Goal: Information Seeking & Learning: Learn about a topic

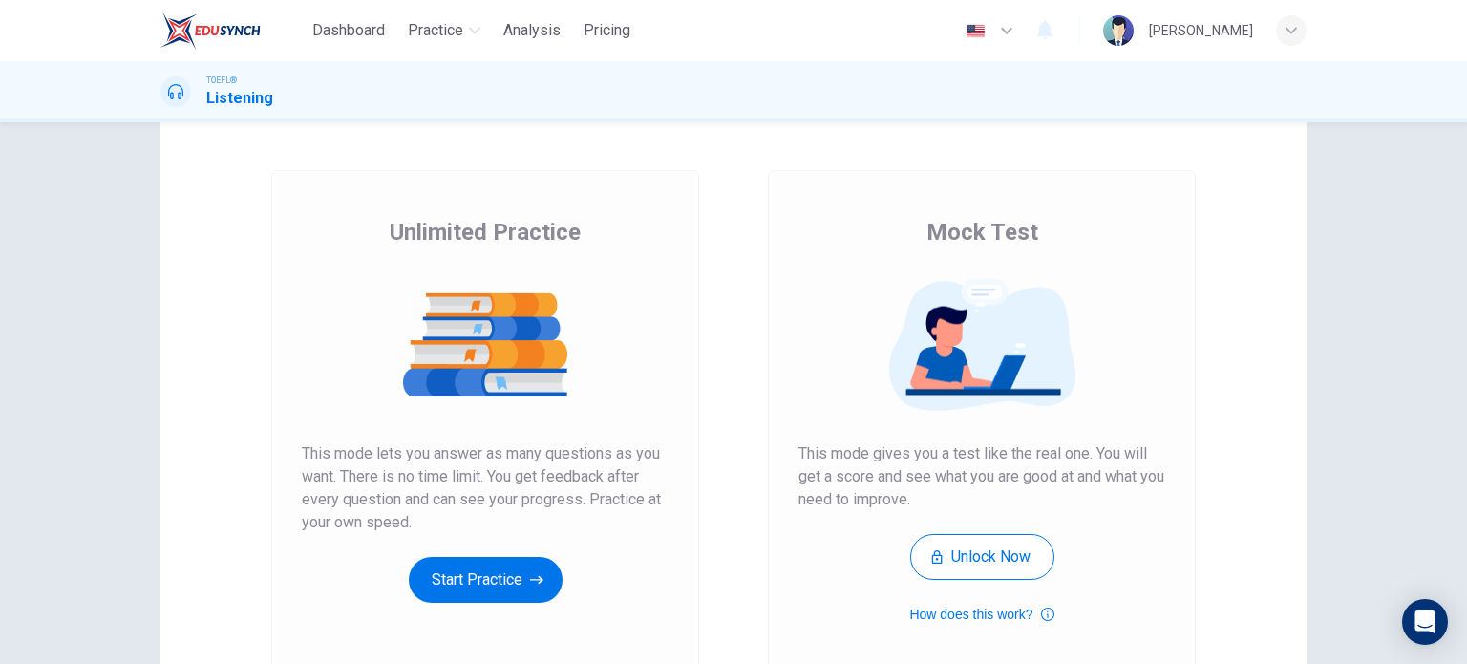
scroll to position [237, 0]
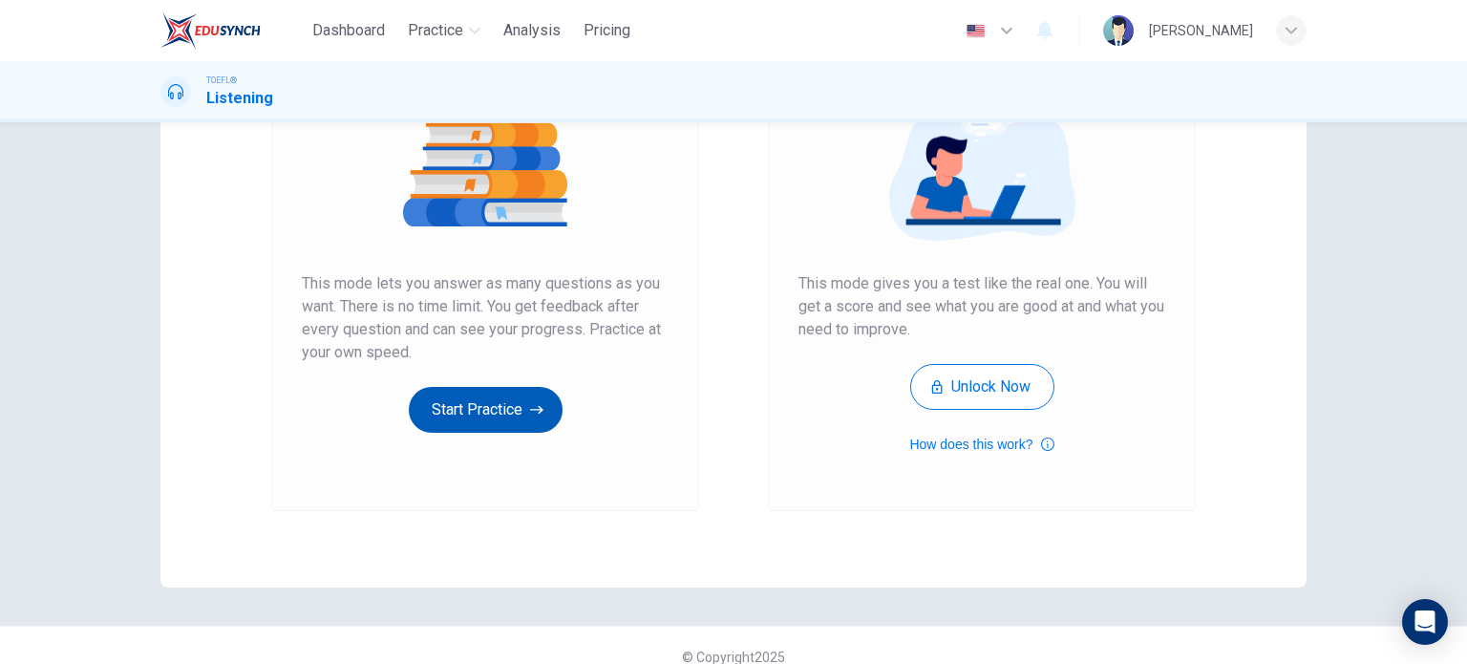
click at [493, 404] on button "Start Practice" at bounding box center [486, 410] width 154 height 46
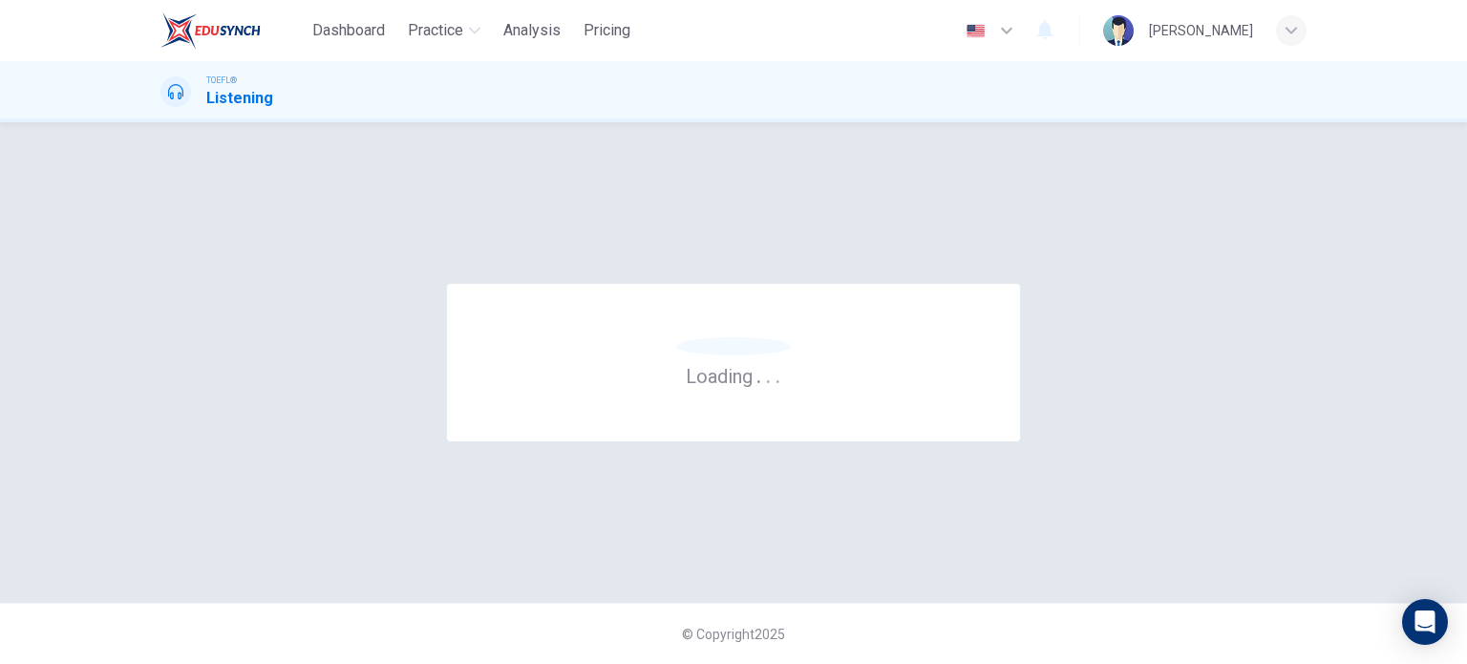
scroll to position [0, 0]
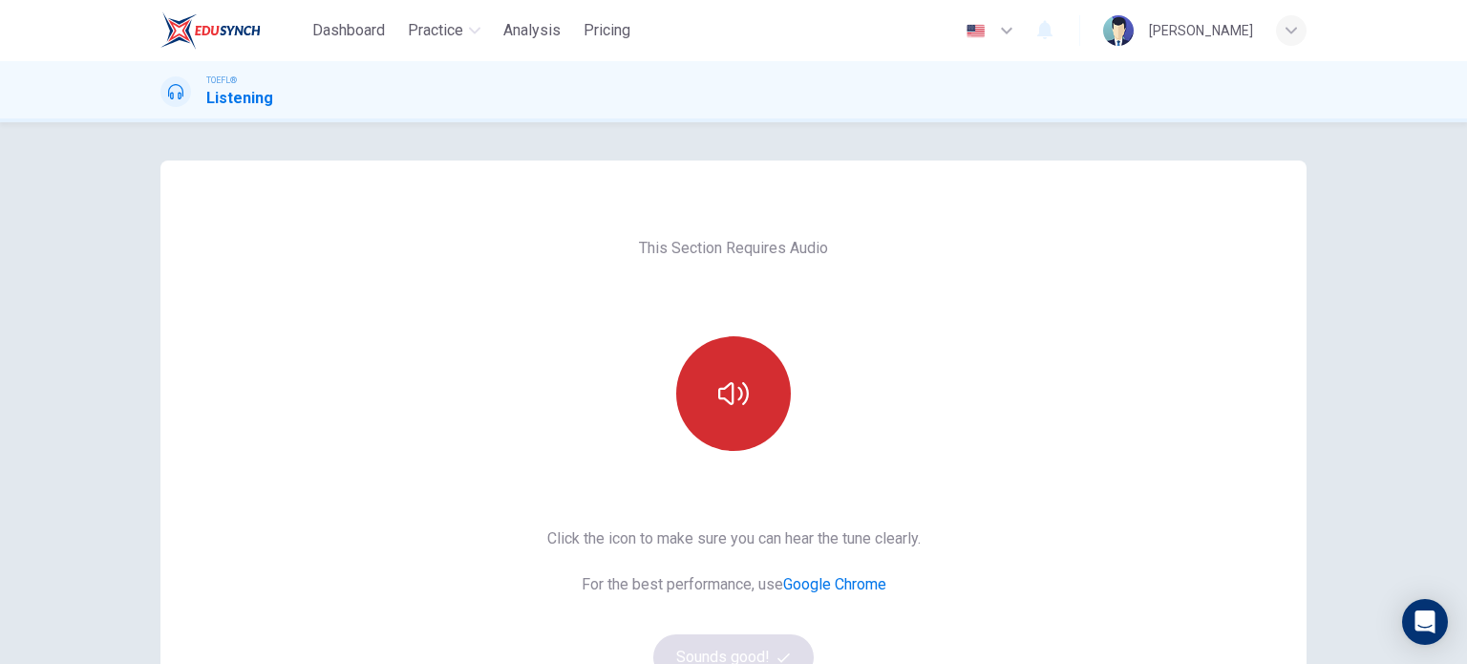
click at [726, 403] on icon "button" at bounding box center [733, 393] width 31 height 23
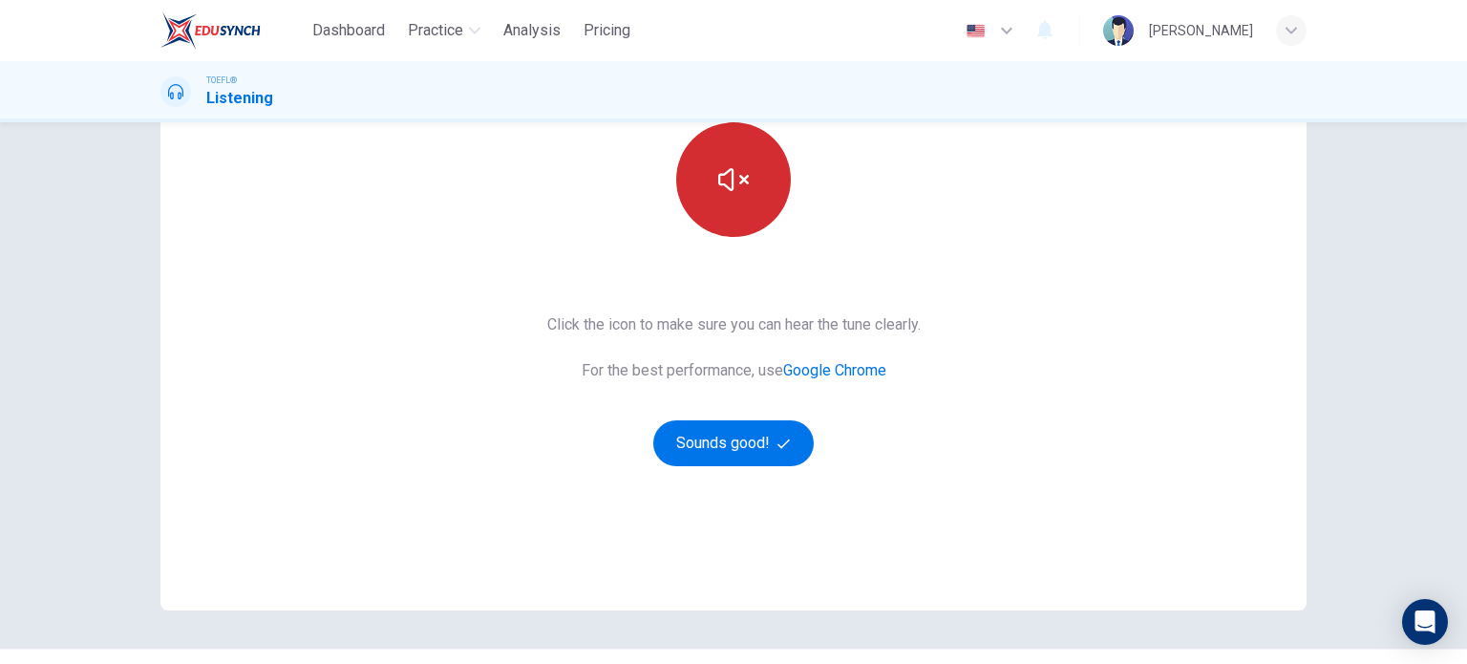
scroll to position [216, 0]
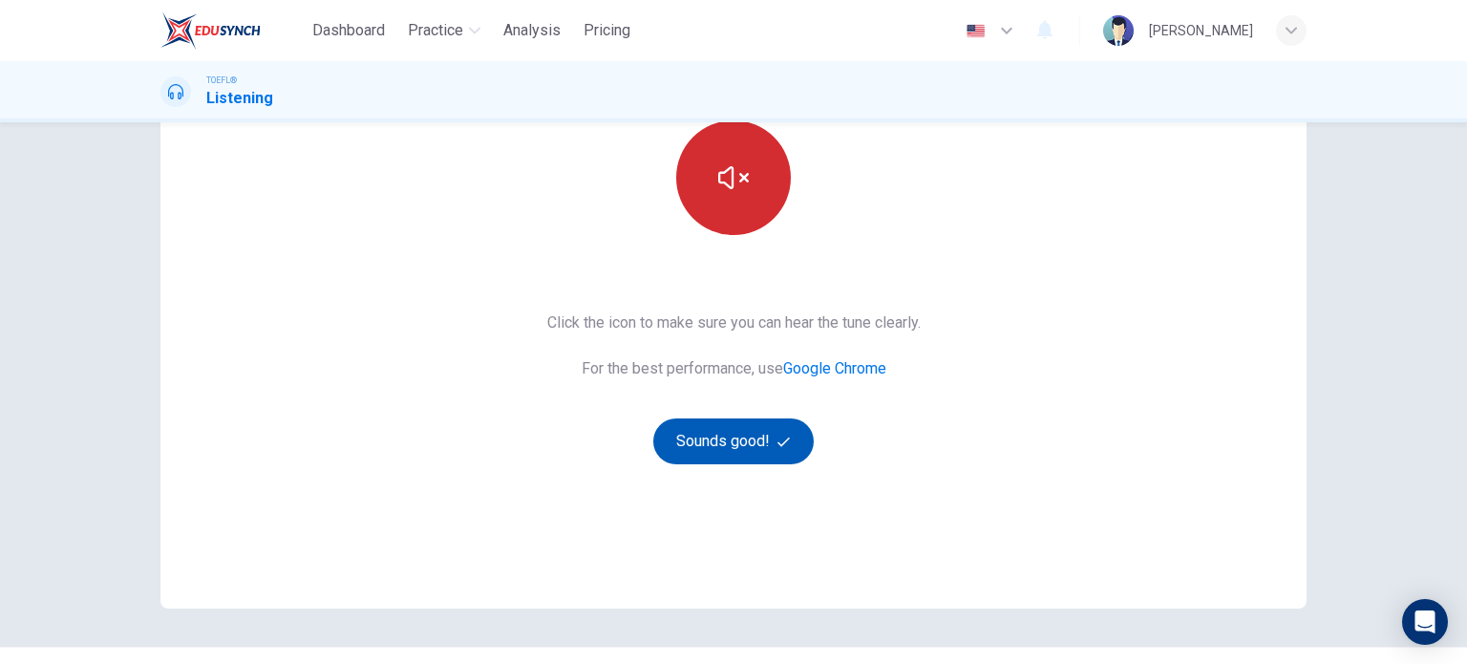
click at [725, 439] on button "Sounds good!" at bounding box center [733, 441] width 160 height 46
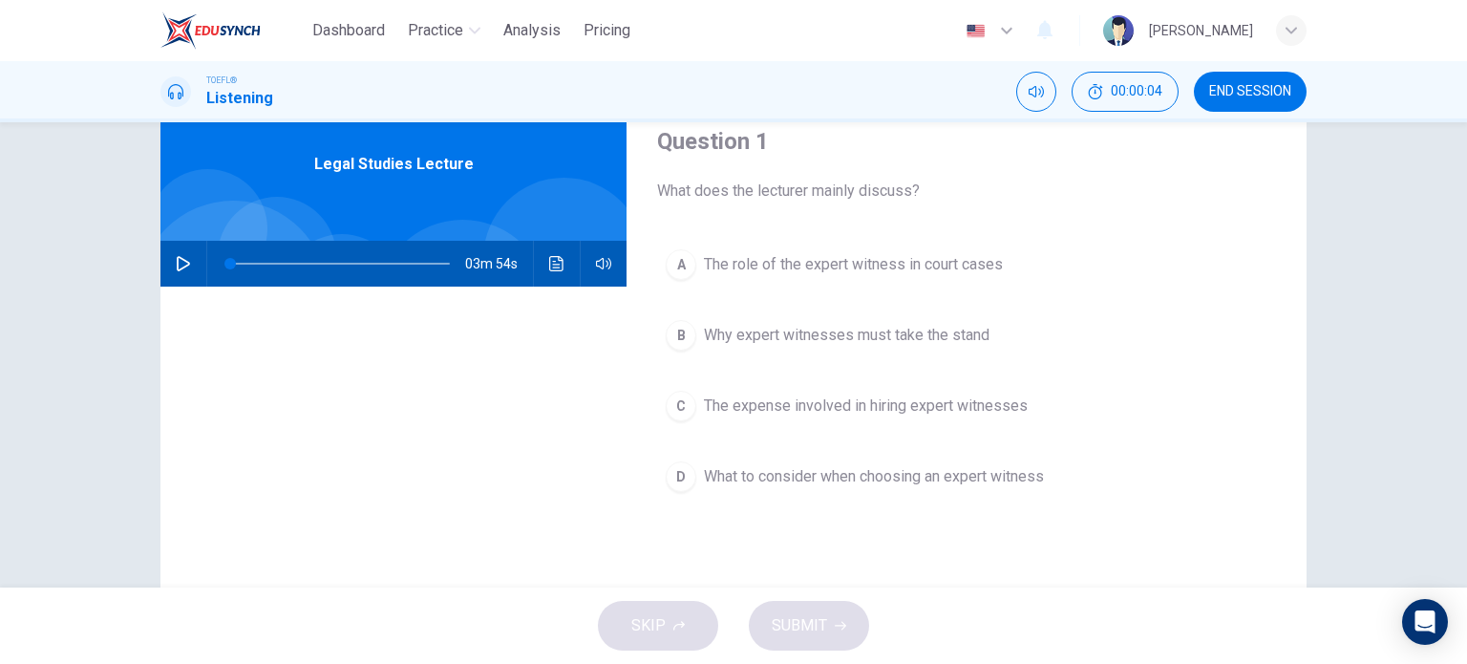
scroll to position [73, 0]
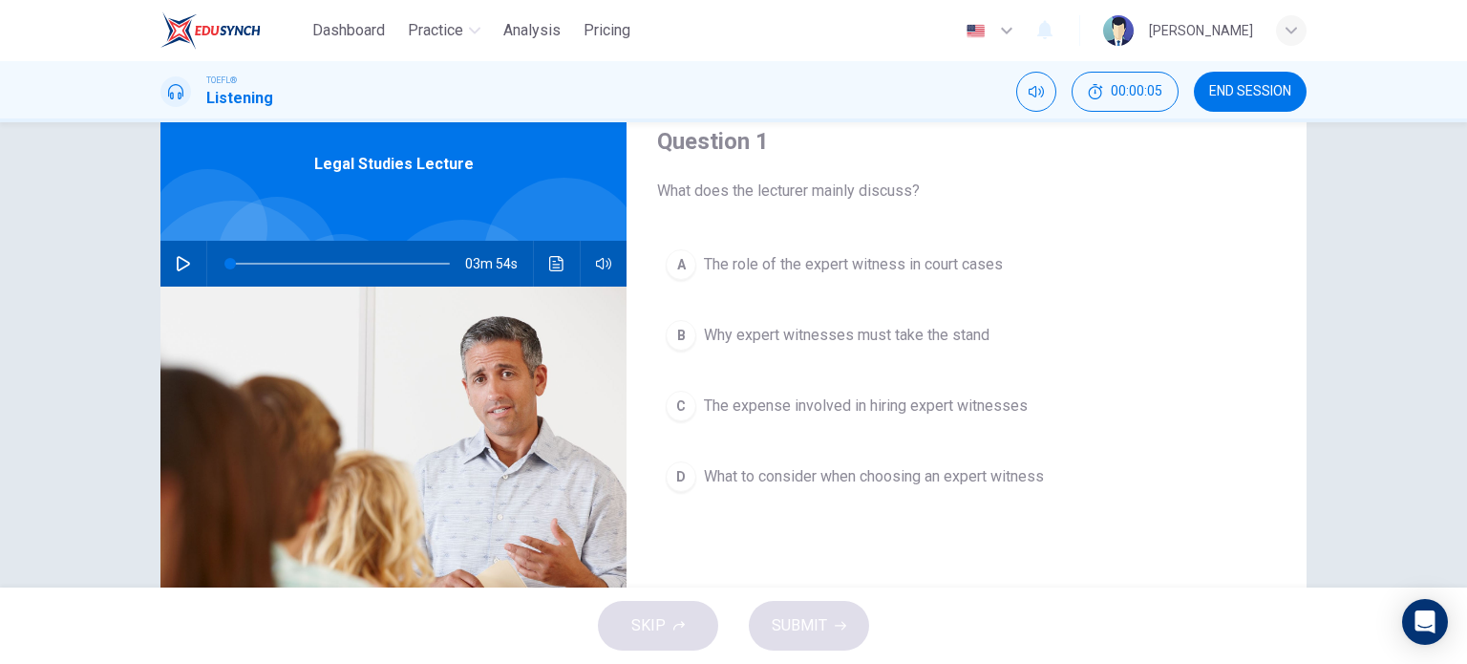
click at [174, 254] on button "button" at bounding box center [183, 264] width 31 height 46
type input "0"
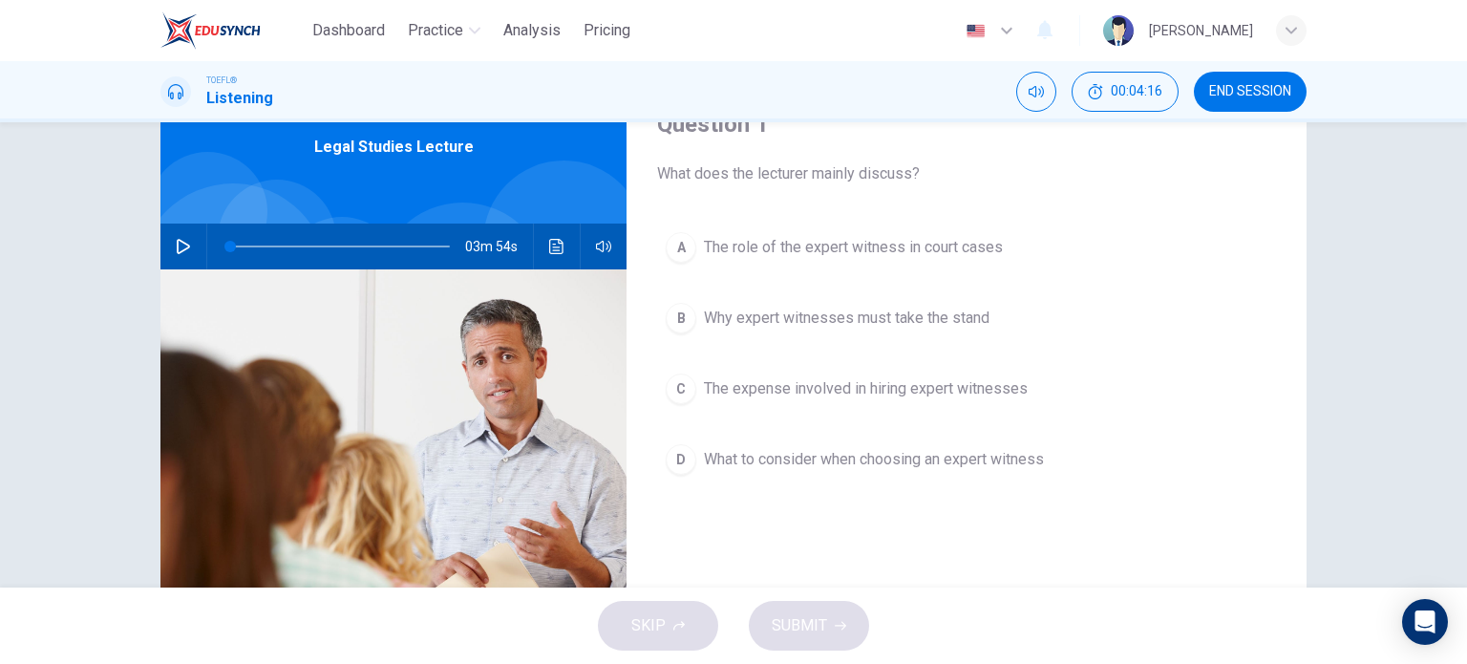
scroll to position [88, 0]
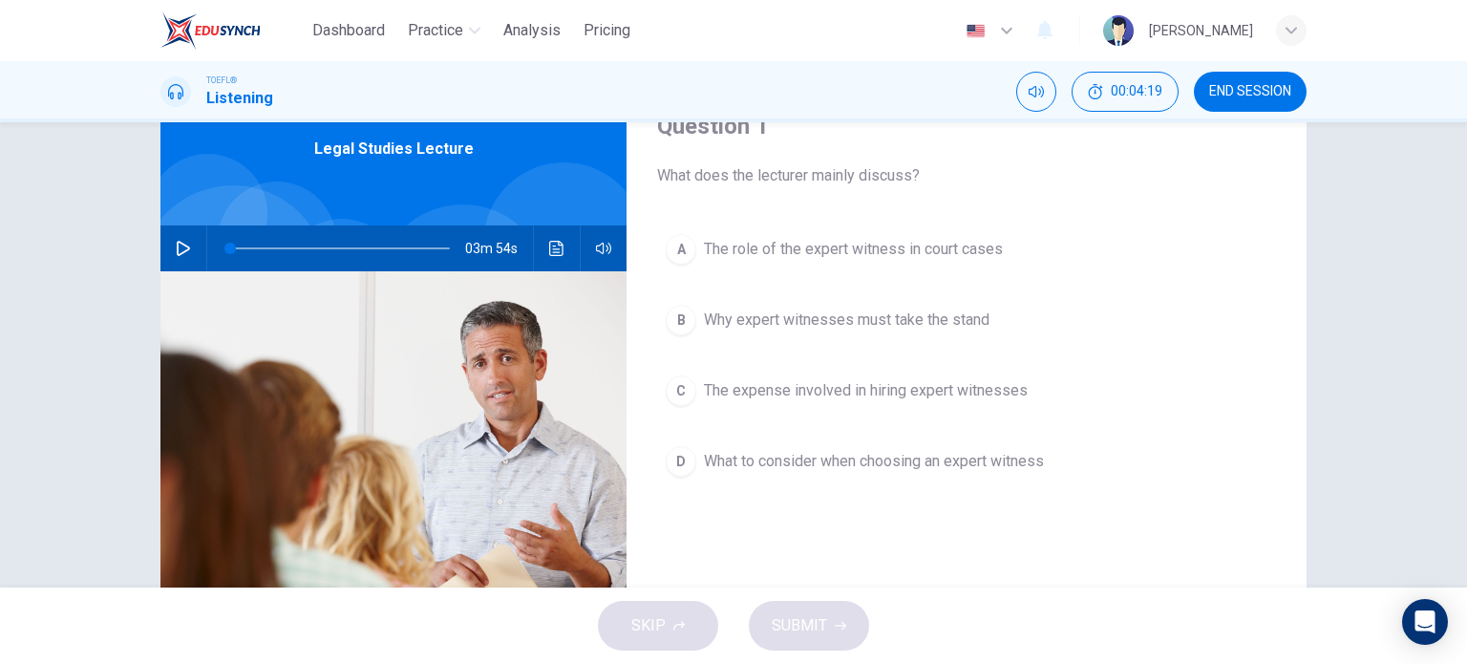
click at [758, 254] on span "The role of the expert witness in court cases" at bounding box center [853, 249] width 299 height 23
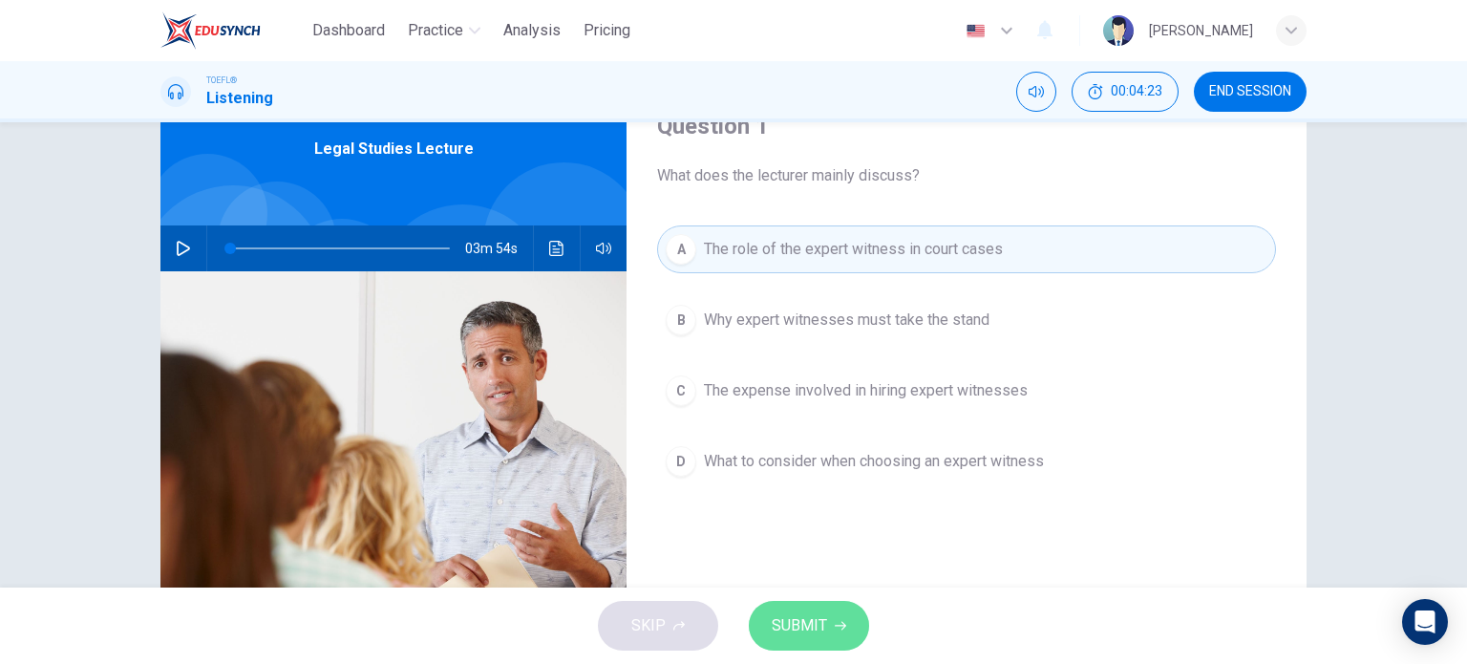
click at [806, 620] on span "SUBMIT" at bounding box center [799, 625] width 55 height 27
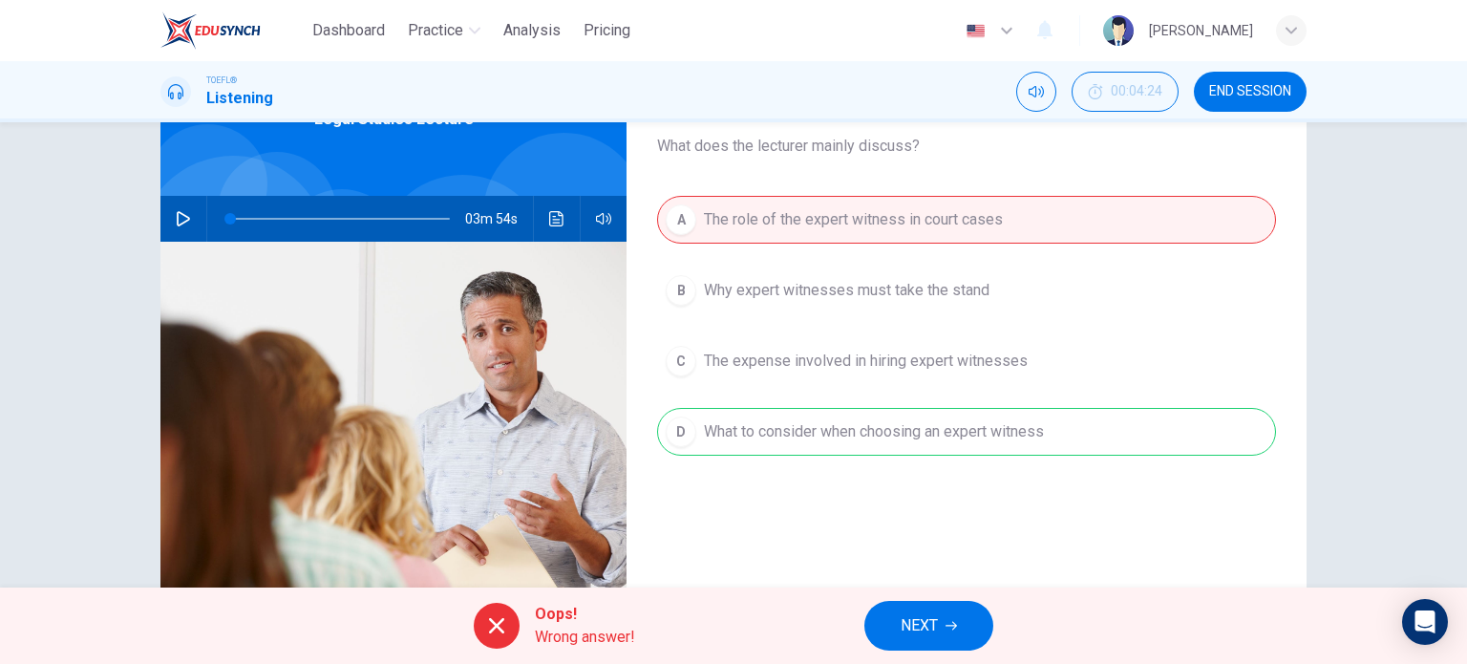
scroll to position [117, 0]
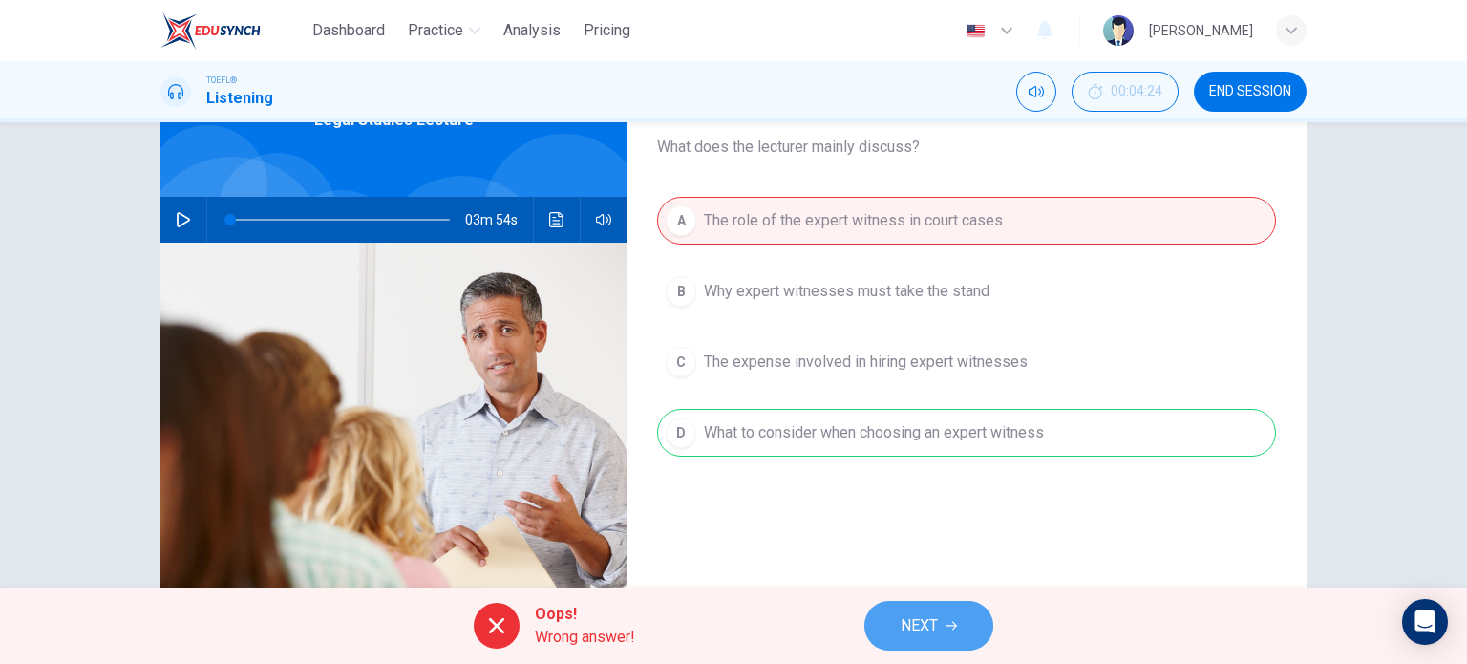
click at [925, 629] on span "NEXT" at bounding box center [919, 625] width 37 height 27
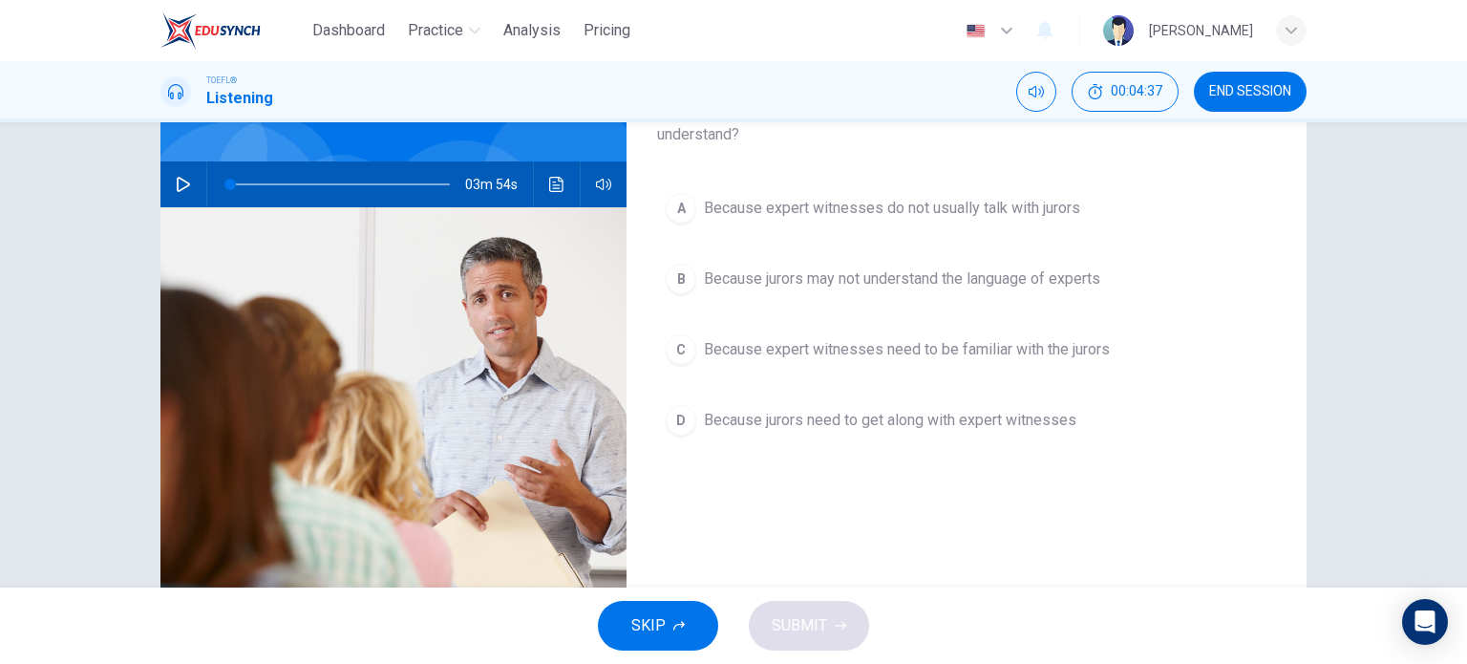
scroll to position [160, 0]
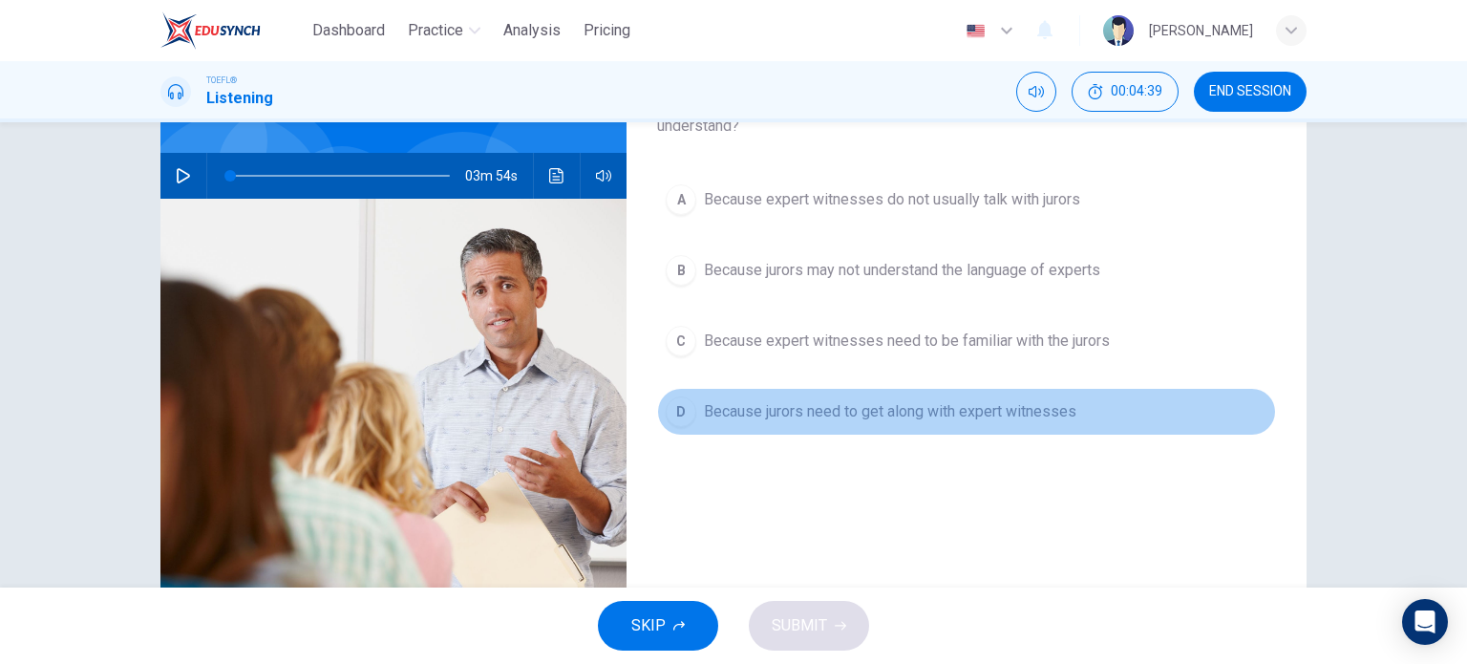
click at [704, 400] on span "Because jurors need to get along with expert witnesses" at bounding box center [890, 411] width 373 height 23
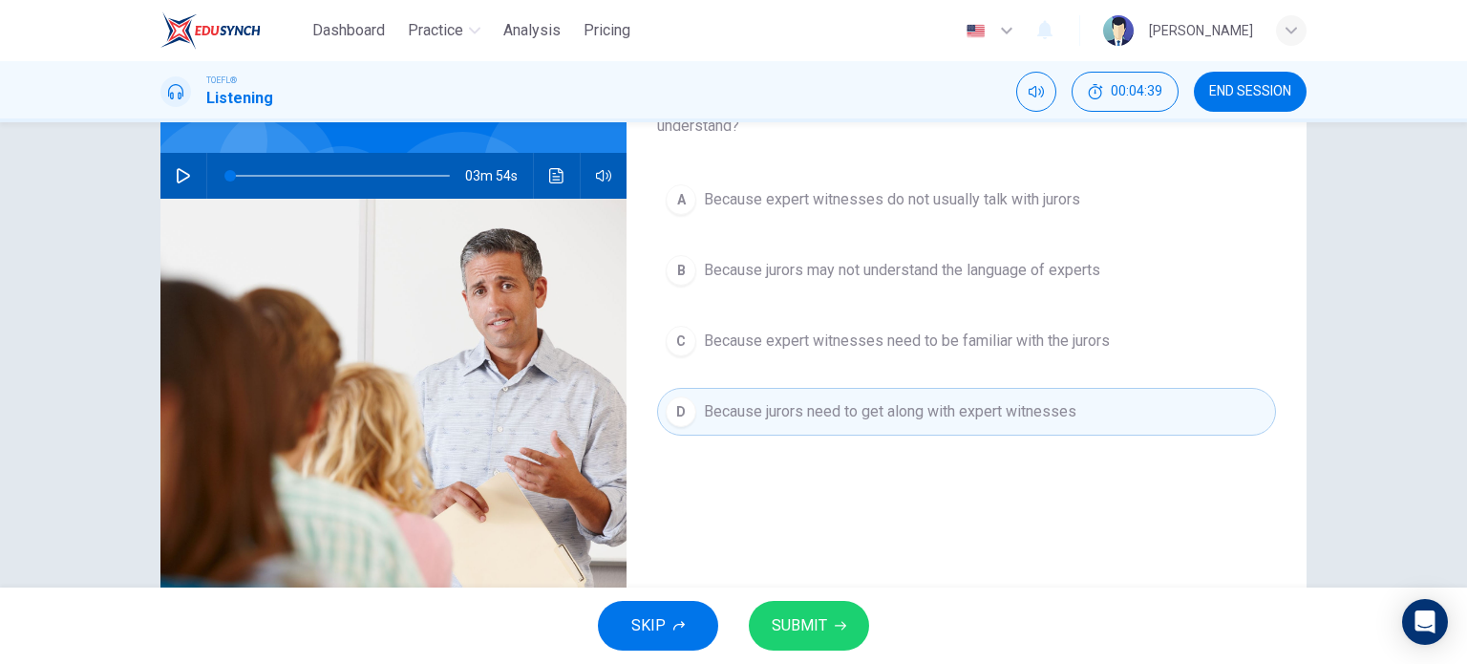
click at [821, 483] on div "Question 2 Why does the professor mention that an expert witness must be someon…" at bounding box center [967, 332] width 680 height 664
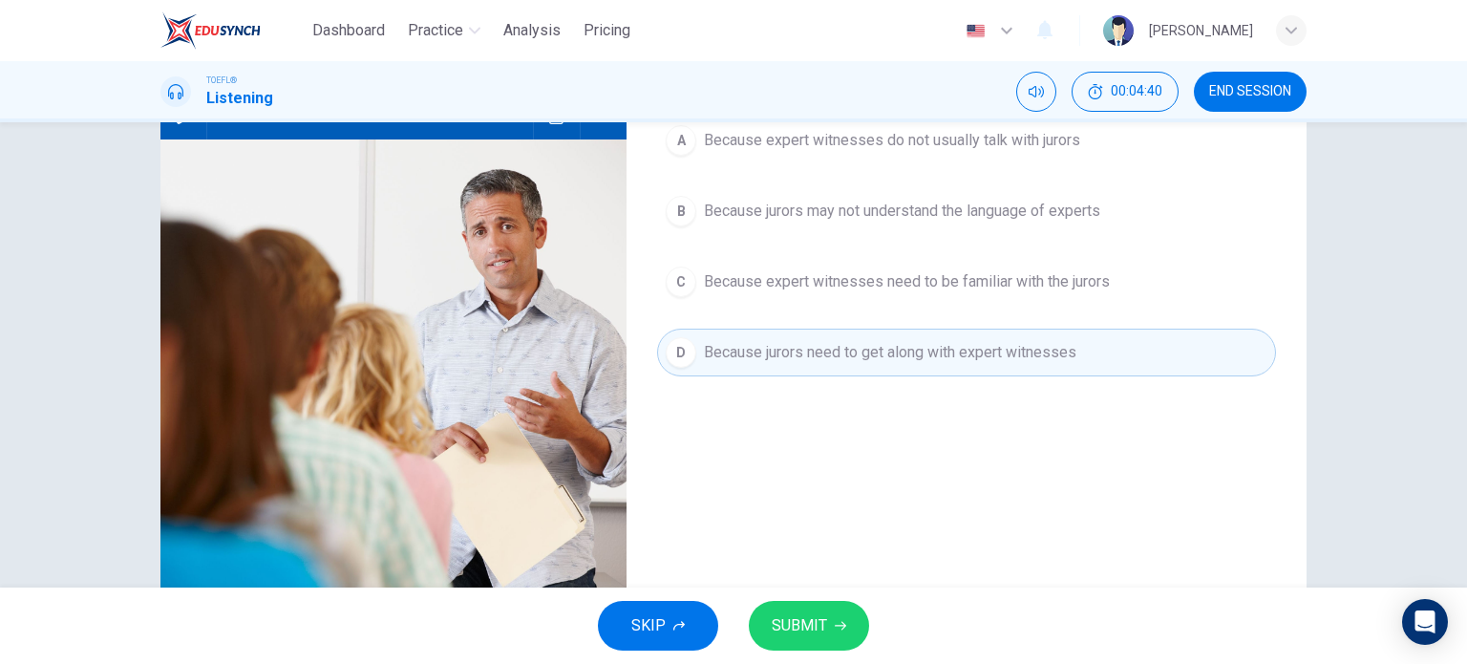
scroll to position [222, 0]
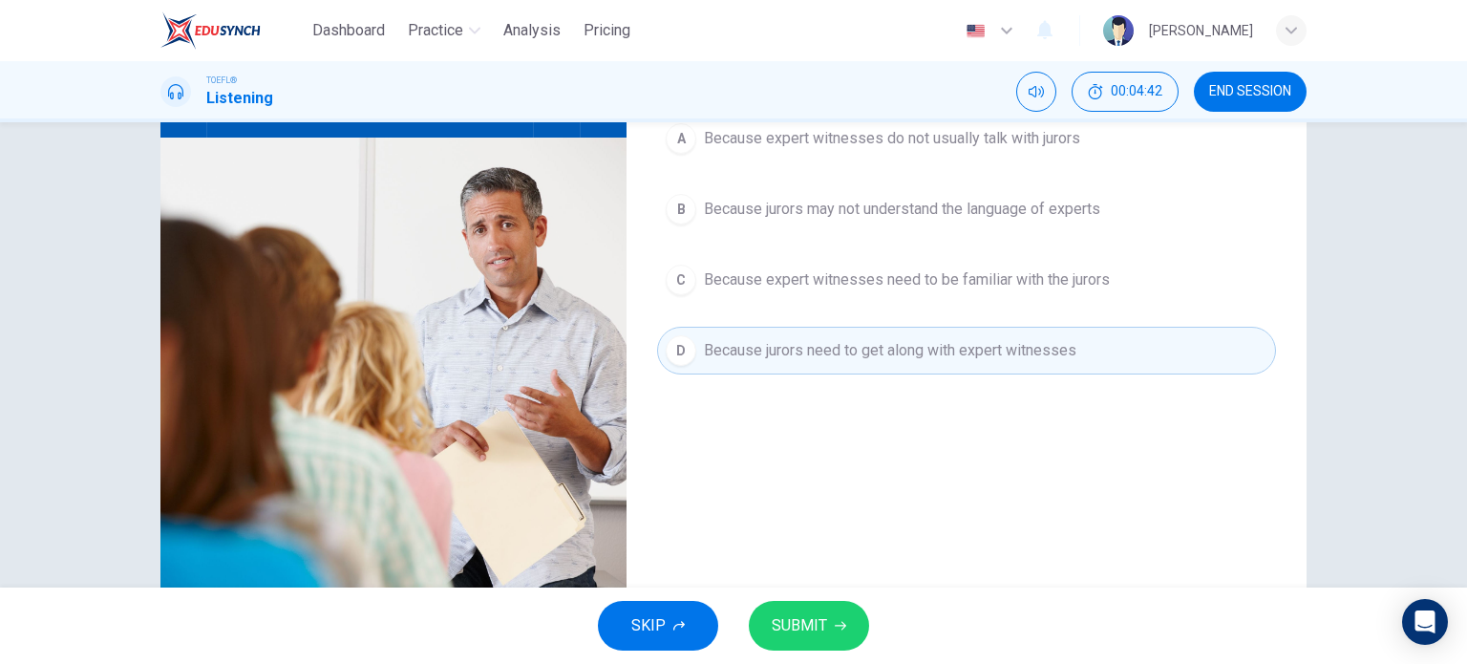
click at [787, 621] on span "SUBMIT" at bounding box center [799, 625] width 55 height 27
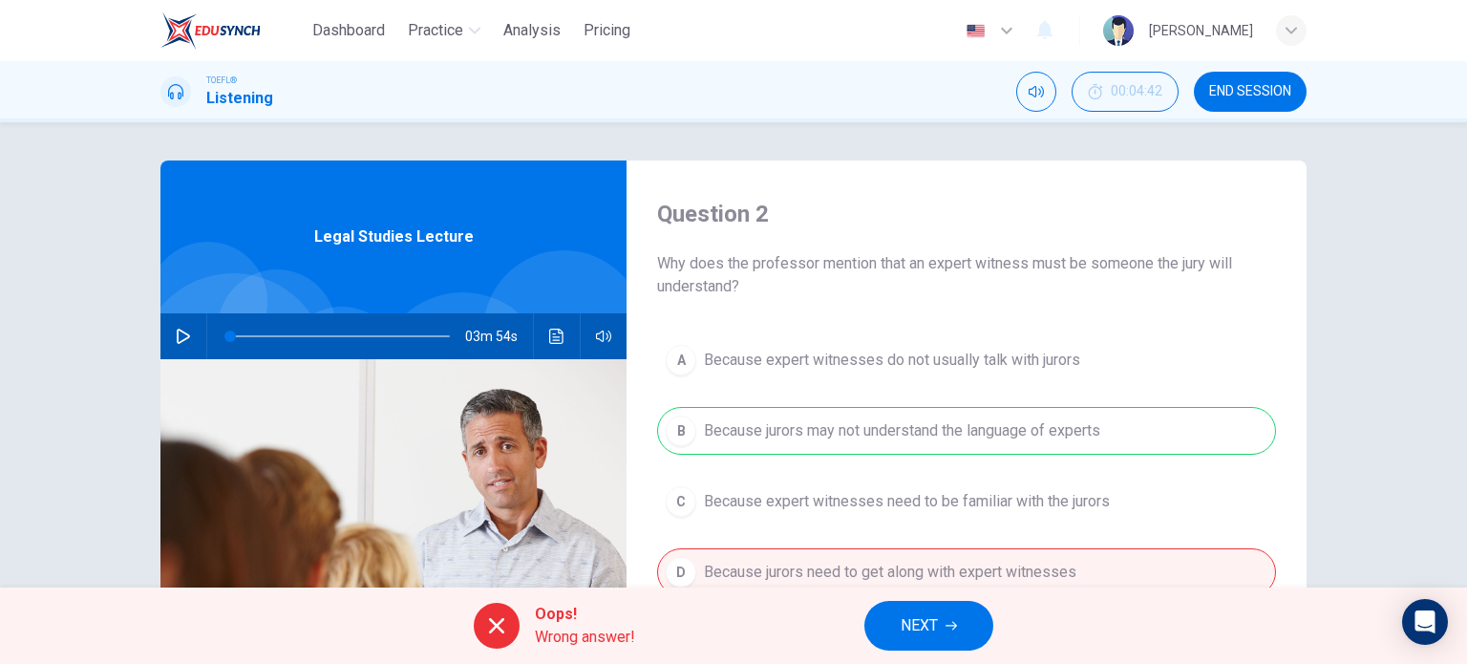
scroll to position [0, 0]
click at [922, 624] on span "NEXT" at bounding box center [919, 625] width 37 height 27
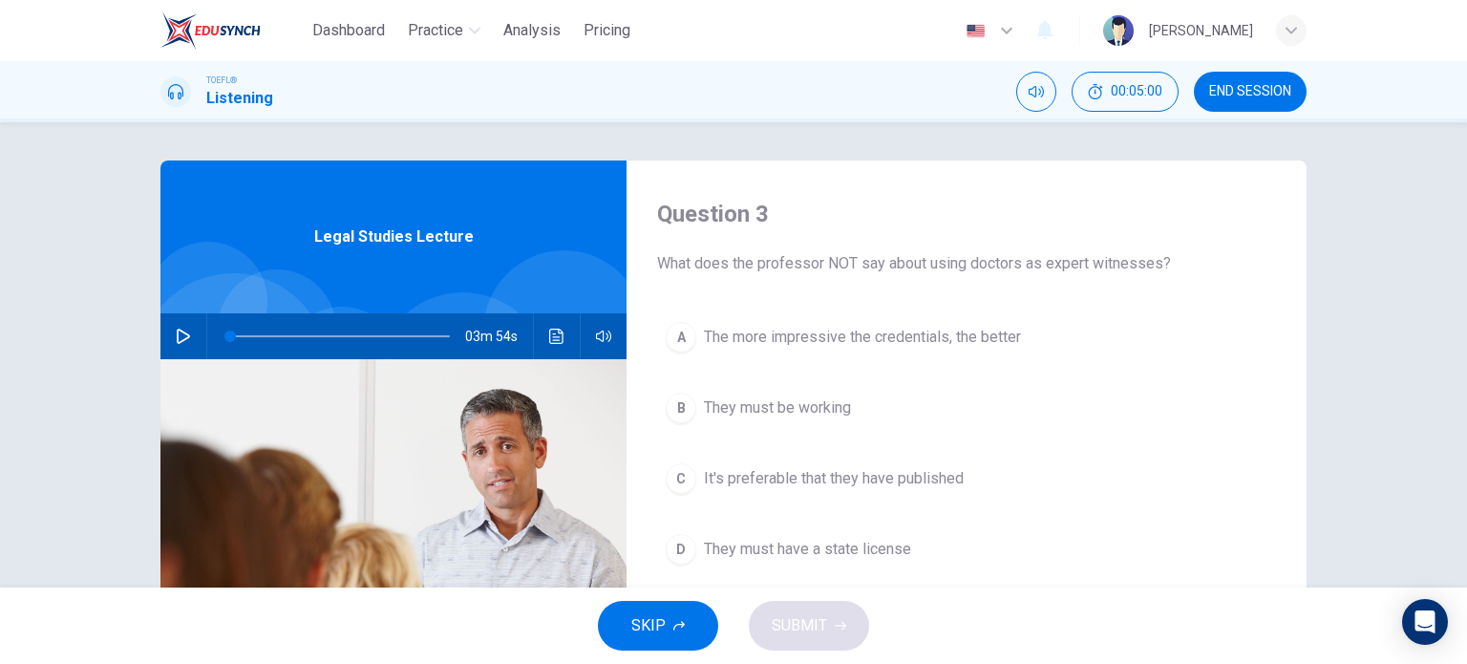
scroll to position [86, 0]
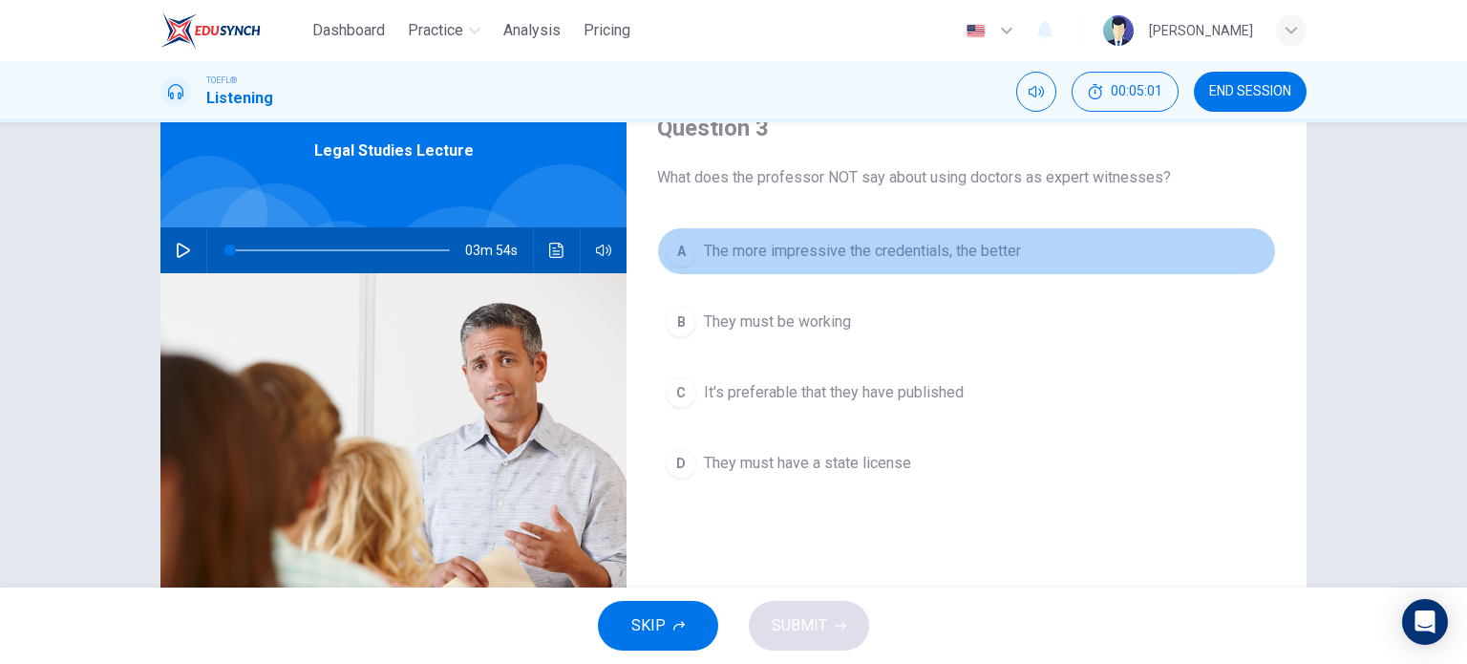
click at [829, 244] on span "The more impressive the credentials, the better" at bounding box center [862, 251] width 317 height 23
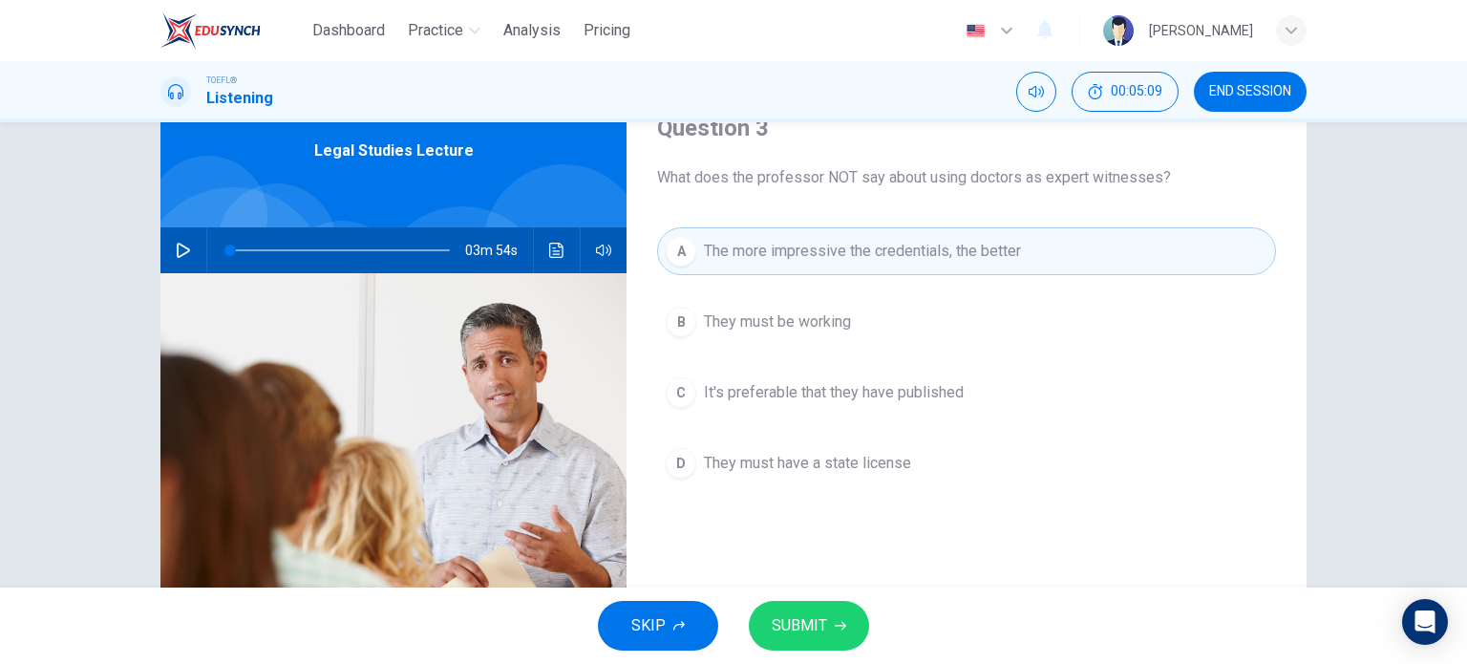
scroll to position [103, 0]
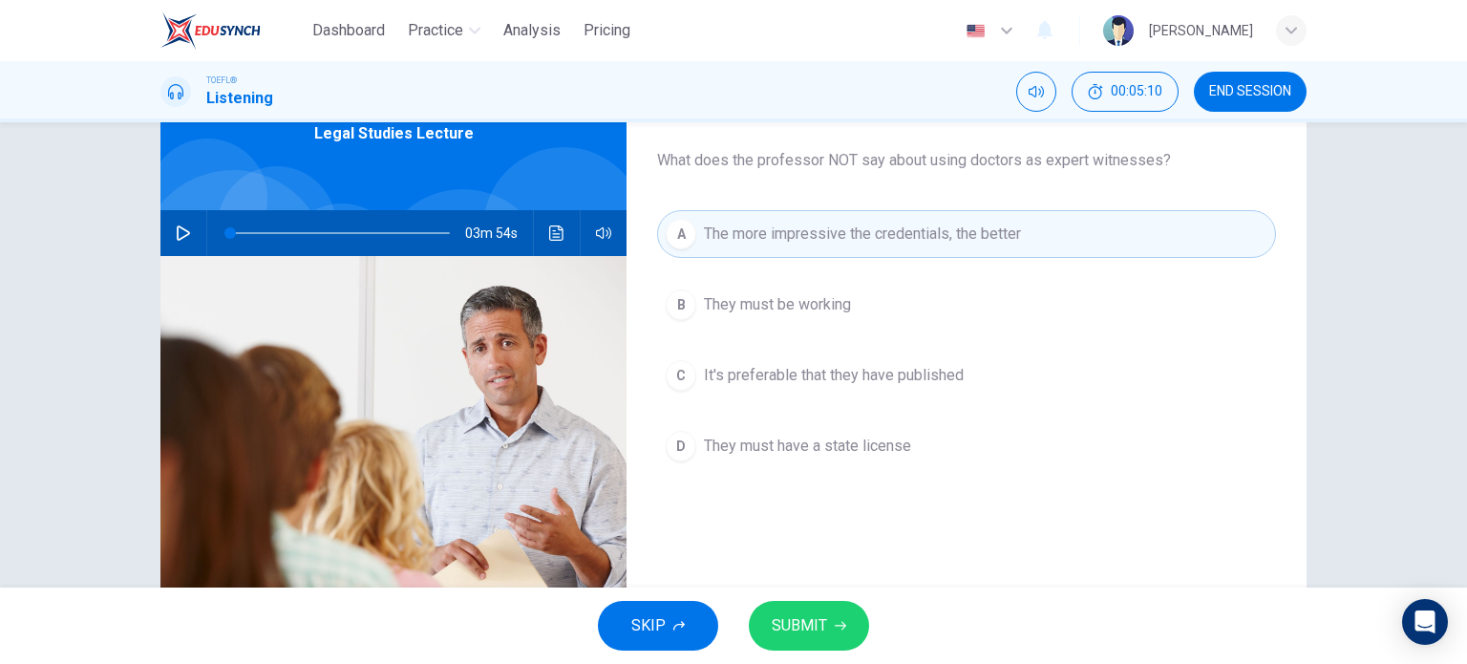
click at [800, 621] on span "SUBMIT" at bounding box center [799, 625] width 55 height 27
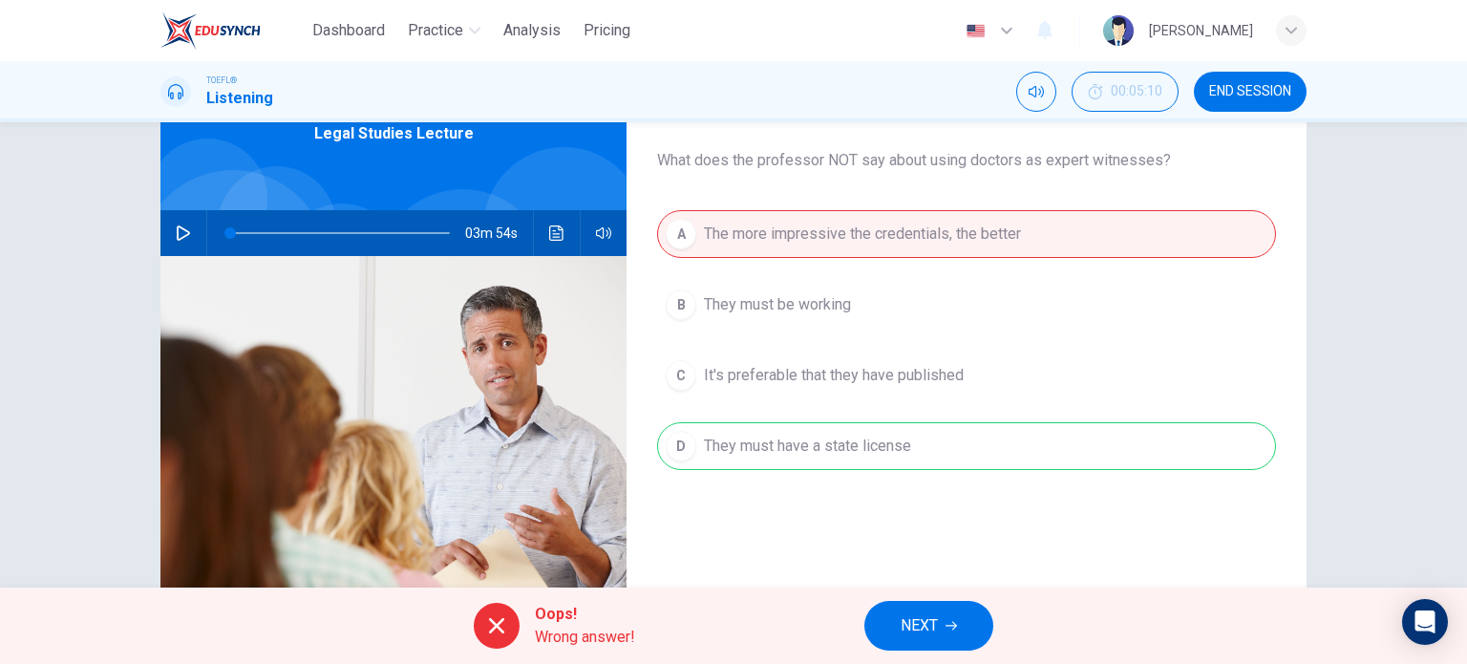
click at [916, 629] on span "NEXT" at bounding box center [919, 625] width 37 height 27
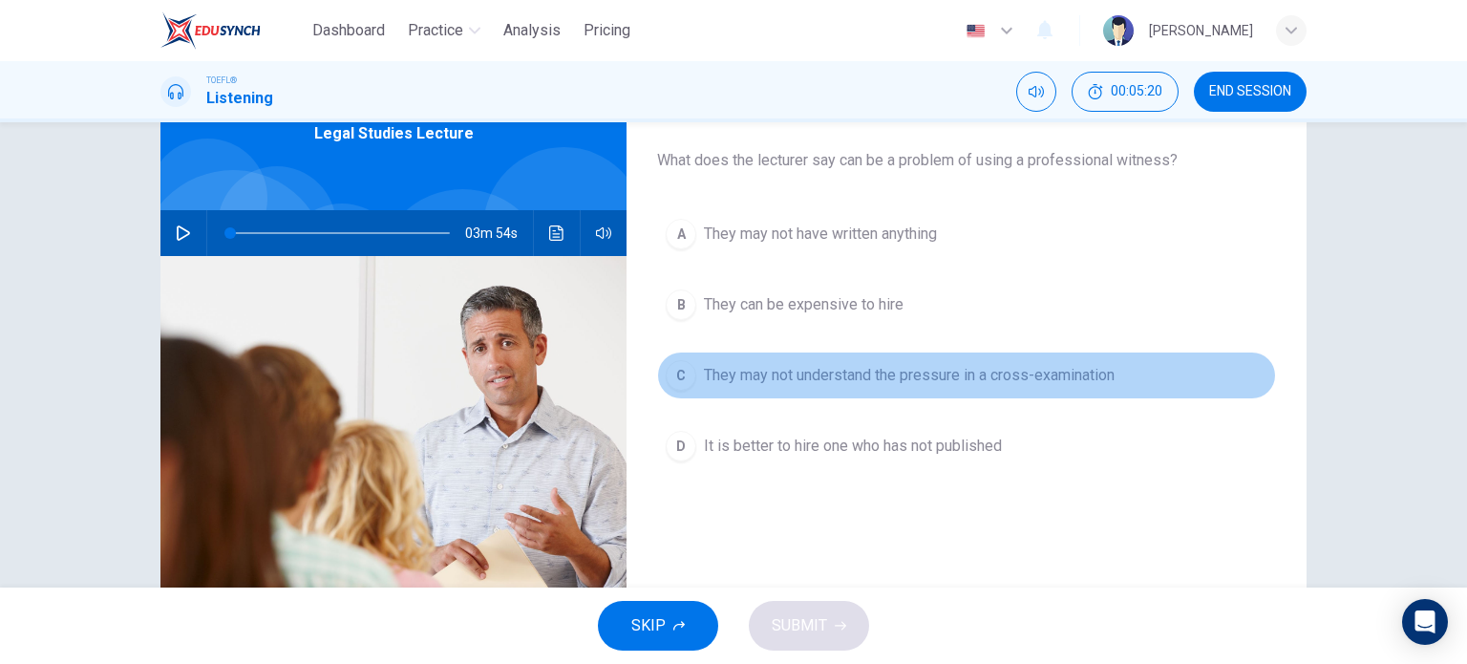
click at [770, 370] on span "They may not understand the pressure in a cross-examination" at bounding box center [909, 375] width 411 height 23
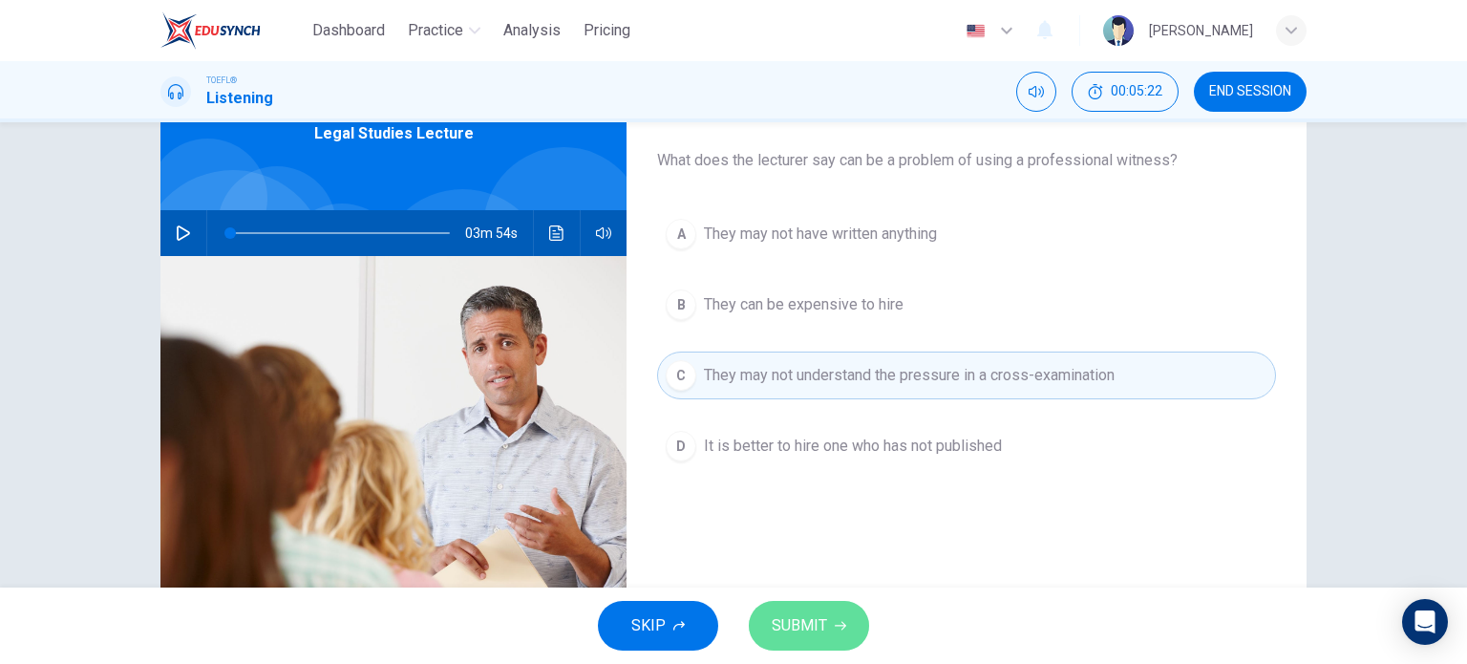
click at [798, 614] on span "SUBMIT" at bounding box center [799, 625] width 55 height 27
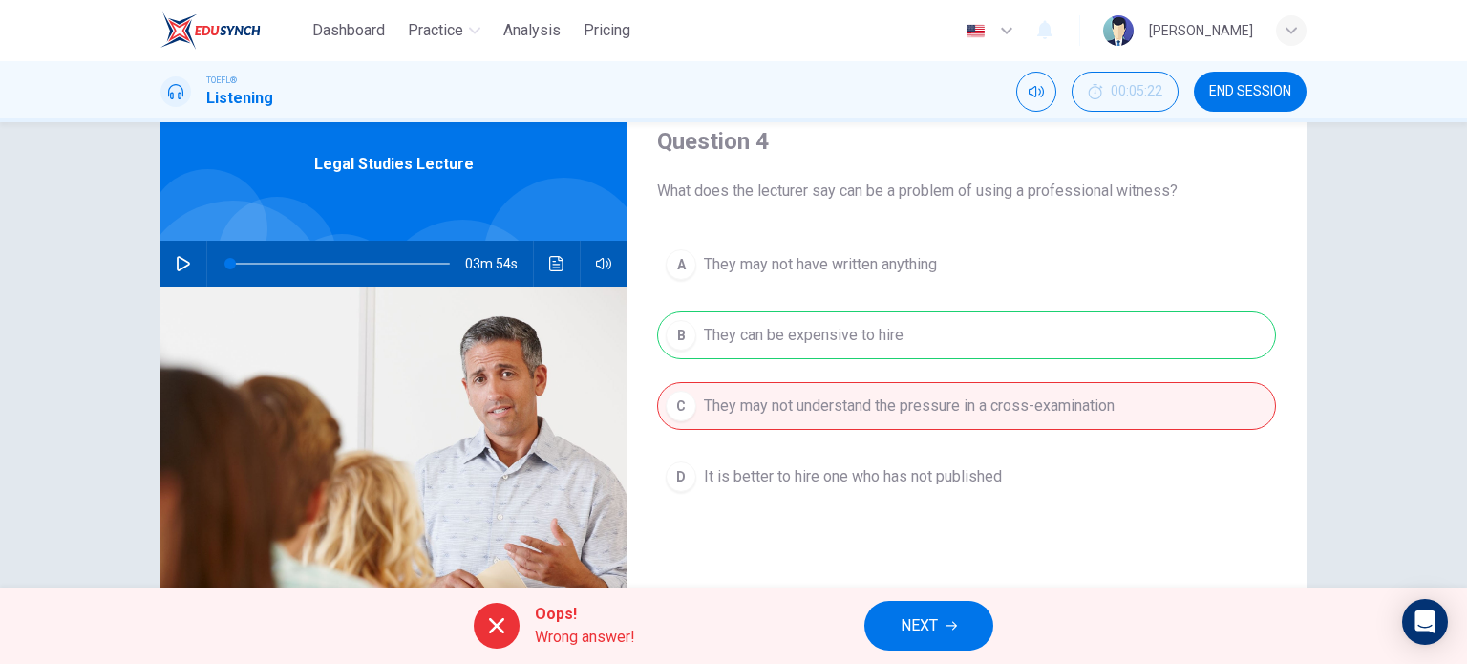
scroll to position [71, 0]
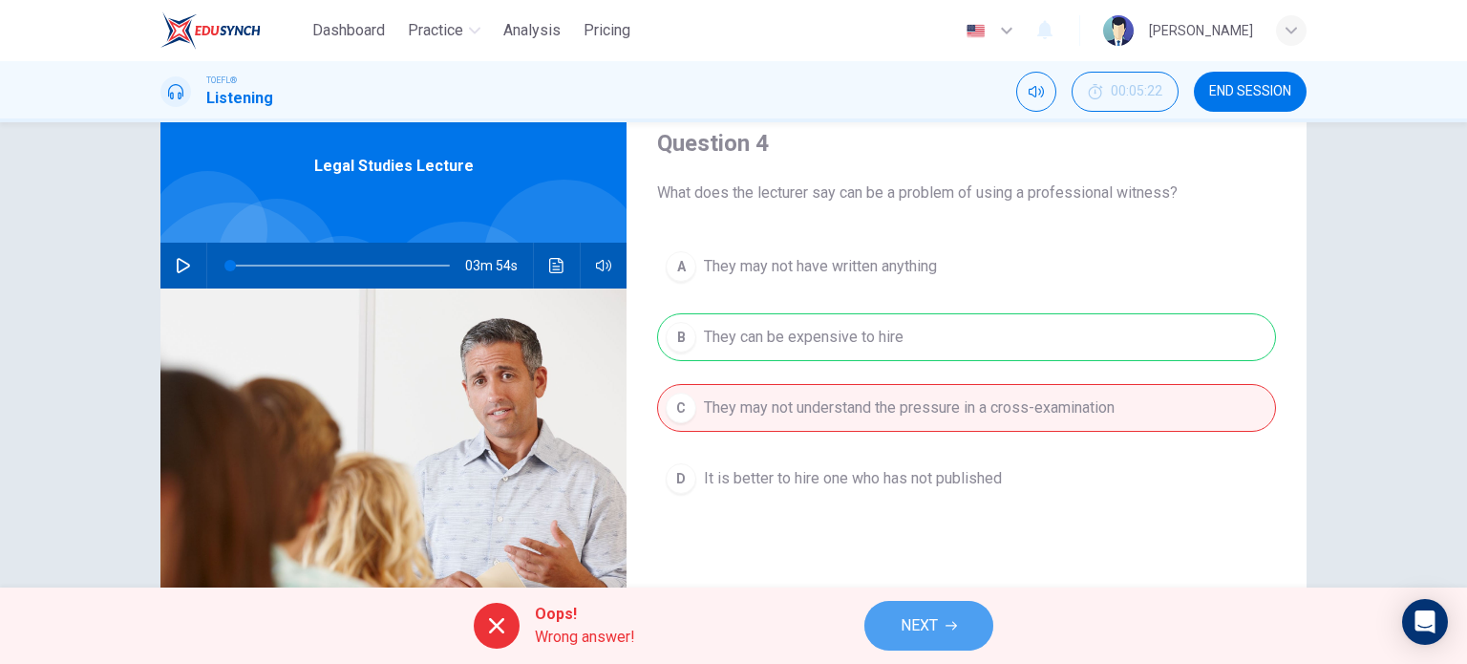
click at [912, 628] on span "NEXT" at bounding box center [919, 625] width 37 height 27
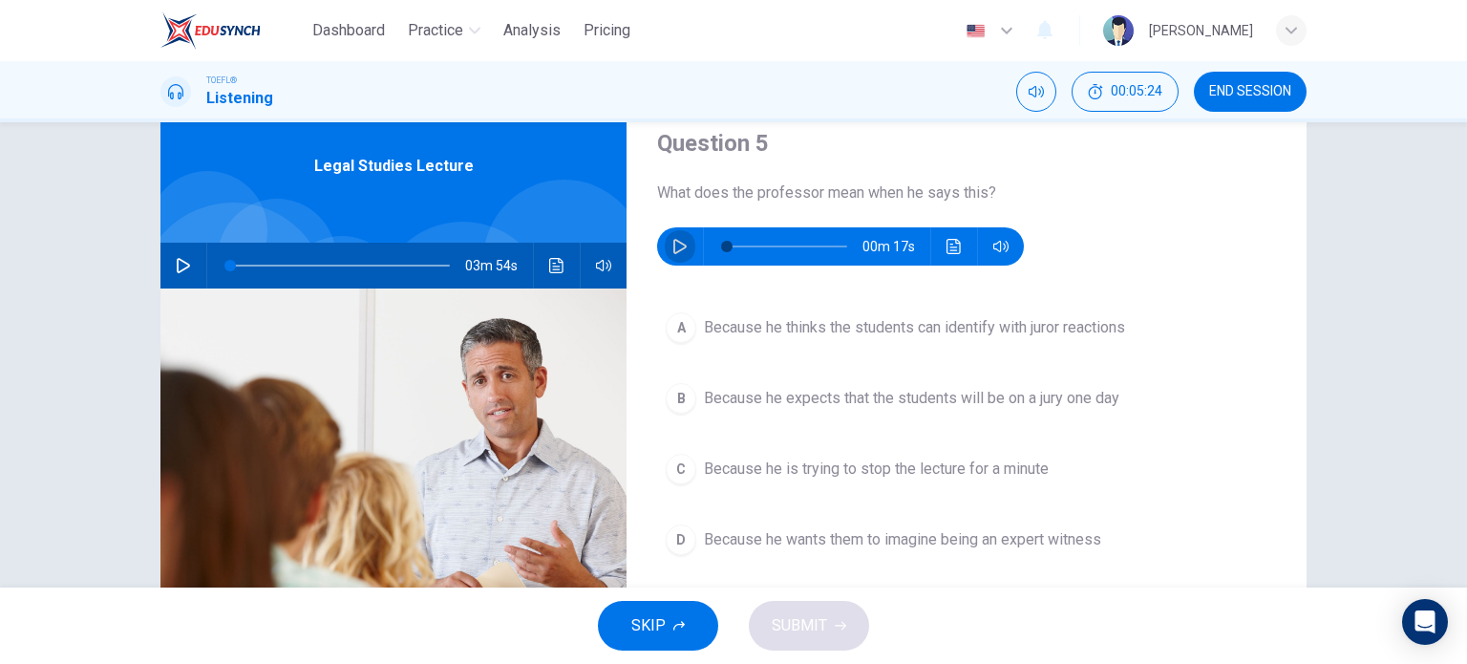
click at [665, 247] on button "button" at bounding box center [680, 246] width 31 height 38
type input "0"
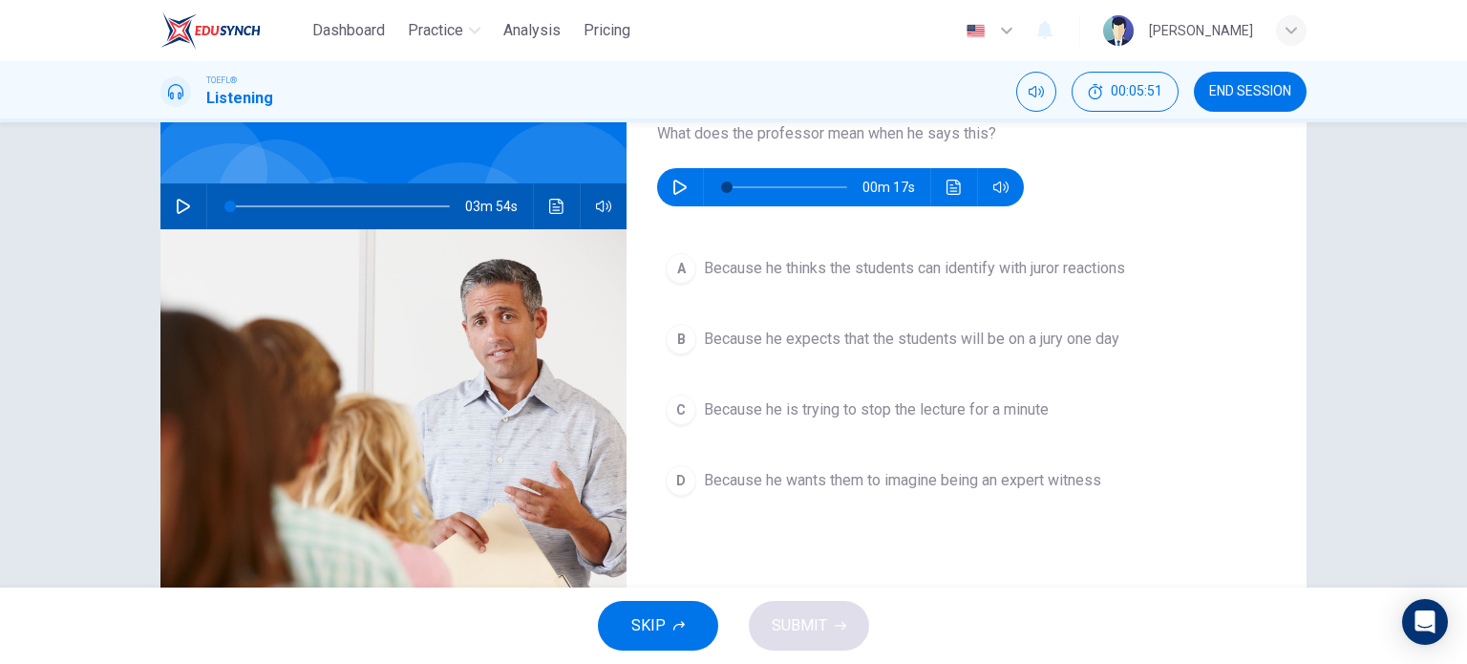
scroll to position [129, 0]
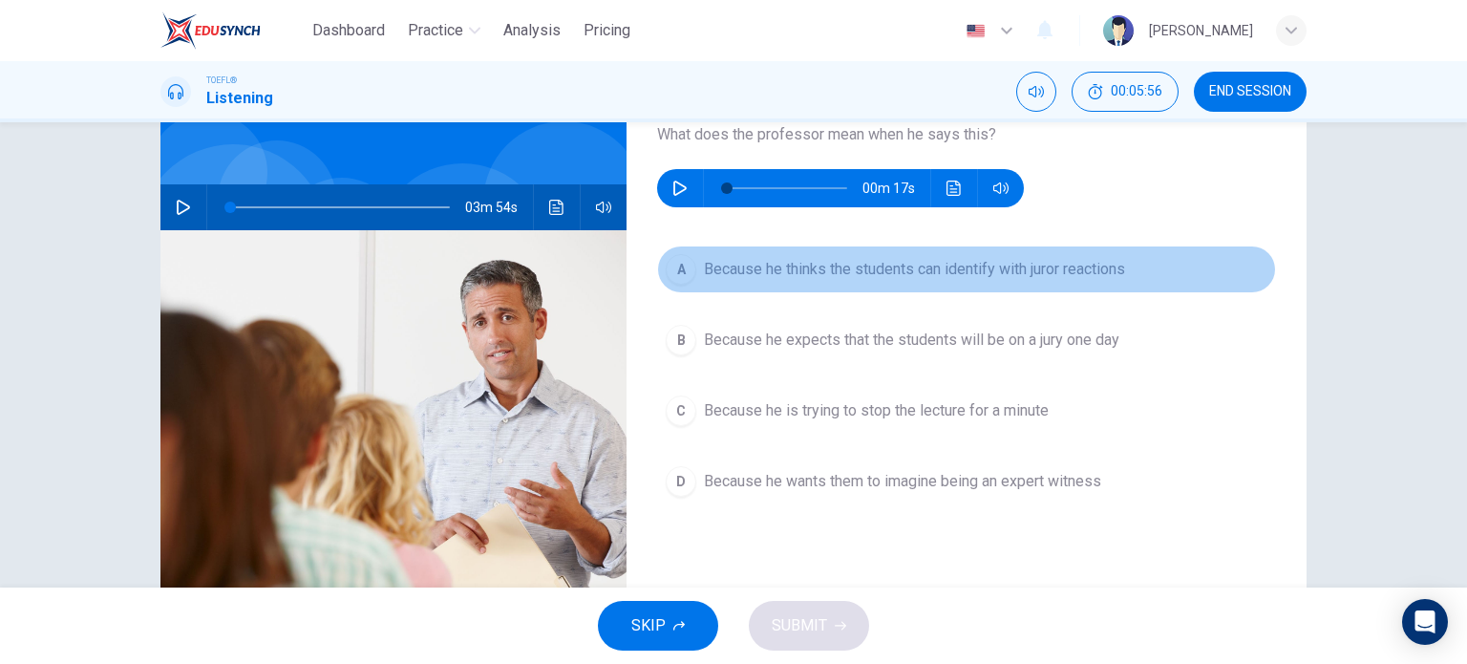
click at [672, 276] on div "A" at bounding box center [681, 269] width 31 height 31
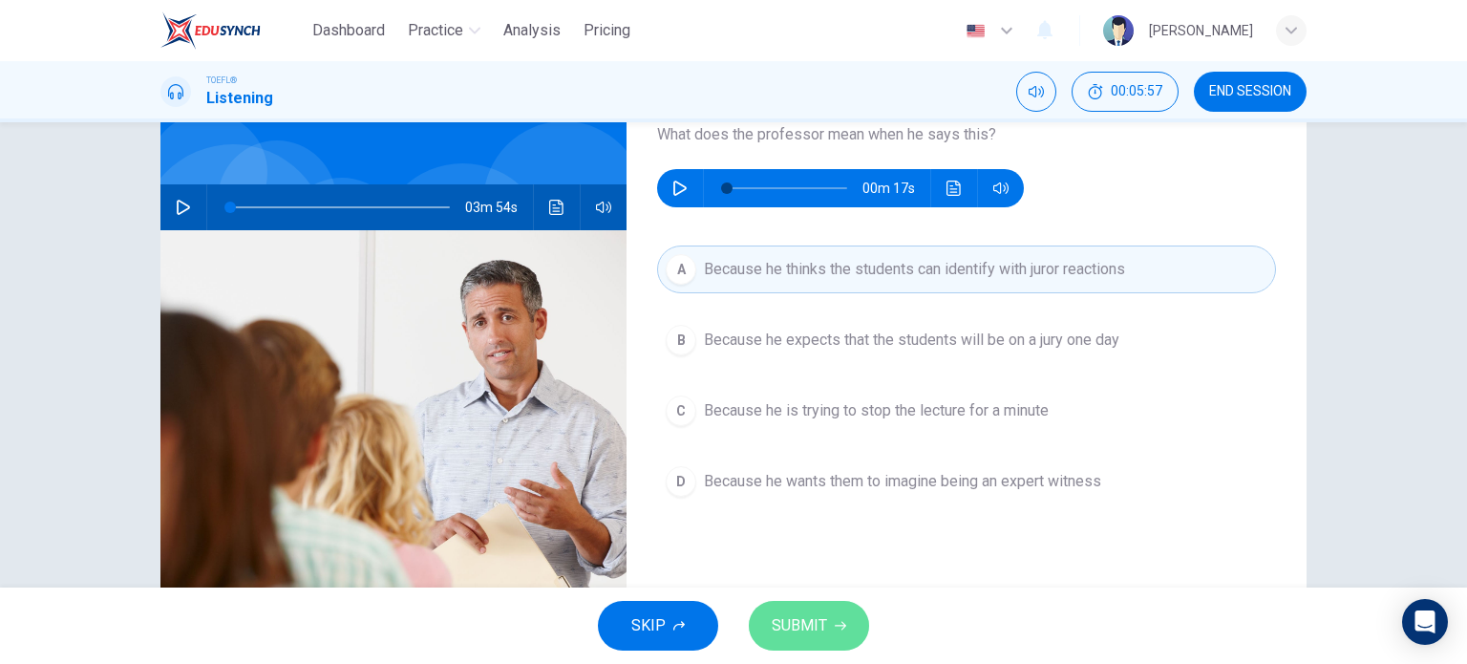
click at [821, 614] on span "SUBMIT" at bounding box center [799, 625] width 55 height 27
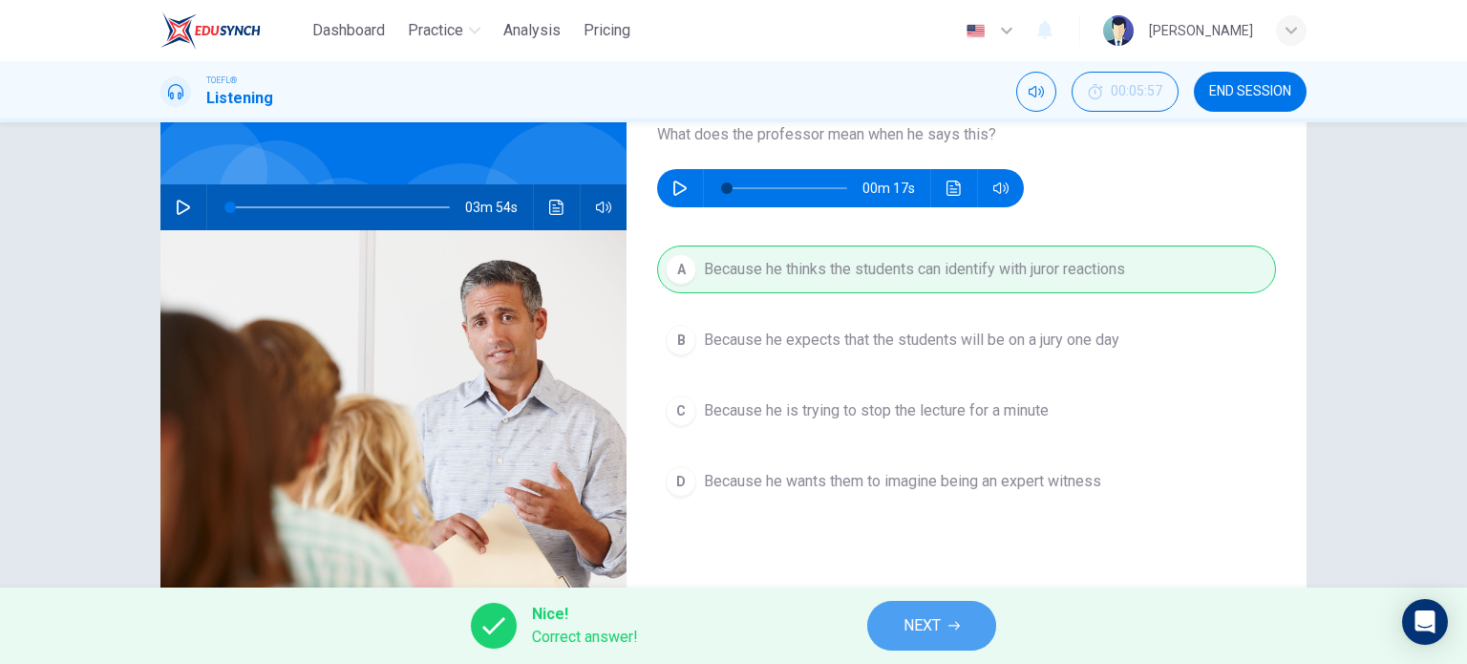
click at [921, 625] on span "NEXT" at bounding box center [922, 625] width 37 height 27
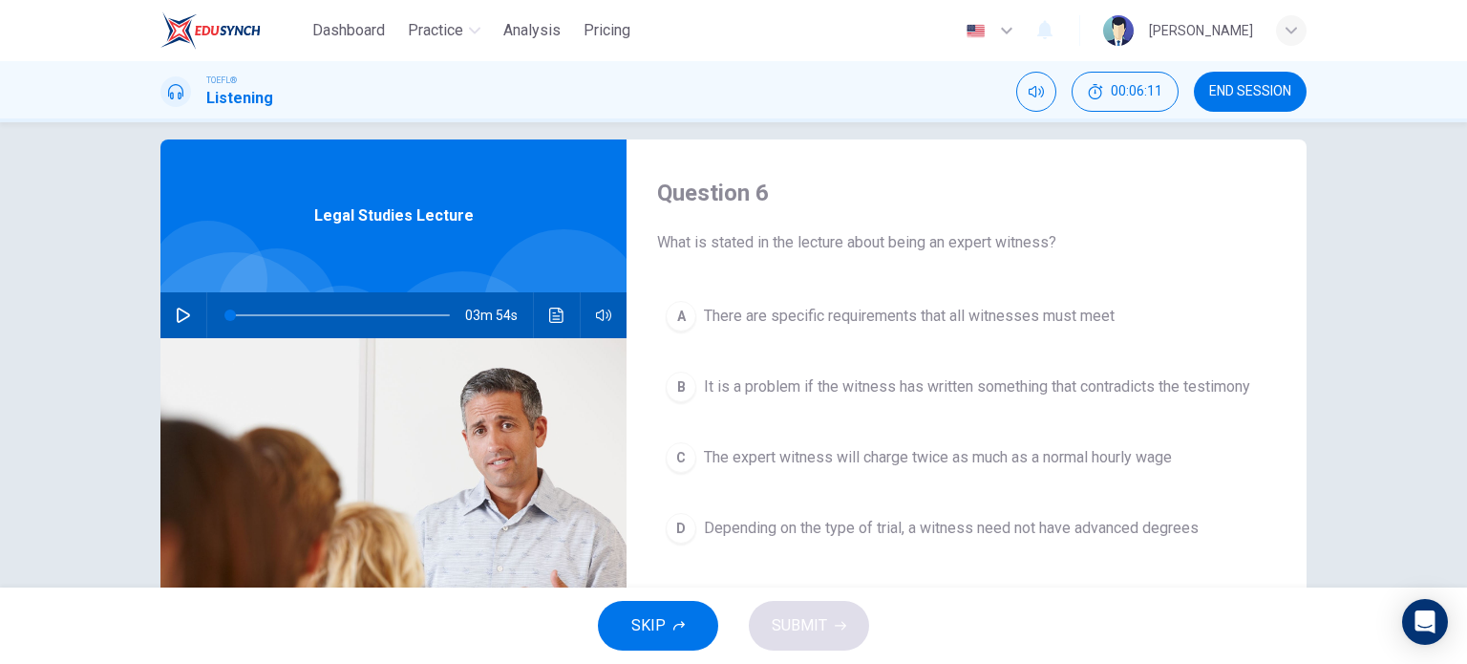
scroll to position [19, 0]
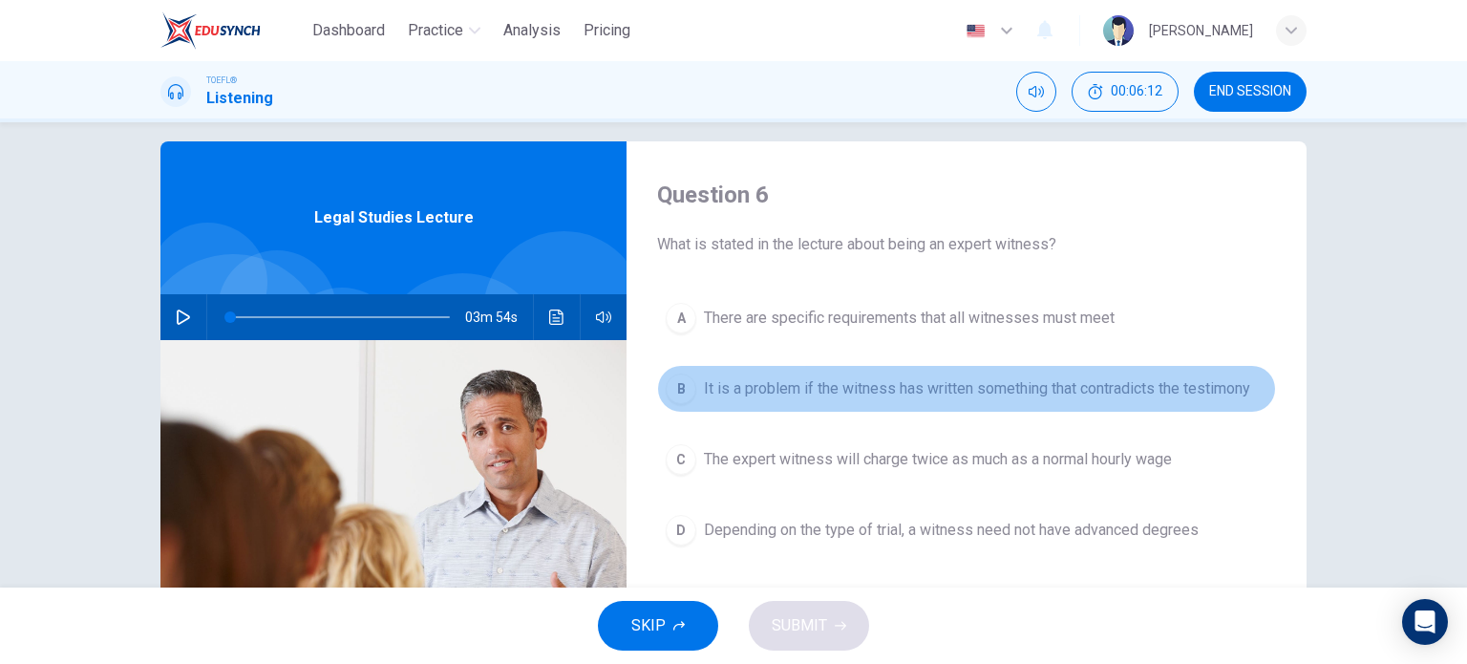
click at [783, 398] on span "It is a problem if the witness has written something that contradicts the testi…" at bounding box center [977, 388] width 546 height 23
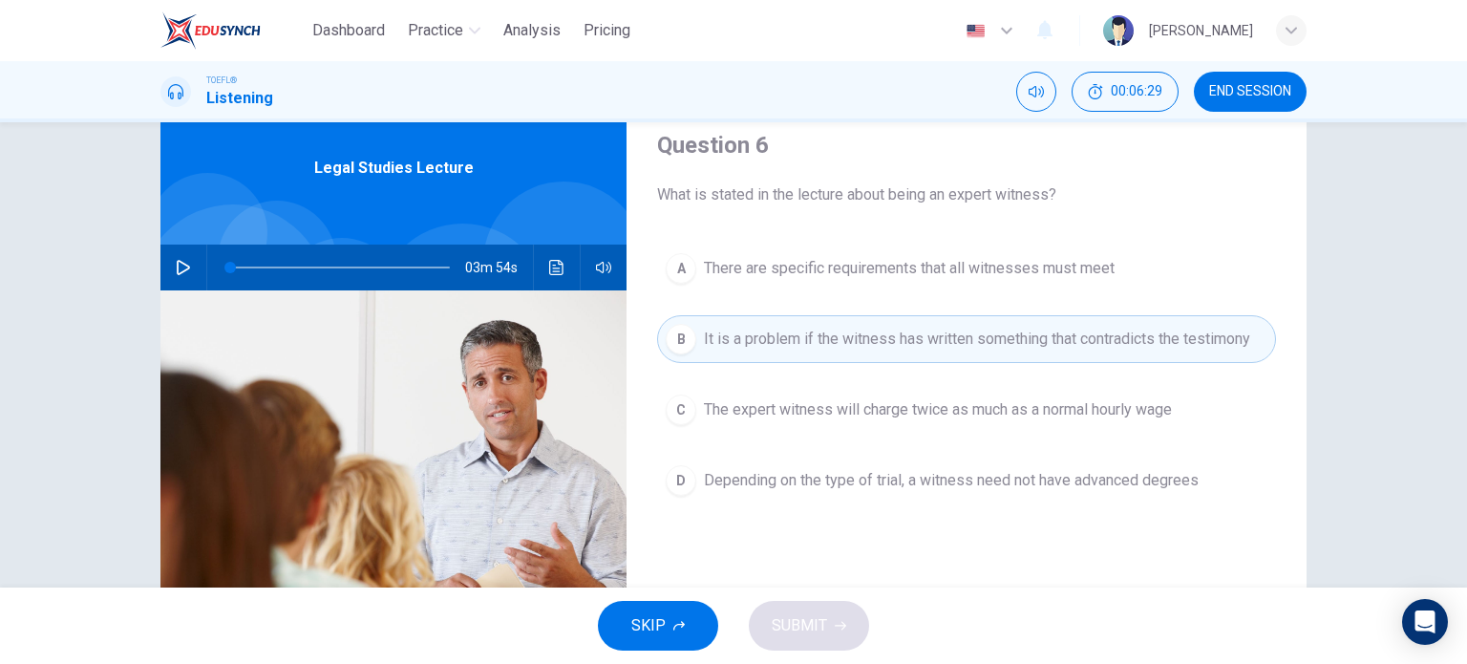
scroll to position [136, 0]
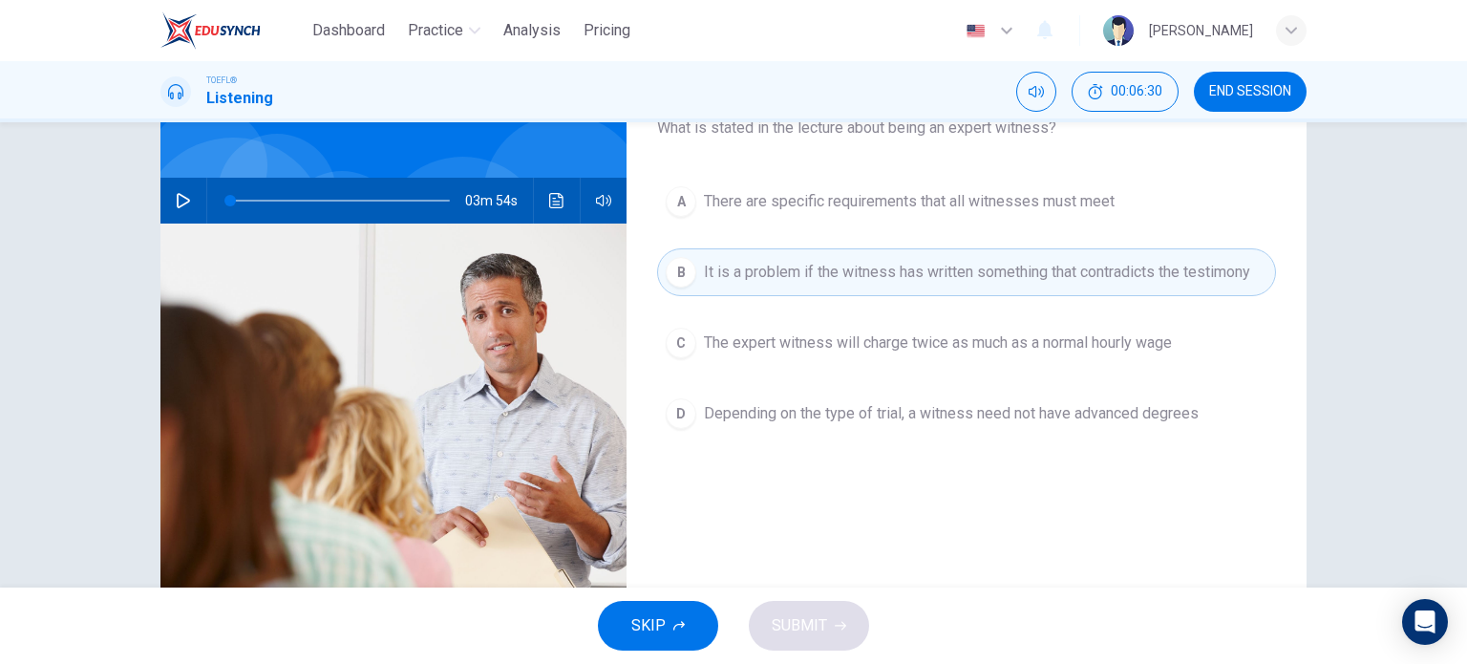
click at [787, 270] on span "It is a problem if the witness has written something that contradicts the testi…" at bounding box center [977, 272] width 546 height 23
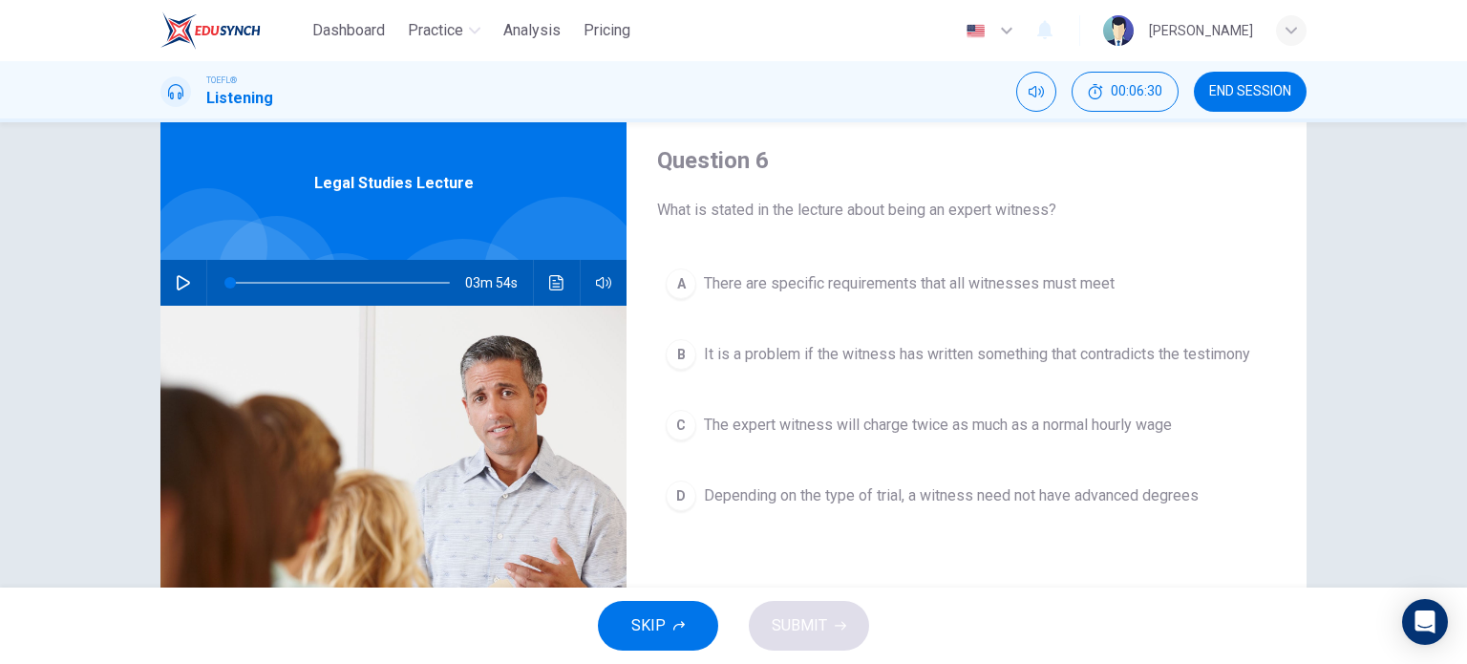
scroll to position [50, 0]
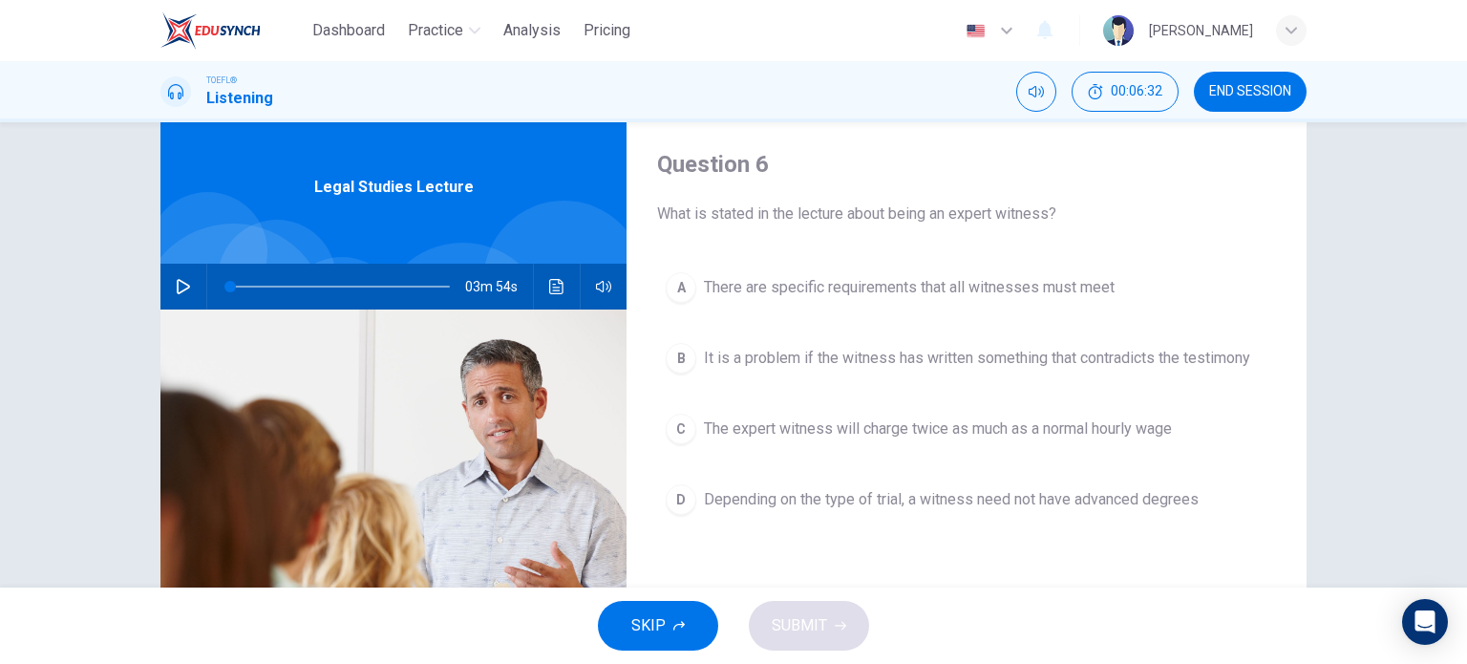
click at [791, 633] on div "SKIP SUBMIT" at bounding box center [733, 625] width 1467 height 76
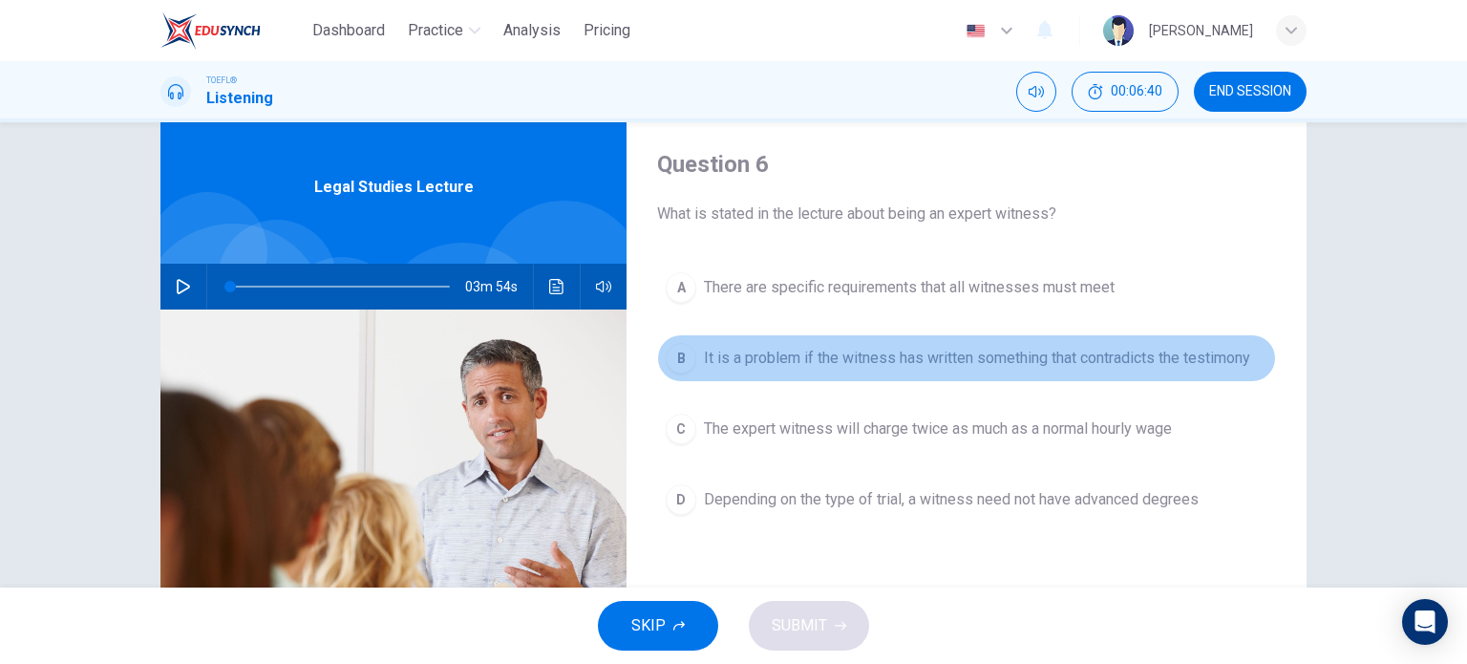
click at [683, 352] on div "B" at bounding box center [681, 358] width 31 height 31
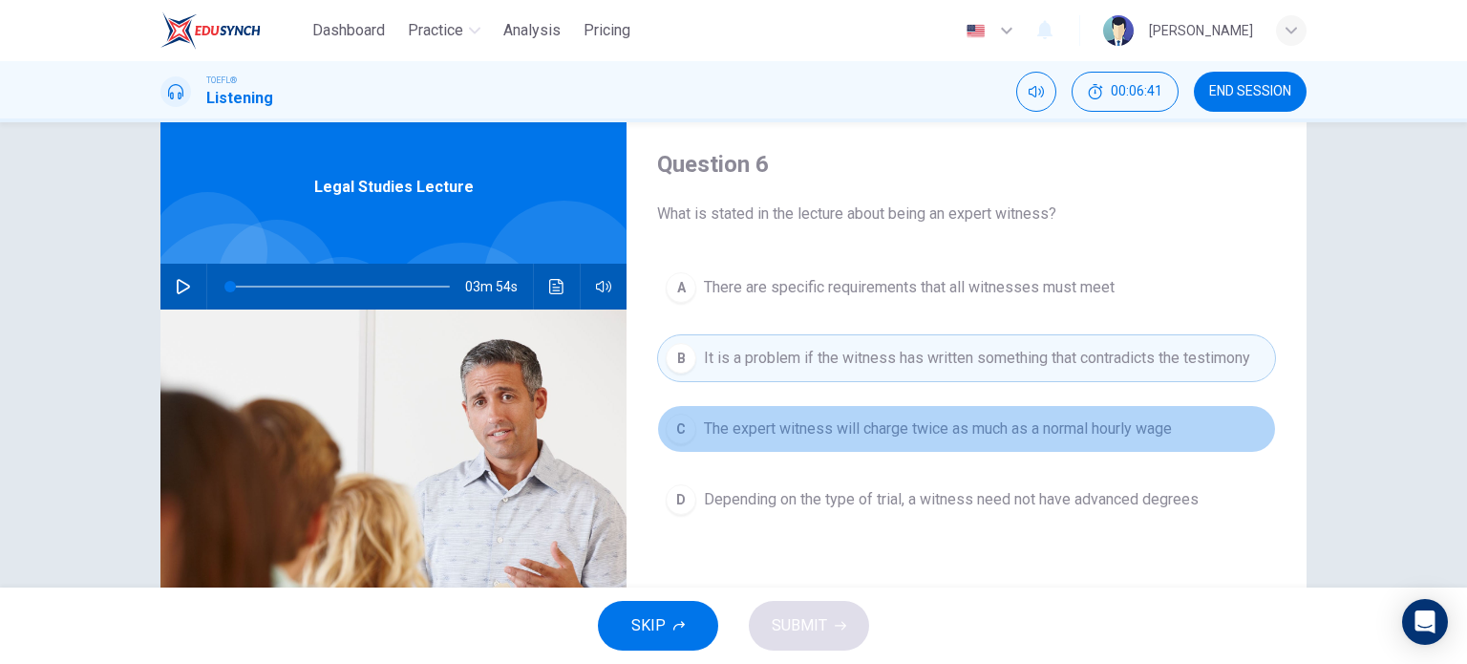
click at [692, 412] on button "C The expert witness will charge twice as much as a normal hourly wage" at bounding box center [966, 429] width 619 height 48
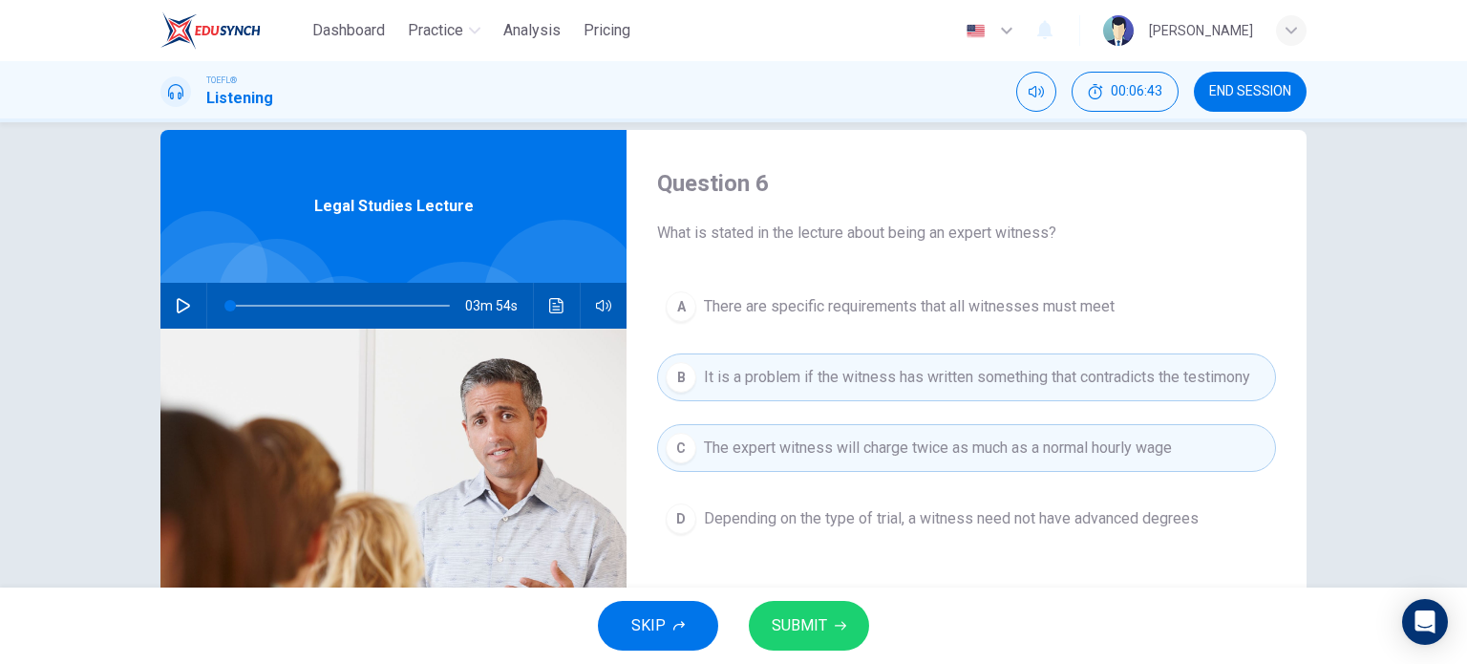
scroll to position [31, 0]
click at [746, 519] on span "Depending on the type of trial, a witness need not have advanced degrees" at bounding box center [951, 518] width 495 height 23
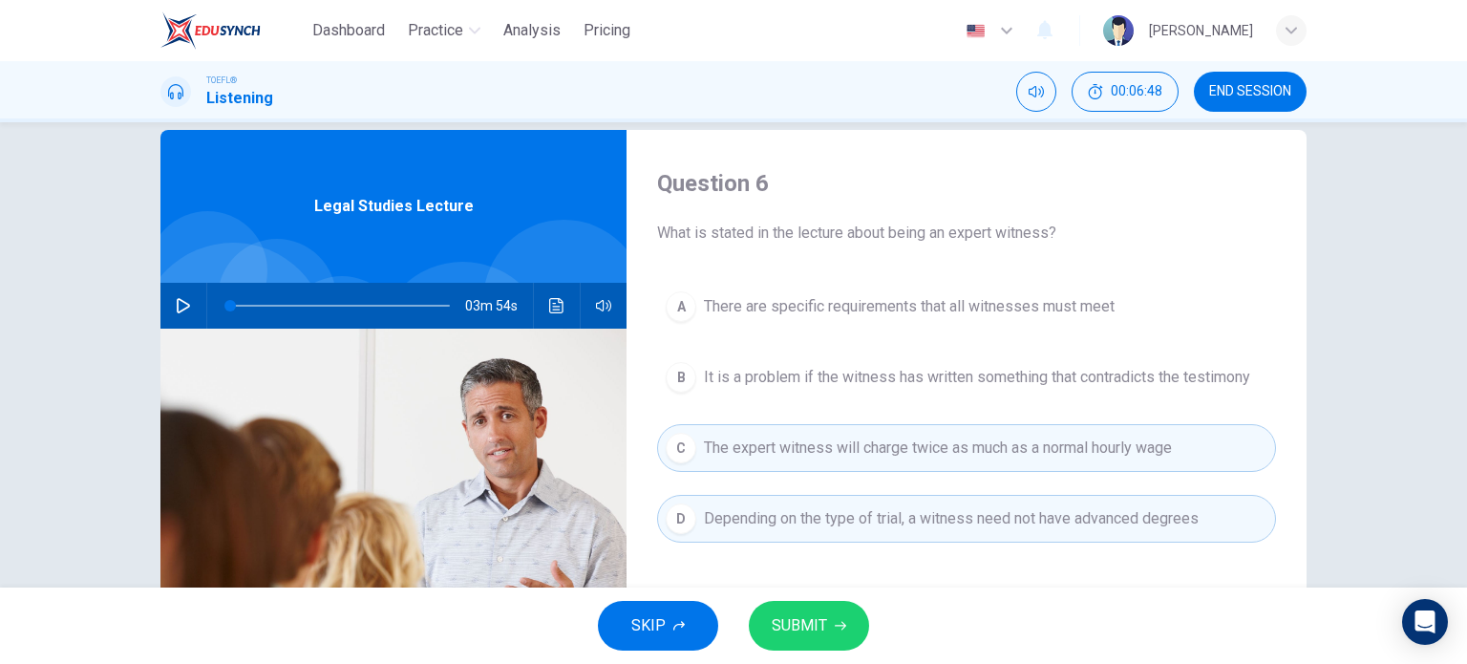
click at [783, 444] on span "The expert witness will charge twice as much as a normal hourly wage" at bounding box center [938, 447] width 468 height 23
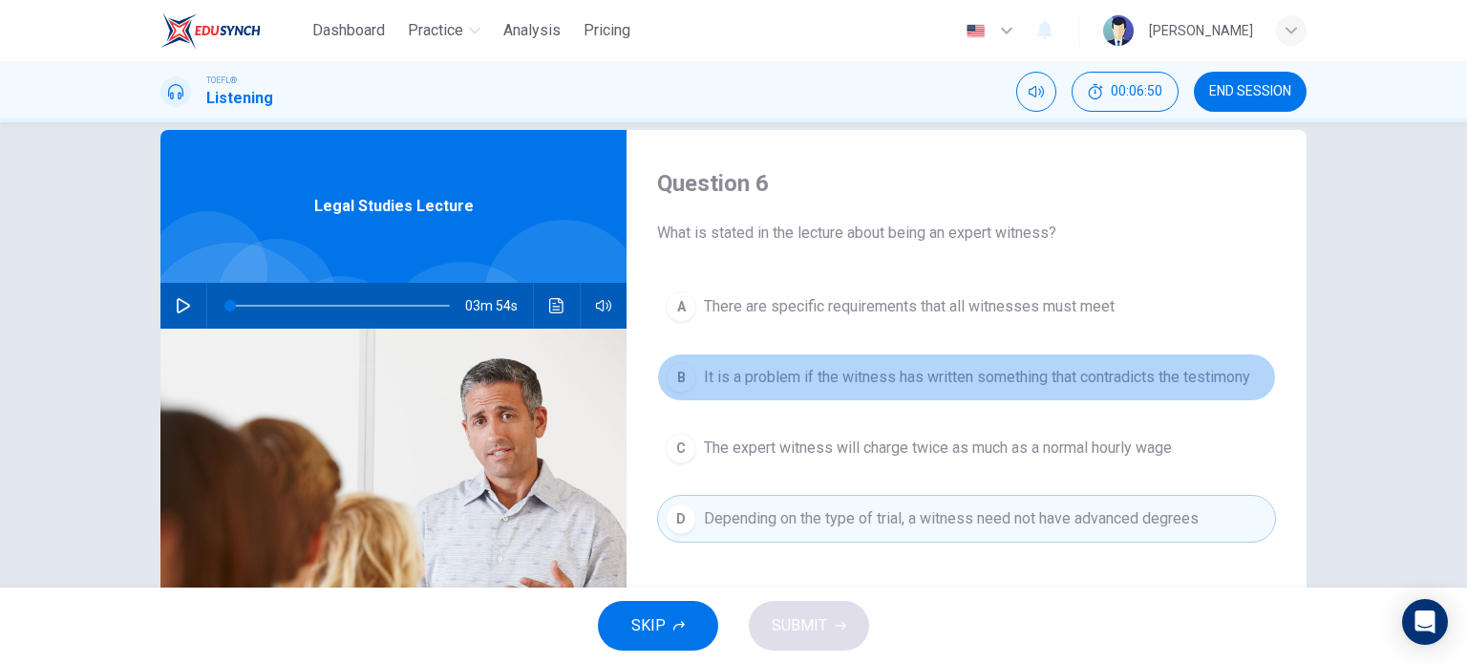
click at [747, 372] on span "It is a problem if the witness has written something that contradicts the testi…" at bounding box center [977, 377] width 546 height 23
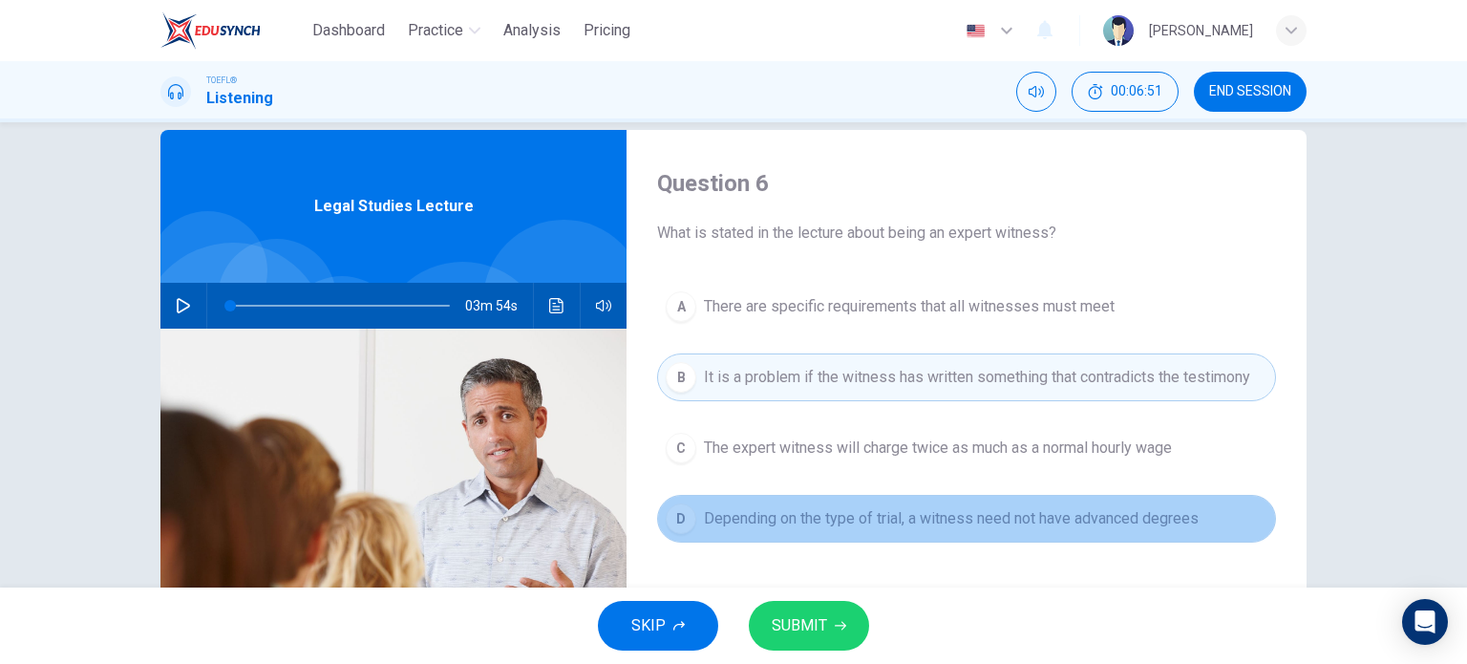
click at [728, 507] on span "Depending on the type of trial, a witness need not have advanced degrees" at bounding box center [951, 518] width 495 height 23
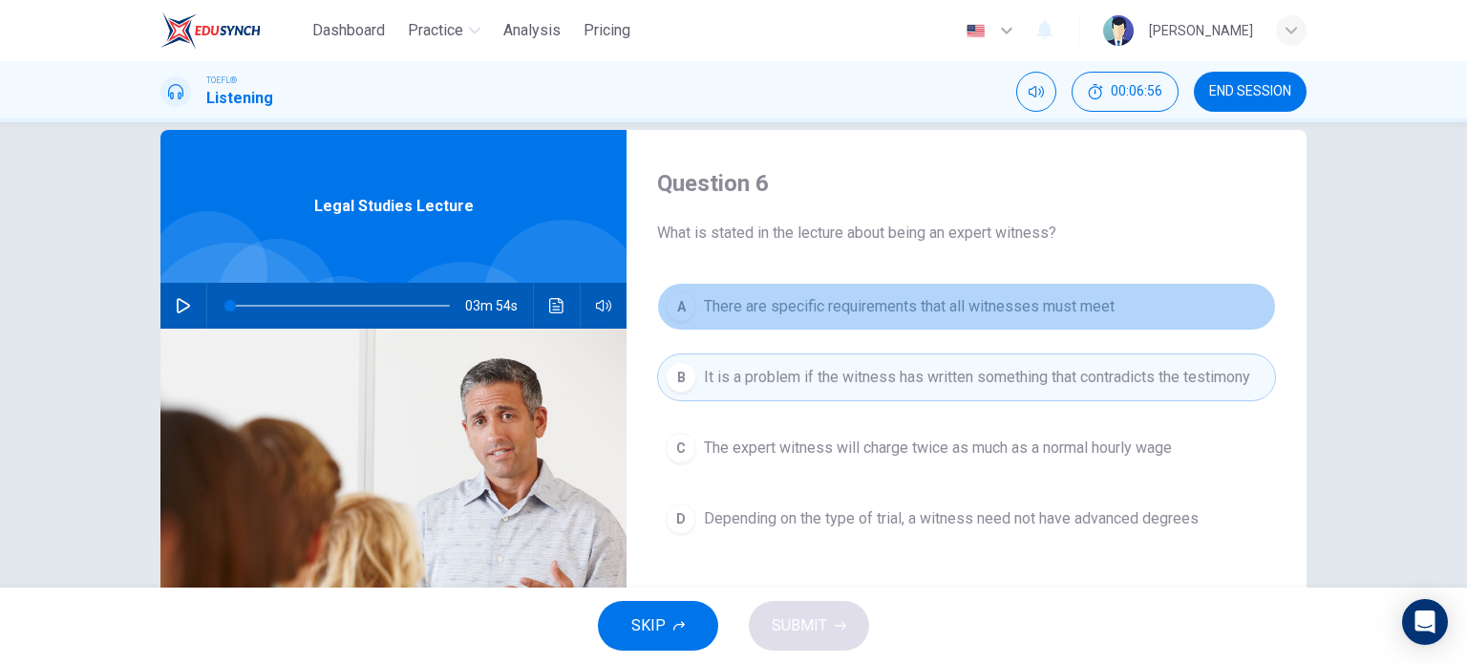
click at [794, 296] on span "There are specific requirements that all witnesses must meet" at bounding box center [909, 306] width 411 height 23
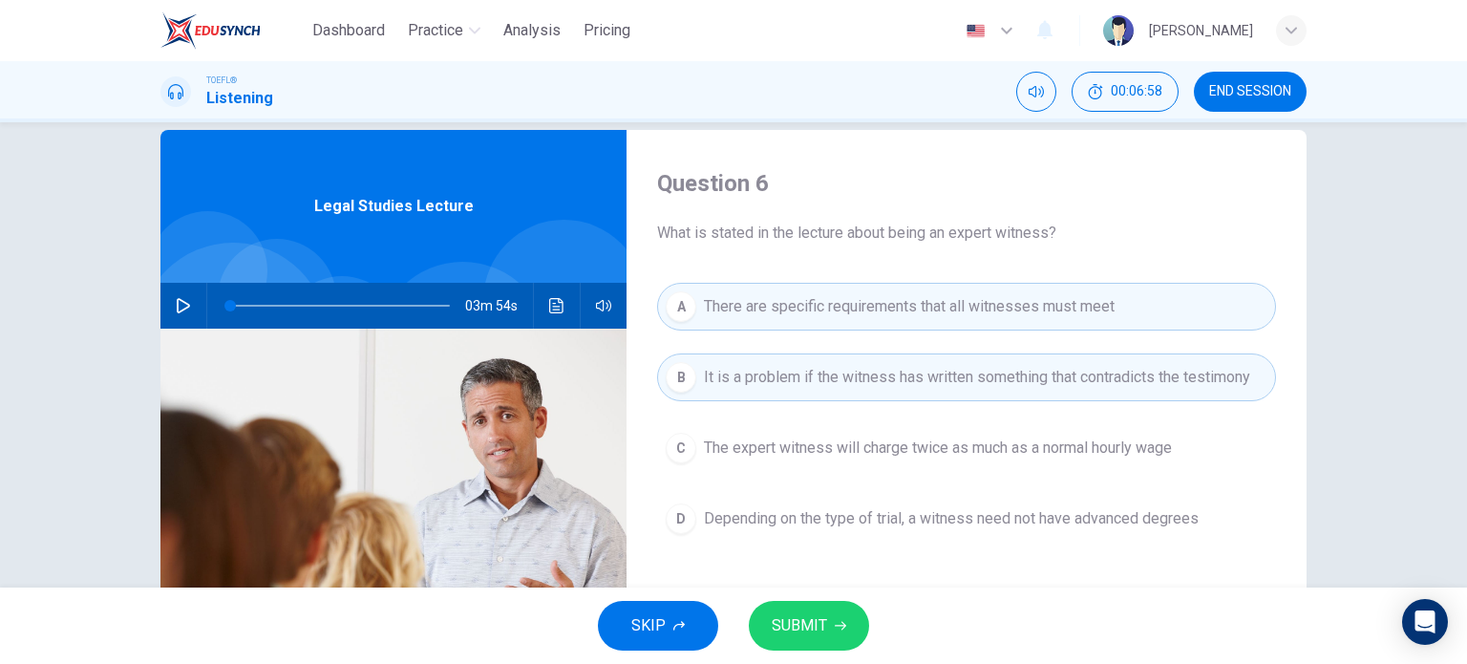
scroll to position [57, 0]
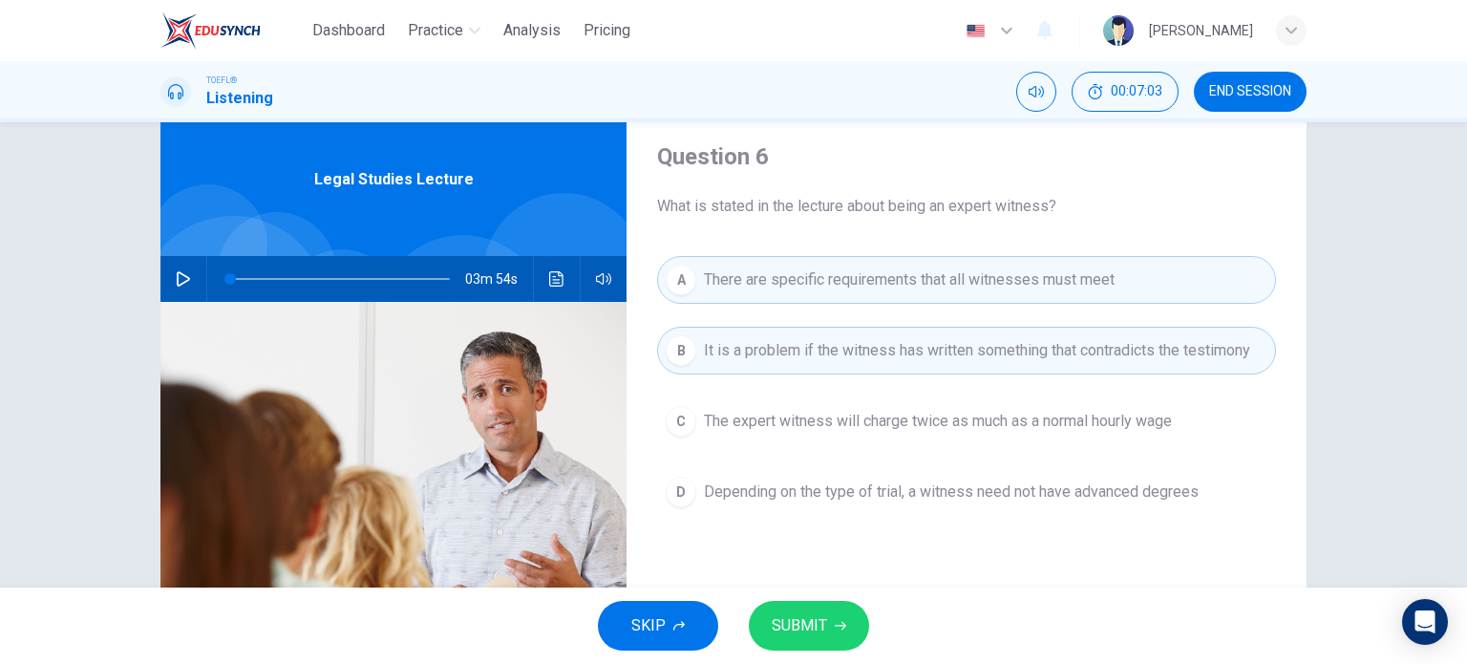
click at [816, 620] on span "SUBMIT" at bounding box center [799, 625] width 55 height 27
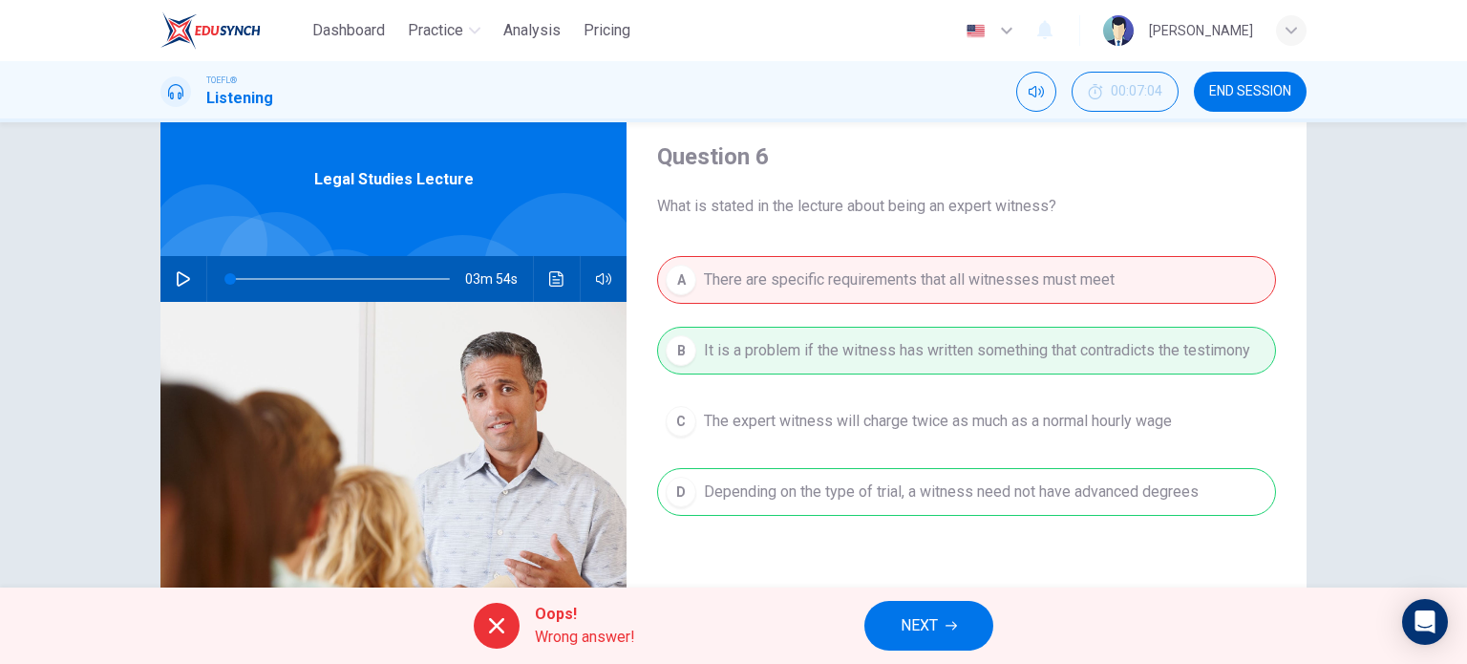
click at [940, 615] on button "NEXT" at bounding box center [928, 626] width 129 height 50
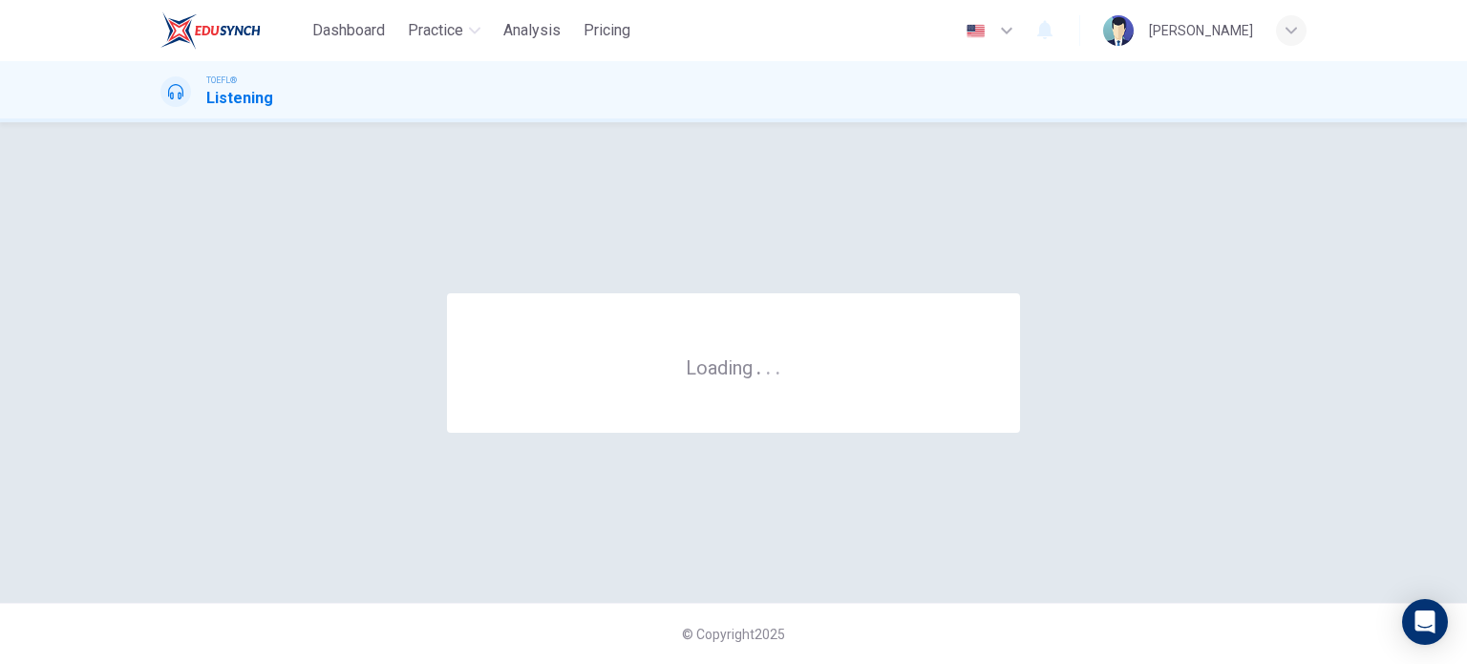
scroll to position [0, 0]
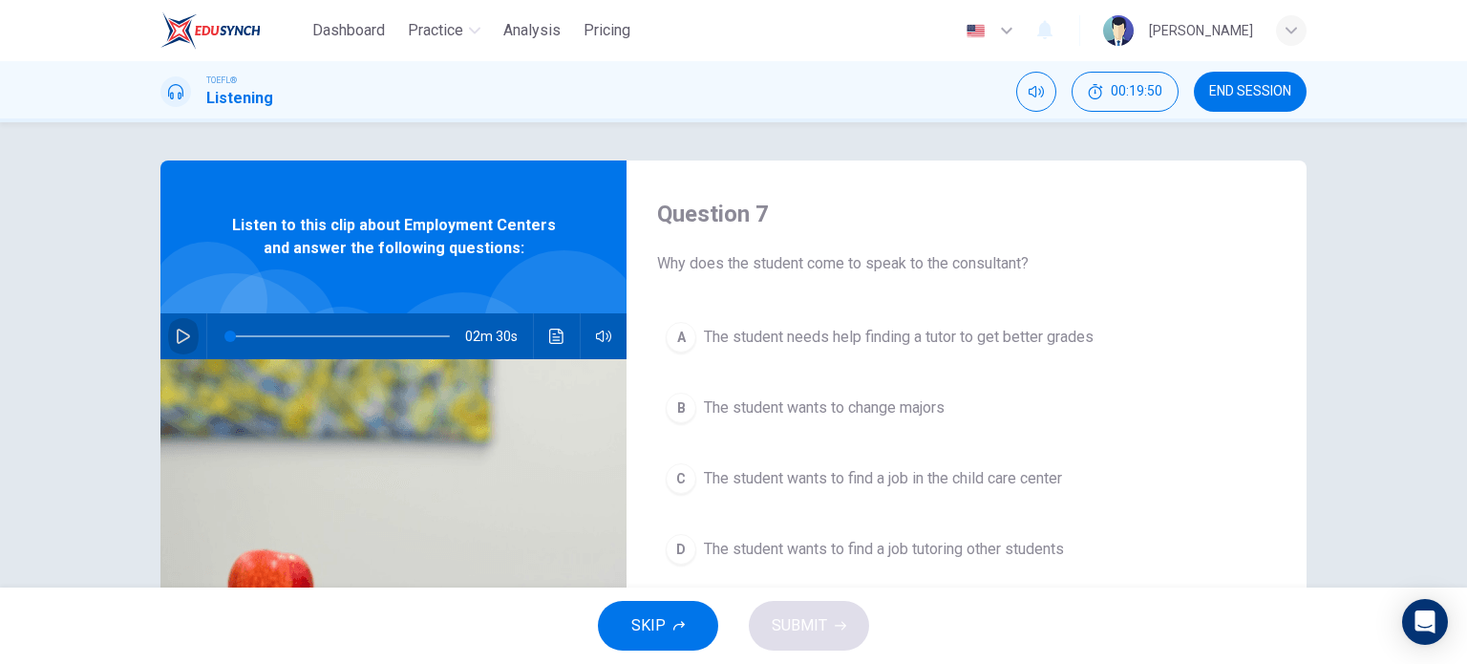
click at [181, 329] on icon "button" at bounding box center [183, 336] width 15 height 15
type input "0"
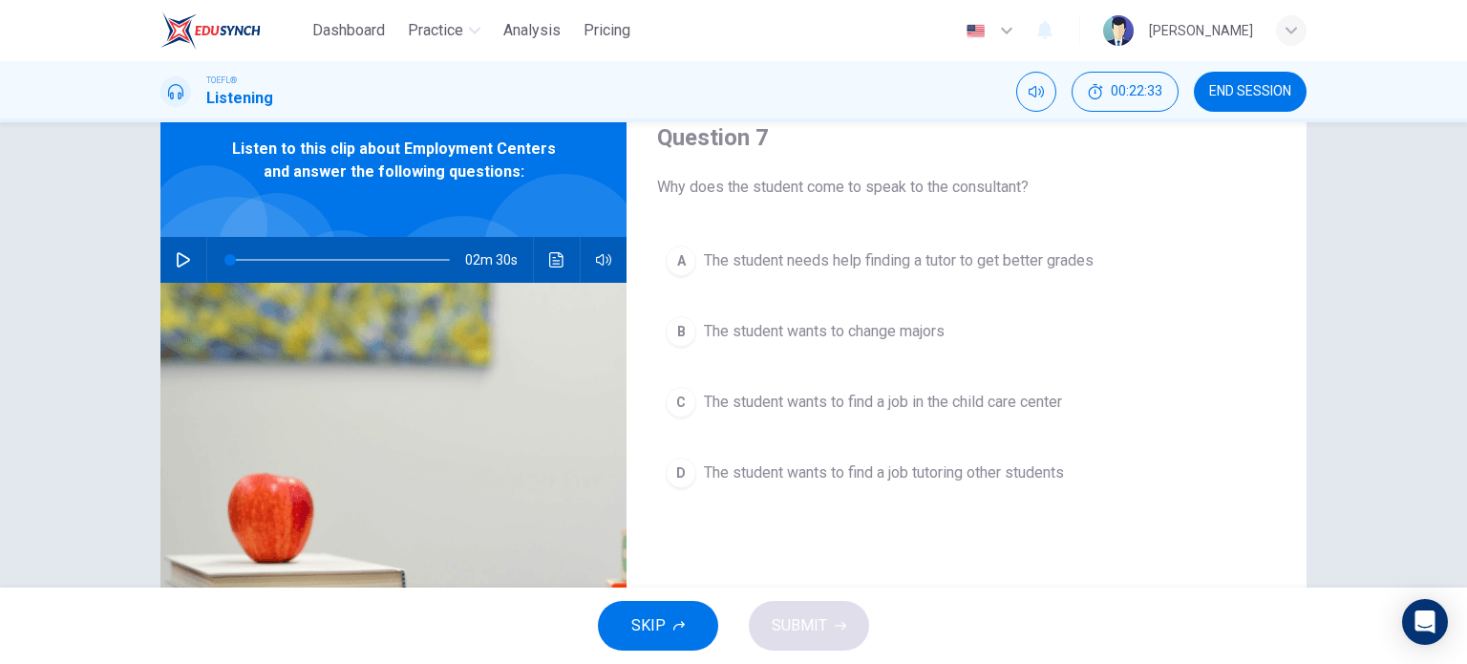
scroll to position [103, 0]
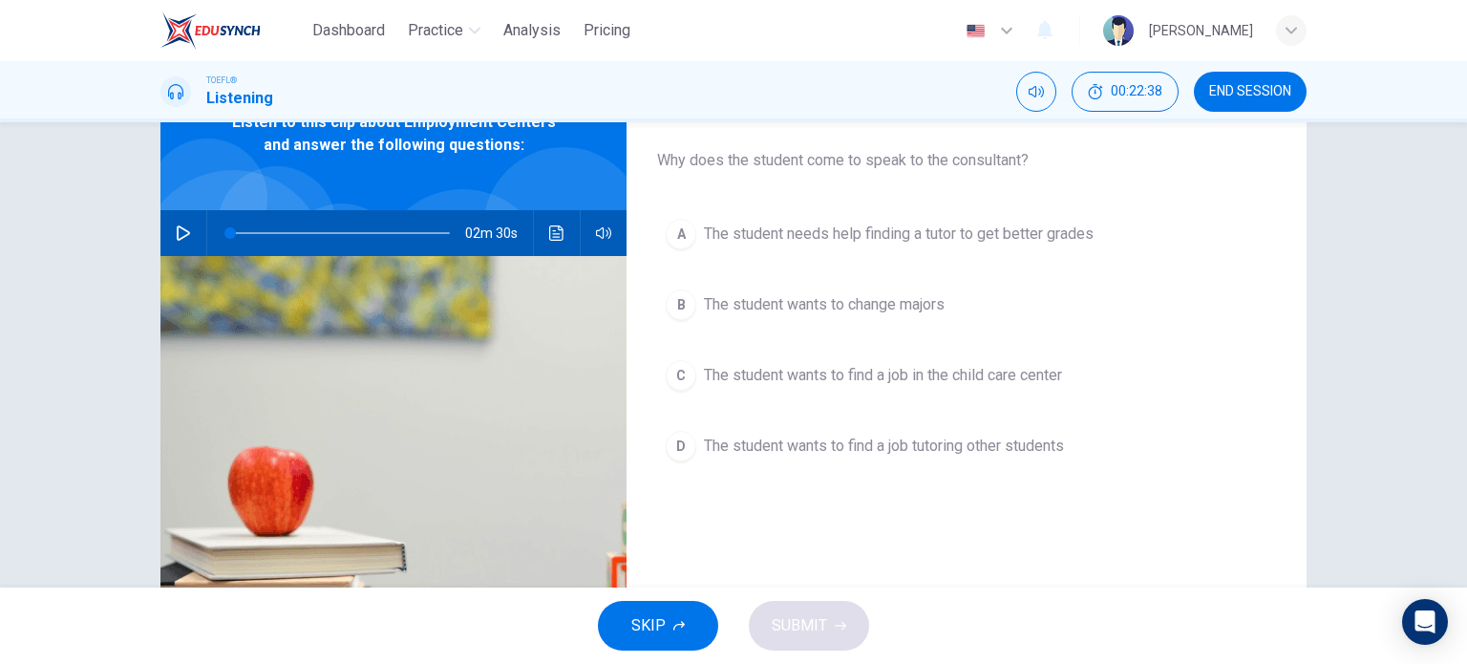
click at [875, 378] on span "The student wants to find a job in the child care center" at bounding box center [883, 375] width 358 height 23
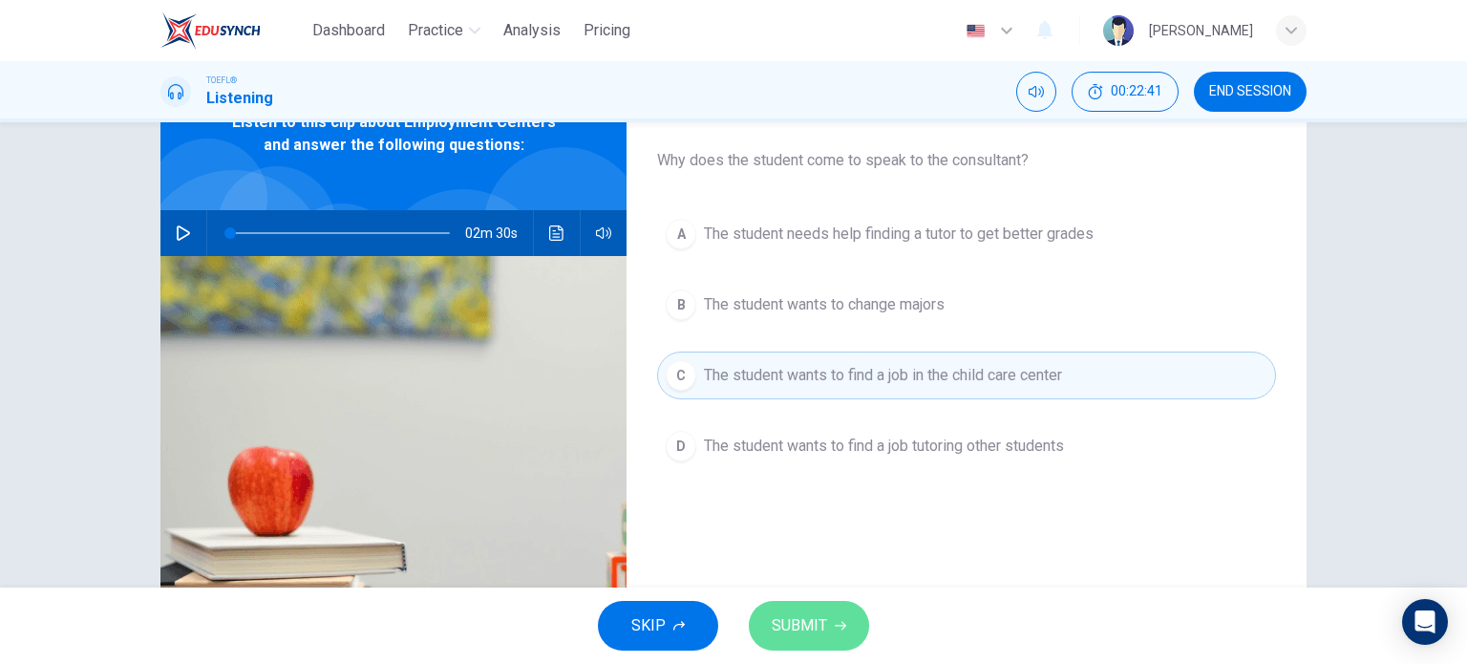
click at [794, 629] on span "SUBMIT" at bounding box center [799, 625] width 55 height 27
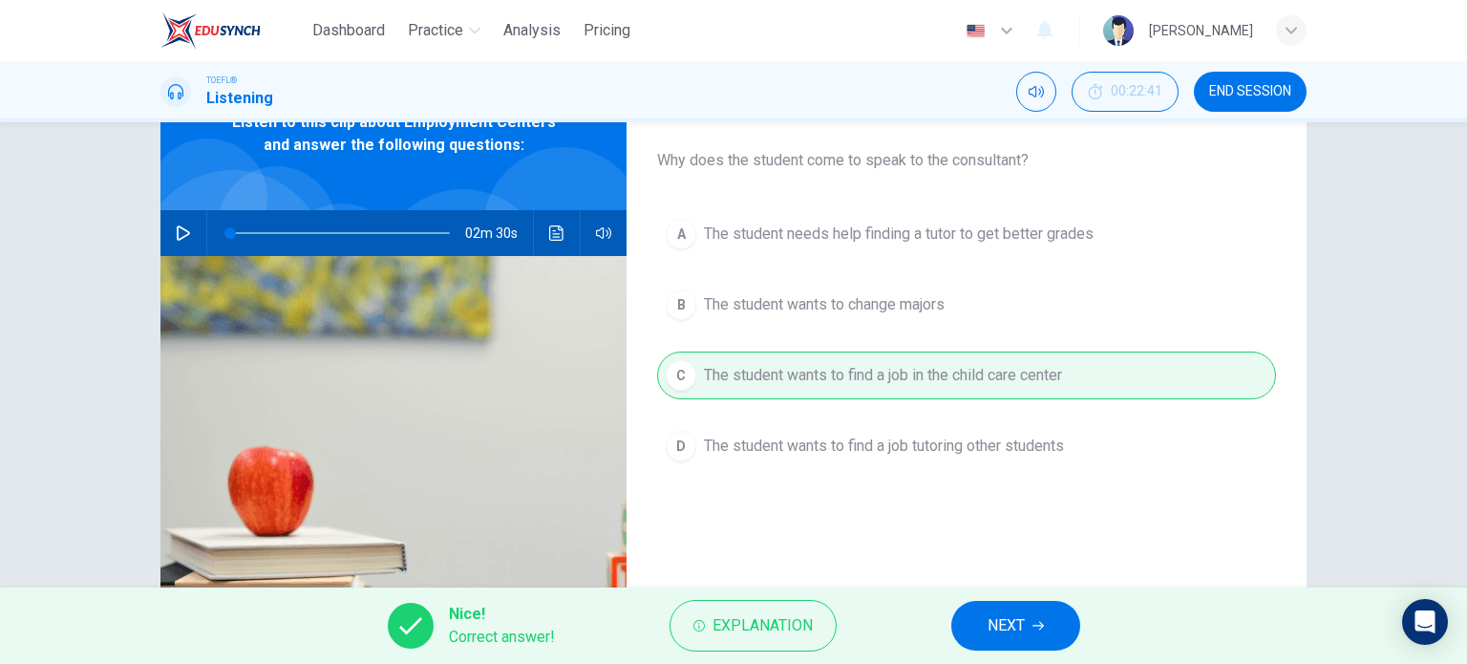
click at [1021, 622] on span "NEXT" at bounding box center [1006, 625] width 37 height 27
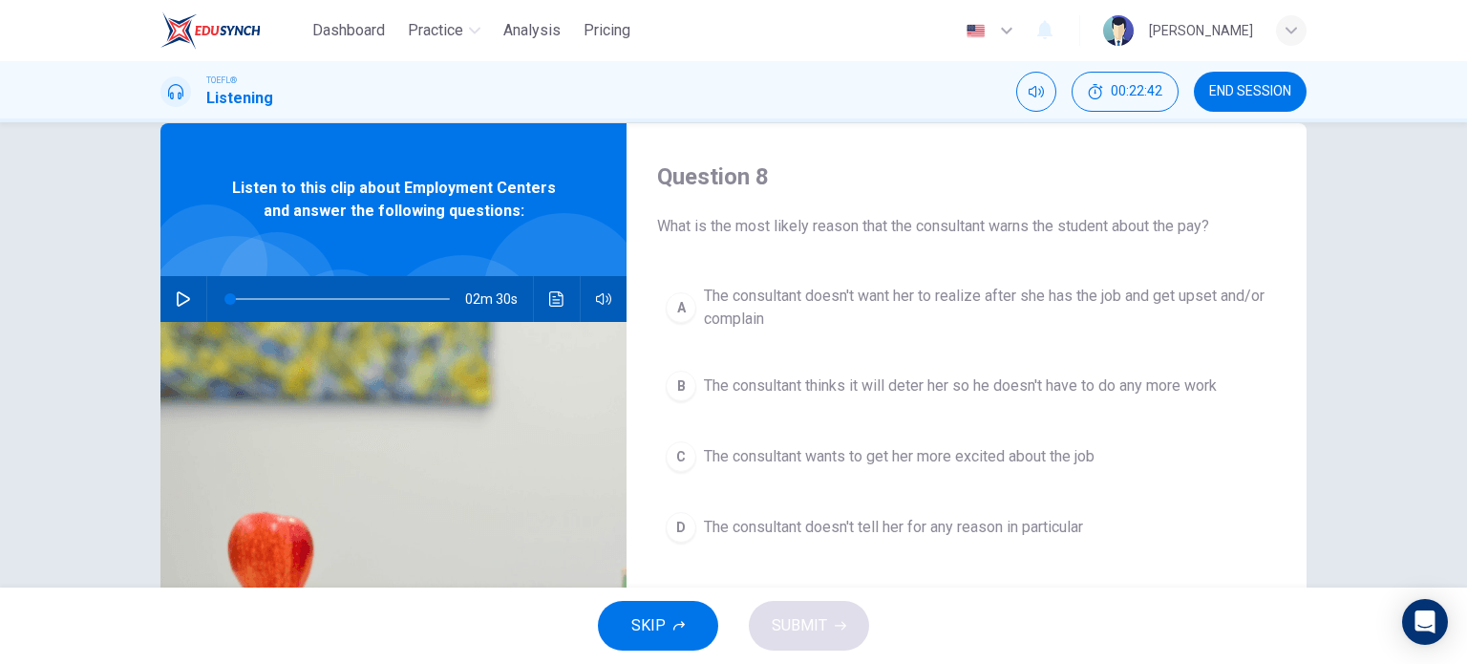
scroll to position [34, 0]
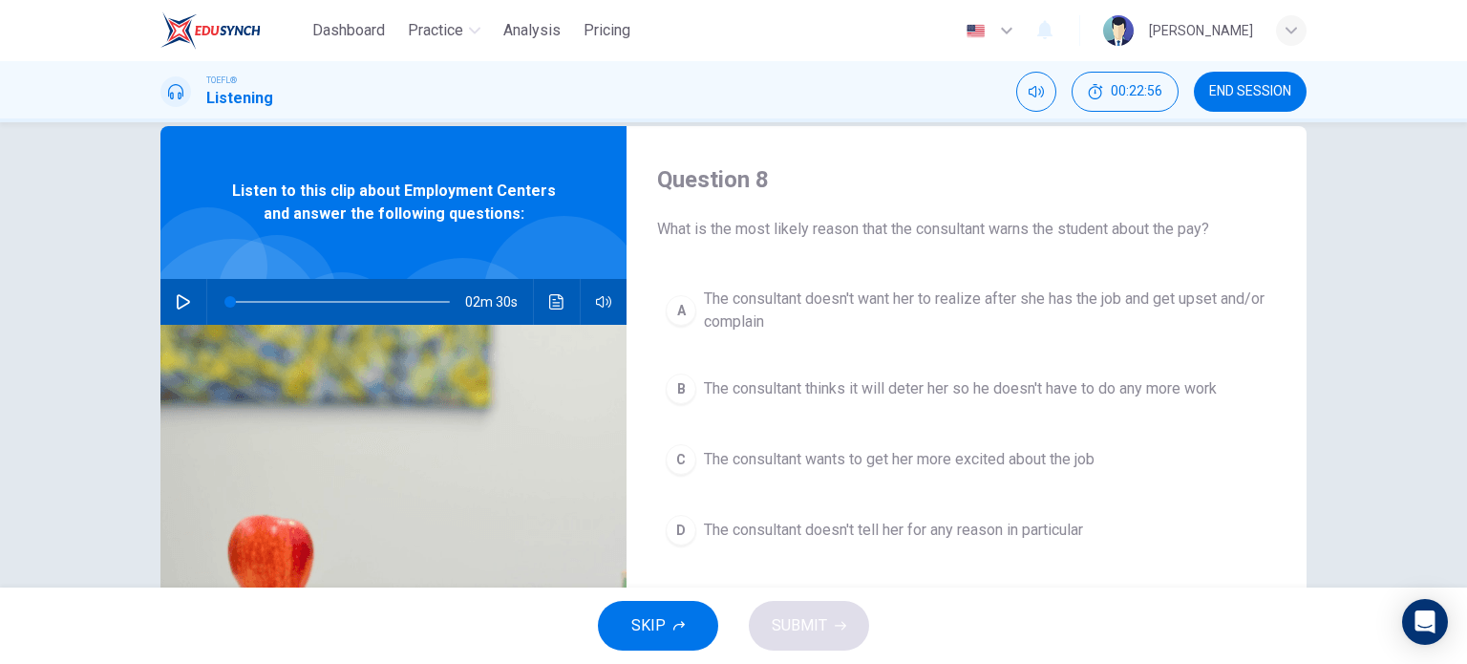
click at [768, 272] on div "Question 8 What is the most likely reason that the consultant warns the student…" at bounding box center [967, 458] width 680 height 664
click at [766, 290] on span "The consultant doesn't want her to realize after she has the job and get upset …" at bounding box center [986, 310] width 564 height 46
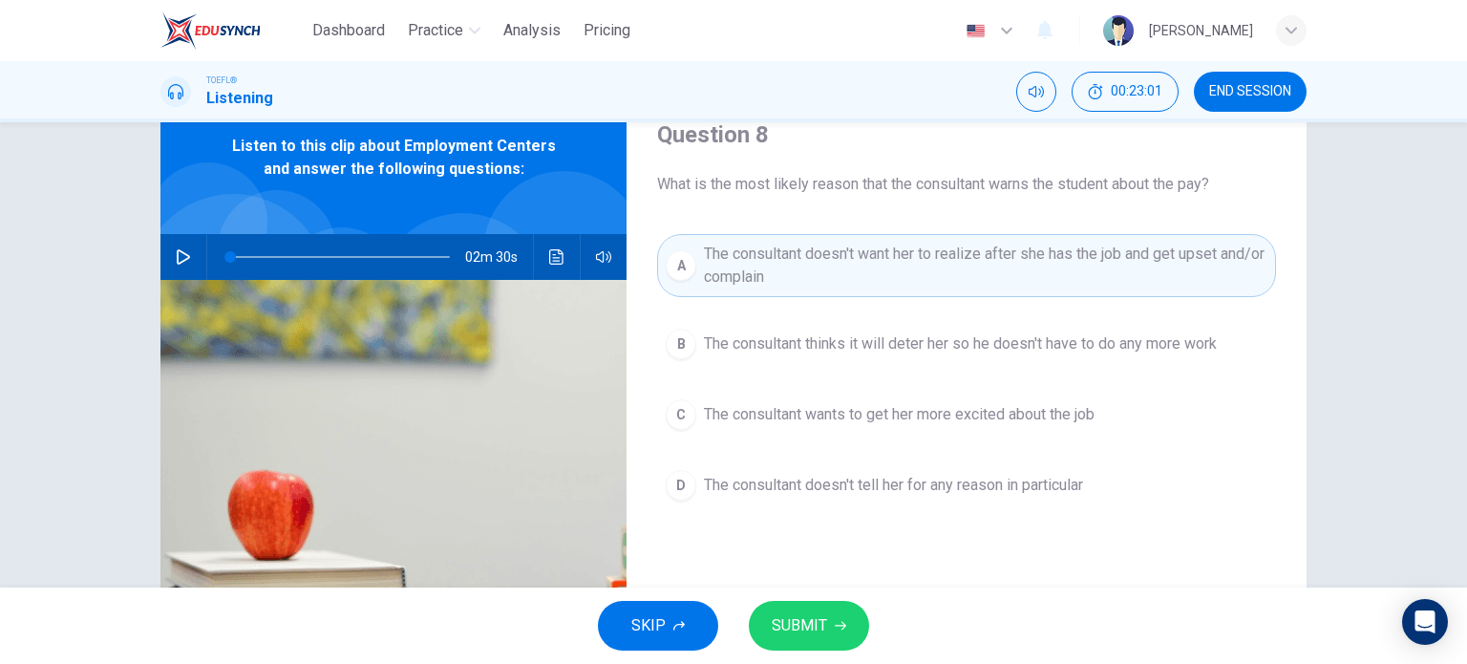
scroll to position [80, 0]
click at [803, 622] on span "SUBMIT" at bounding box center [799, 625] width 55 height 27
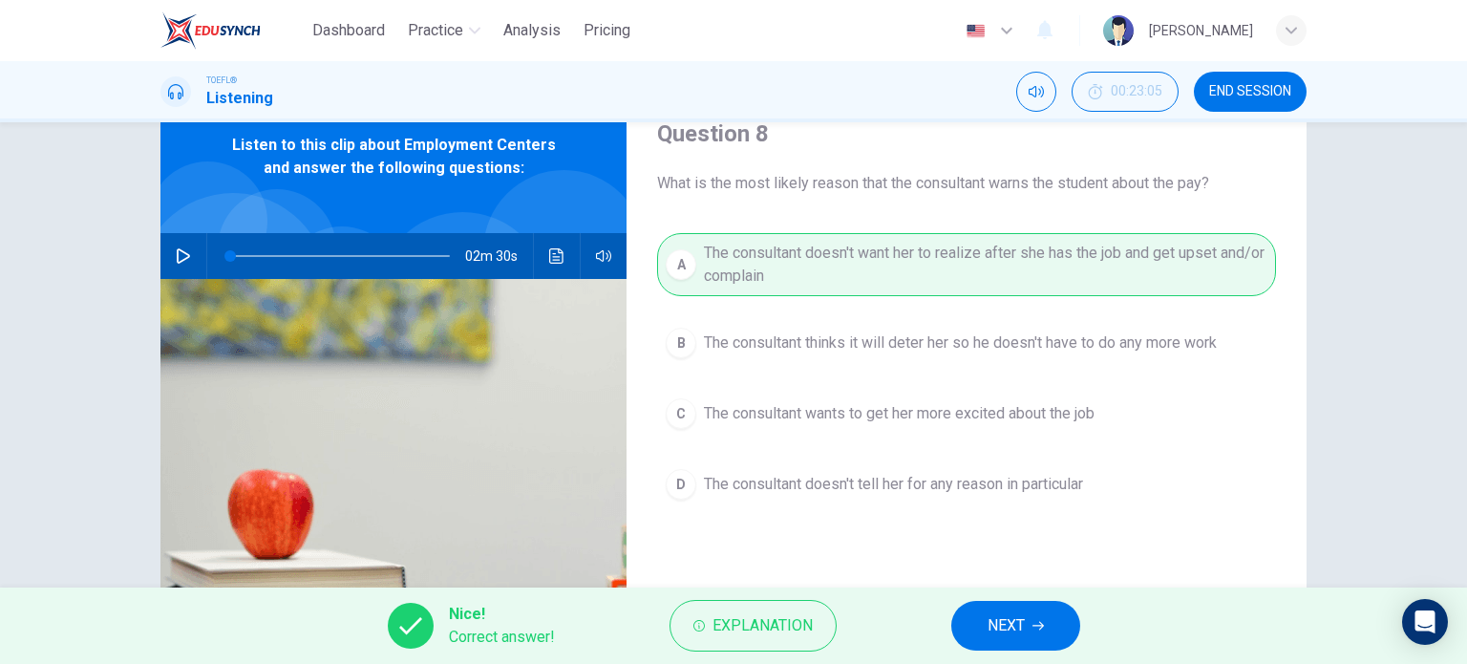
click at [1014, 618] on span "NEXT" at bounding box center [1006, 625] width 37 height 27
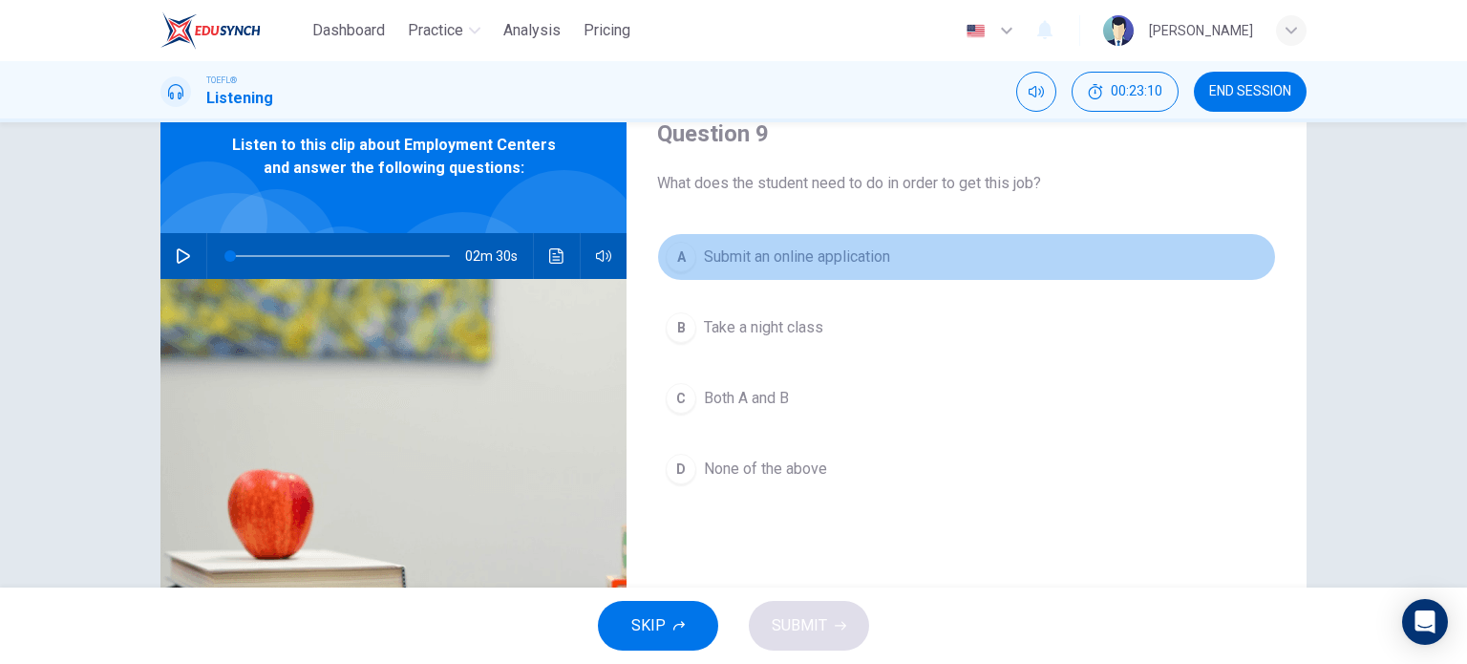
click at [743, 265] on span "Submit an online application" at bounding box center [797, 256] width 186 height 23
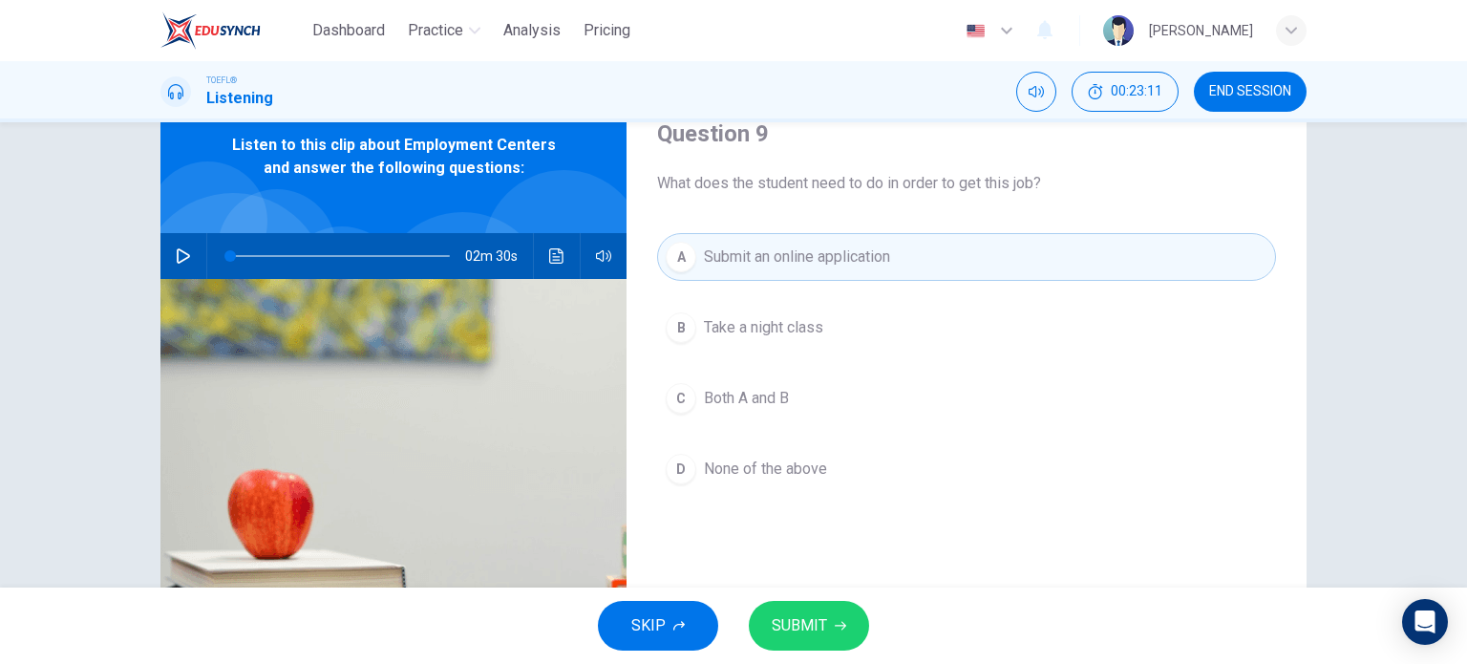
click at [741, 325] on span "Take a night class" at bounding box center [763, 327] width 119 height 23
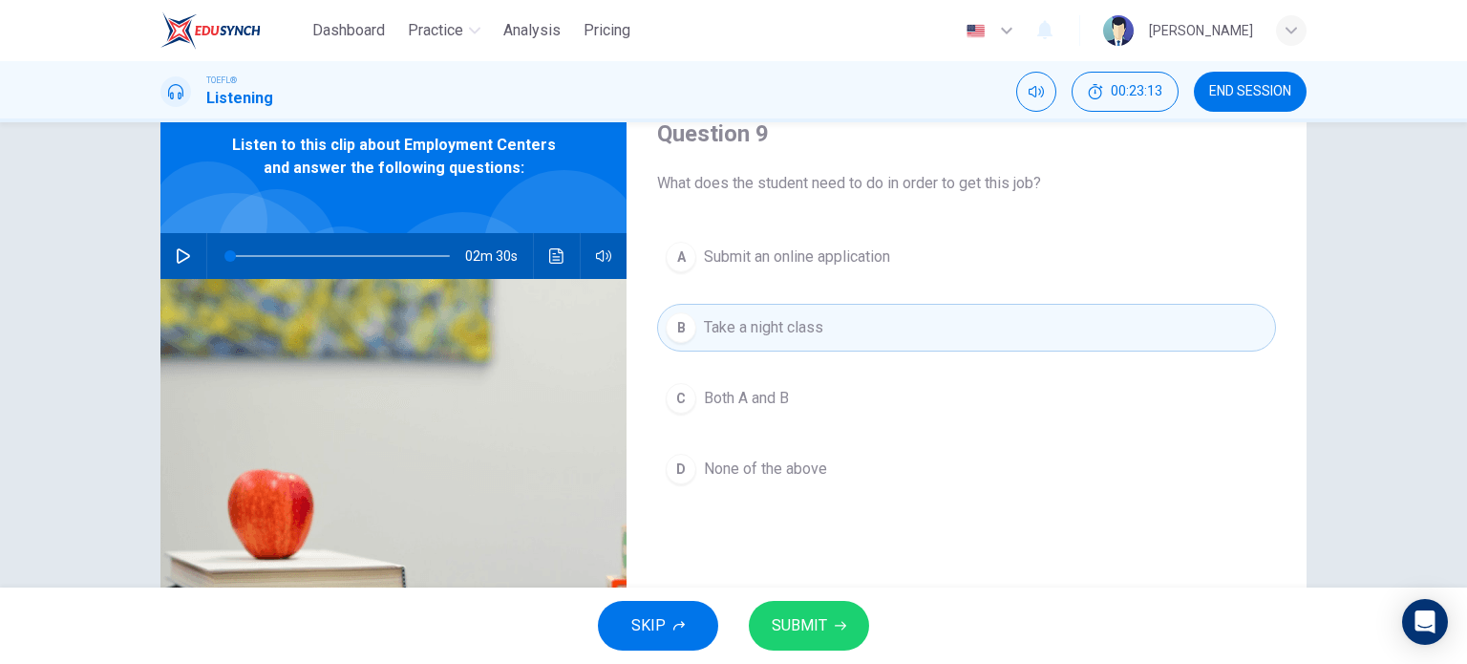
click at [779, 406] on span "Both A and B" at bounding box center [746, 398] width 85 height 23
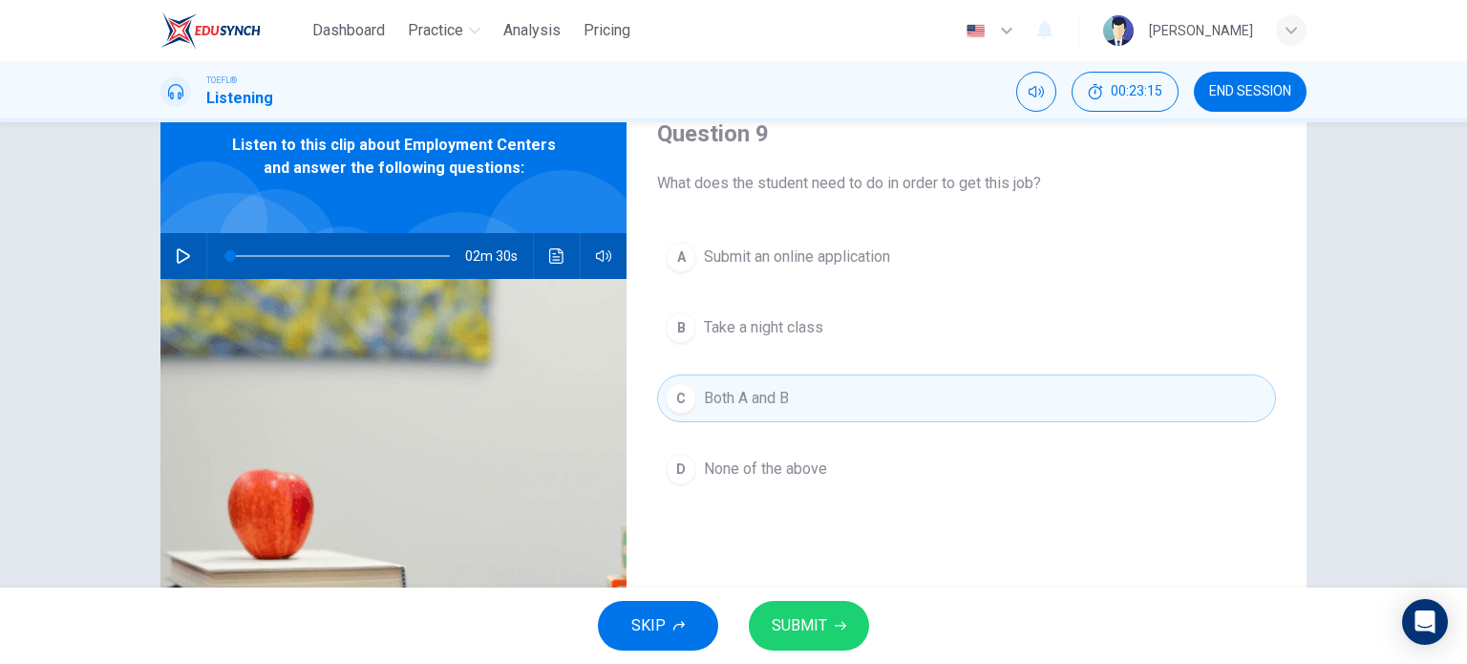
click at [802, 627] on span "SUBMIT" at bounding box center [799, 625] width 55 height 27
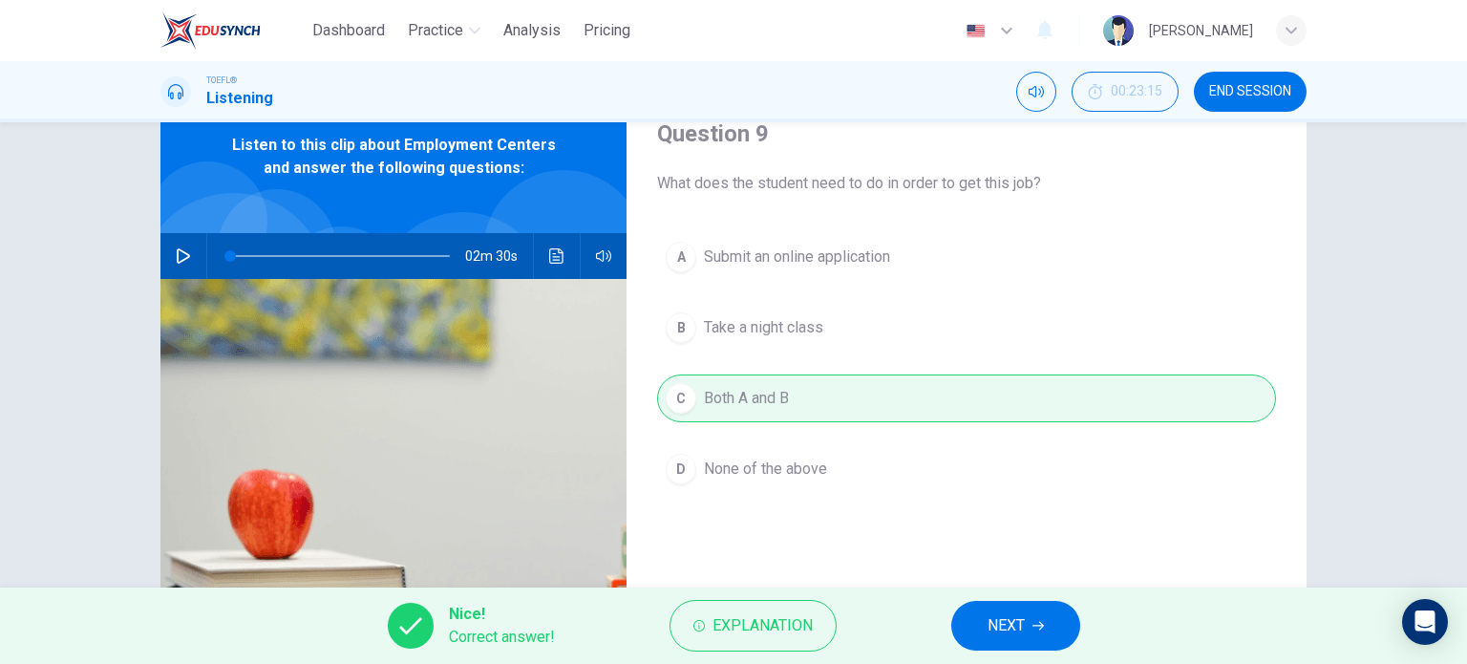
click at [1025, 623] on span "NEXT" at bounding box center [1006, 625] width 37 height 27
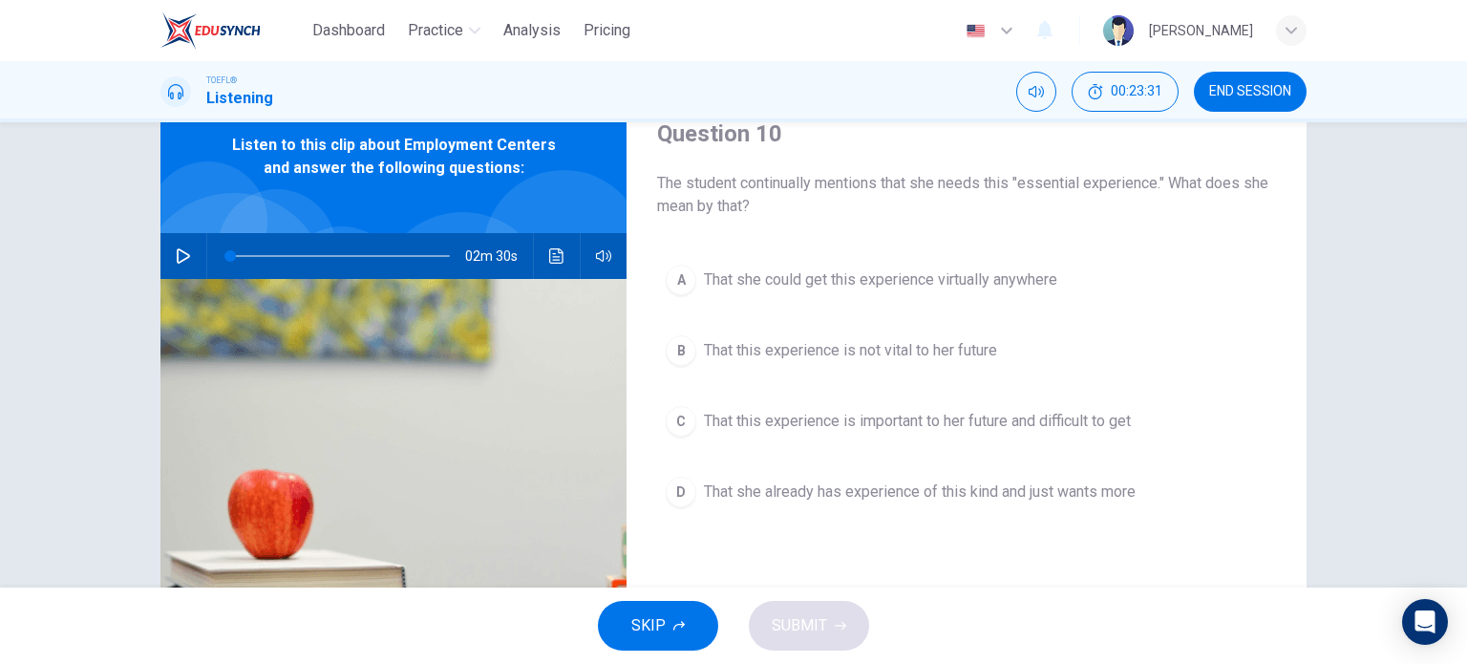
scroll to position [103, 0]
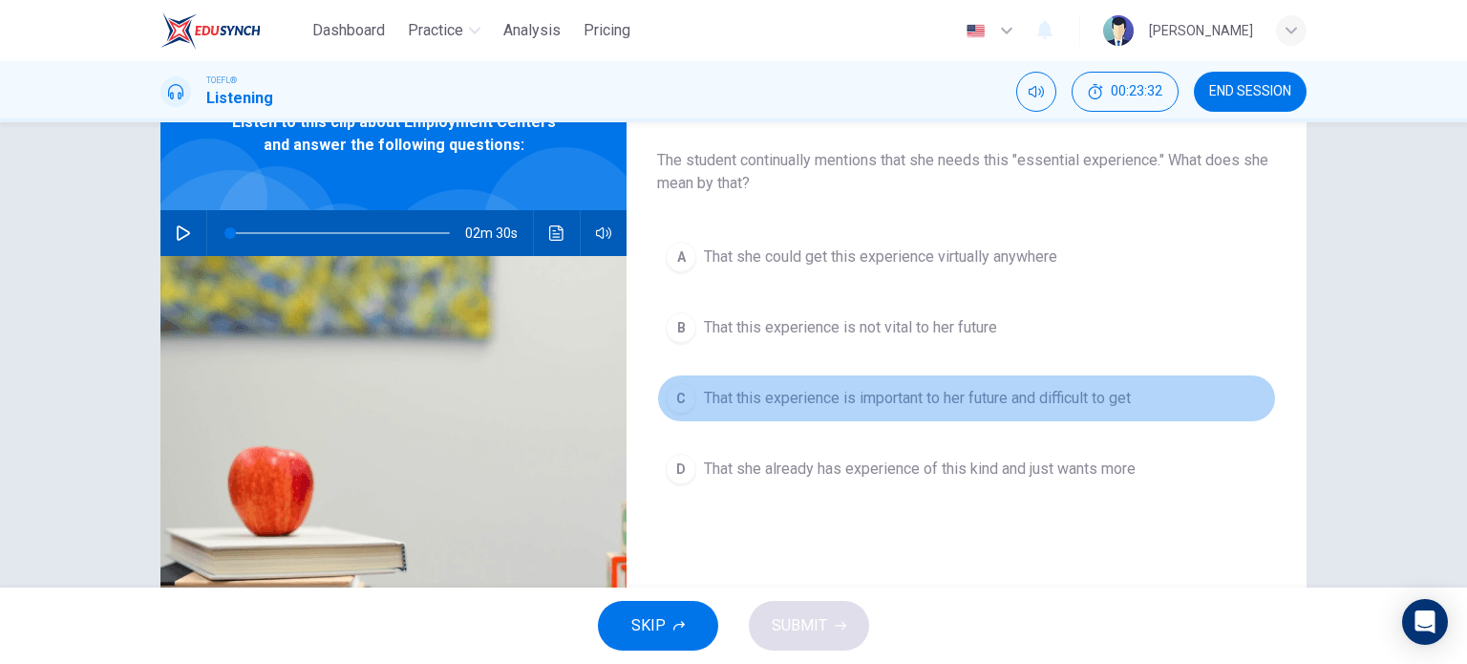
click at [850, 403] on span "That this experience is important to her future and difficult to get" at bounding box center [917, 398] width 427 height 23
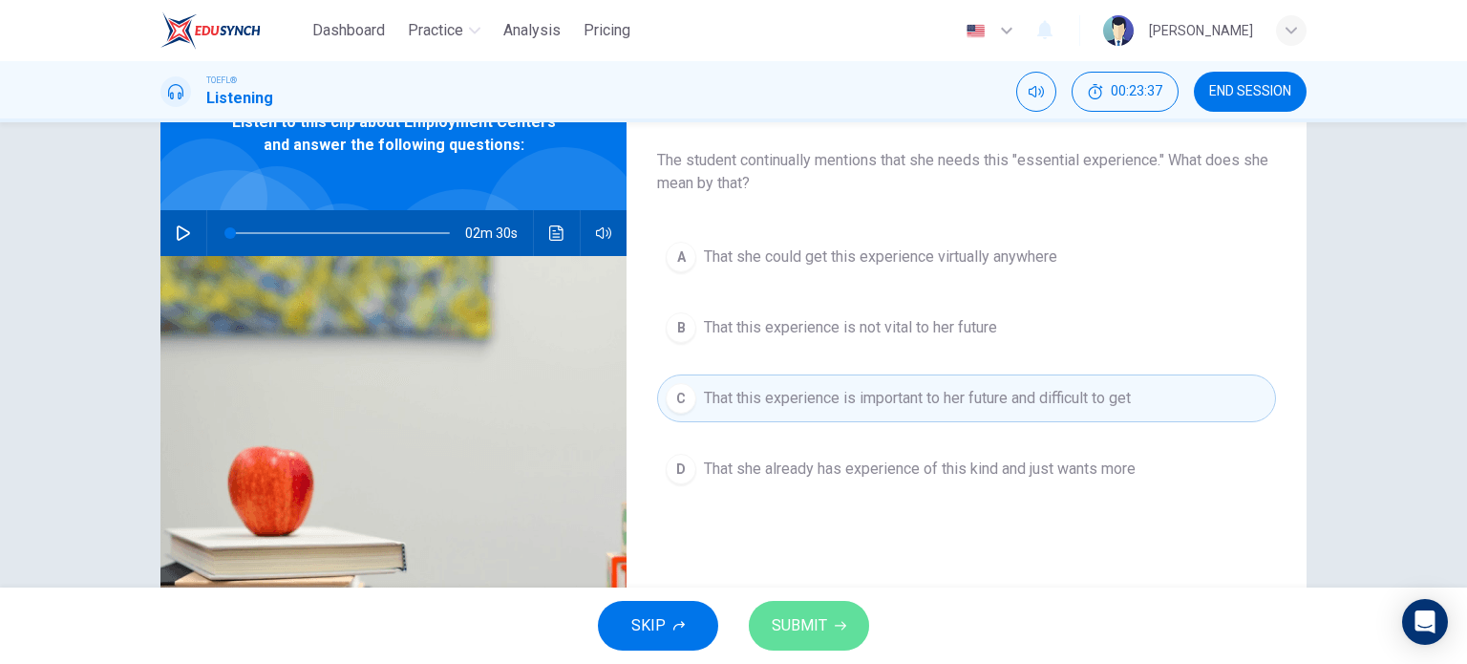
click at [817, 607] on button "SUBMIT" at bounding box center [809, 626] width 120 height 50
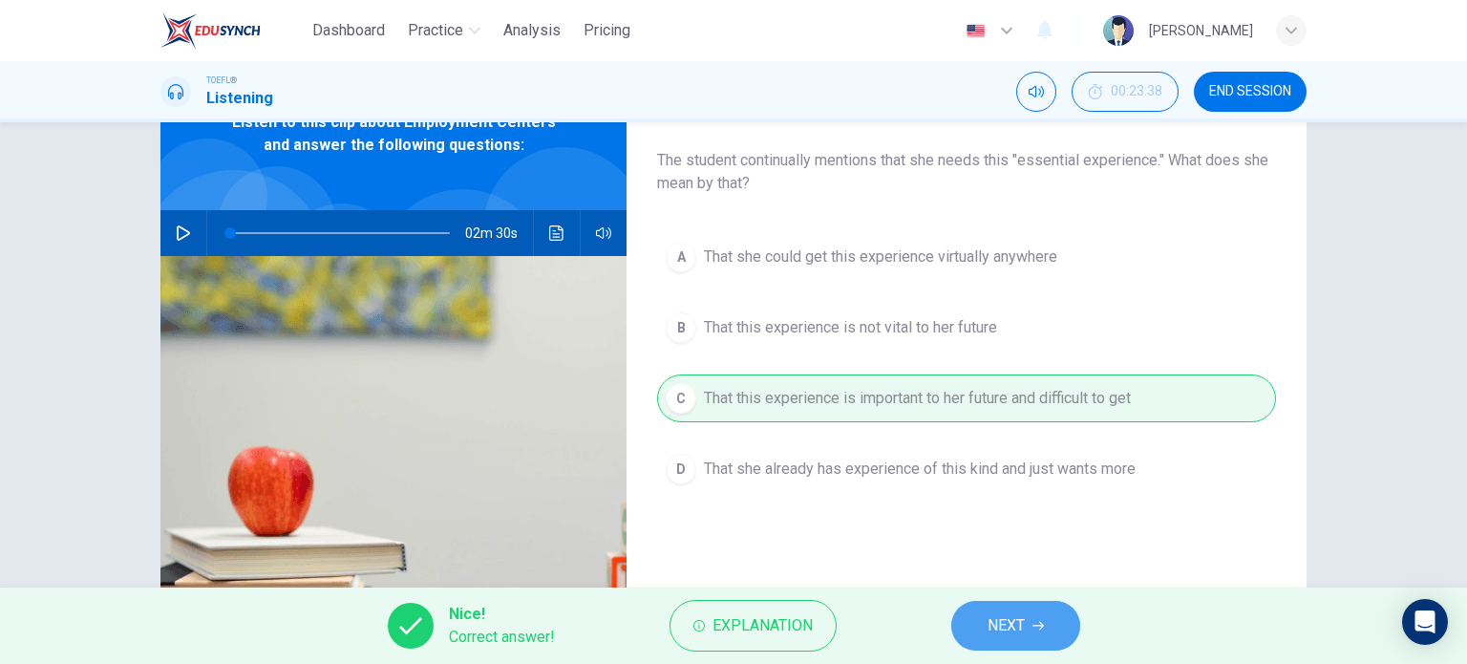
click at [999, 632] on span "NEXT" at bounding box center [1006, 625] width 37 height 27
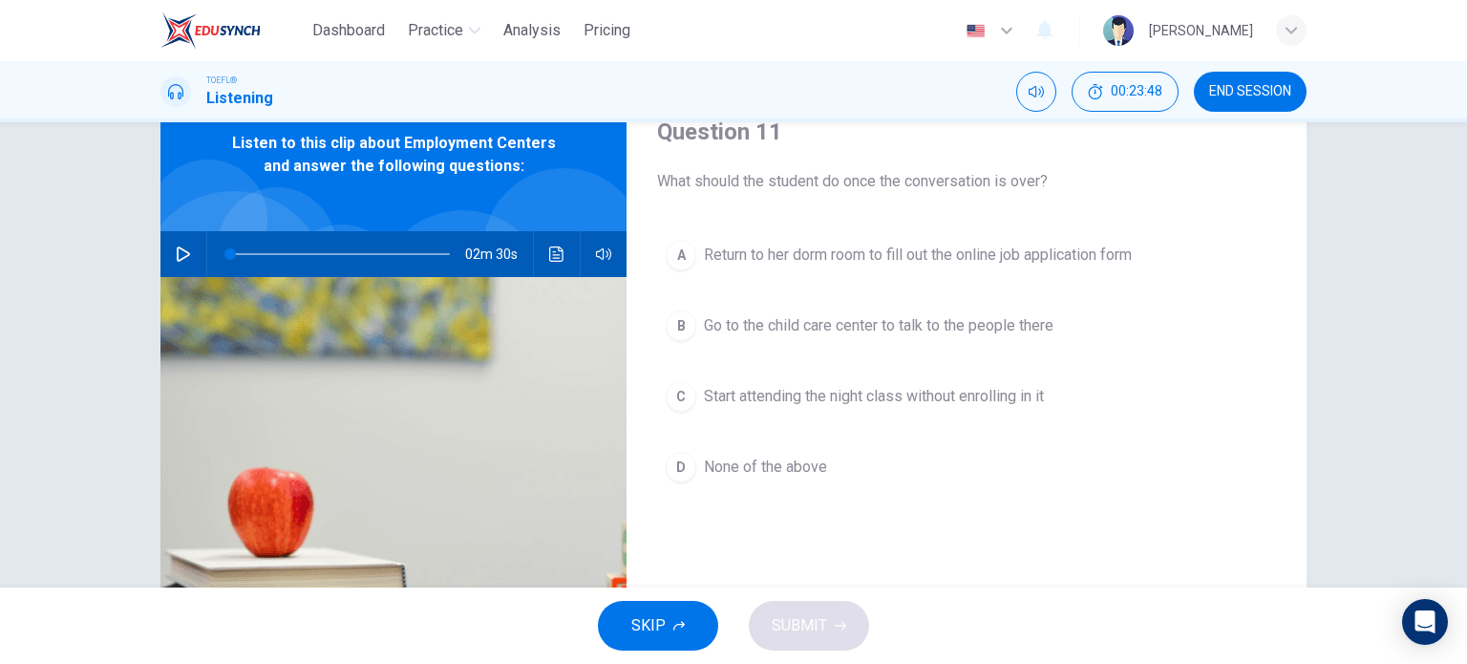
scroll to position [83, 0]
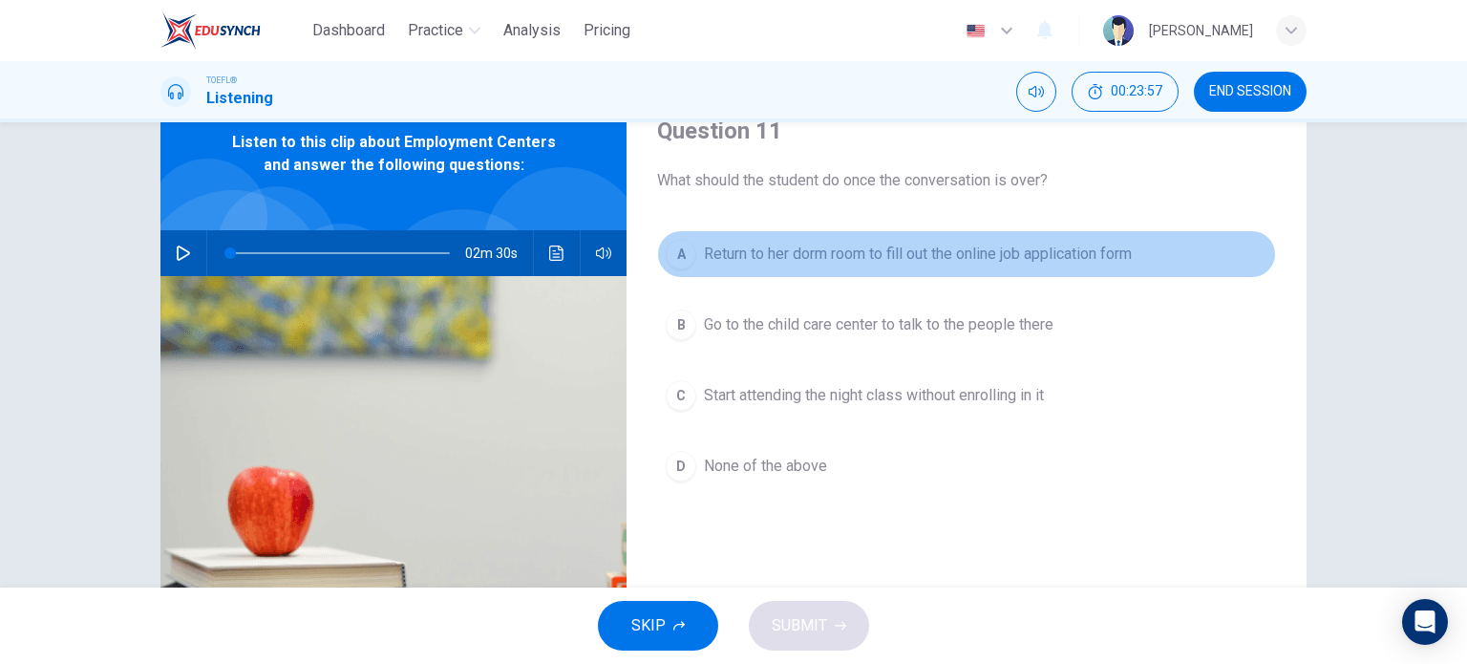
click at [791, 254] on span "Return to her dorm room to fill out the online job application form" at bounding box center [918, 254] width 428 height 23
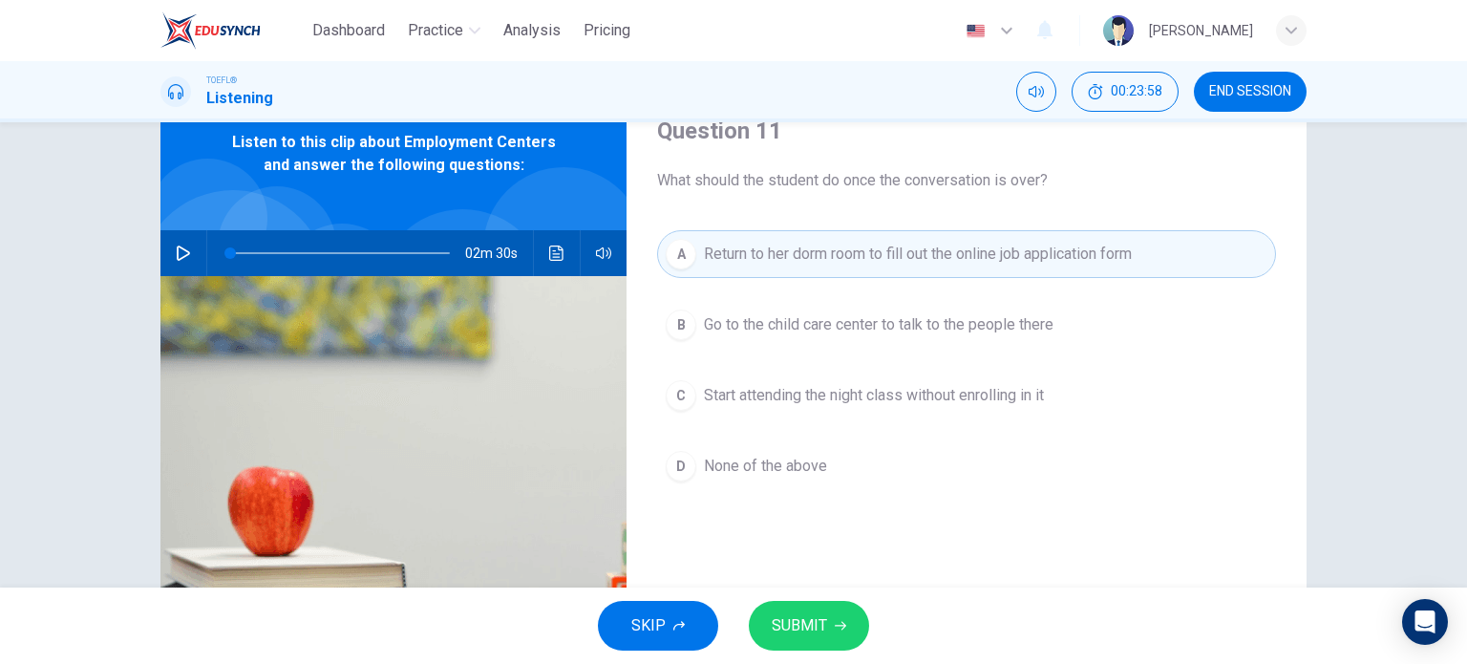
click at [791, 313] on span "Go to the child care center to talk to the people there" at bounding box center [879, 324] width 350 height 23
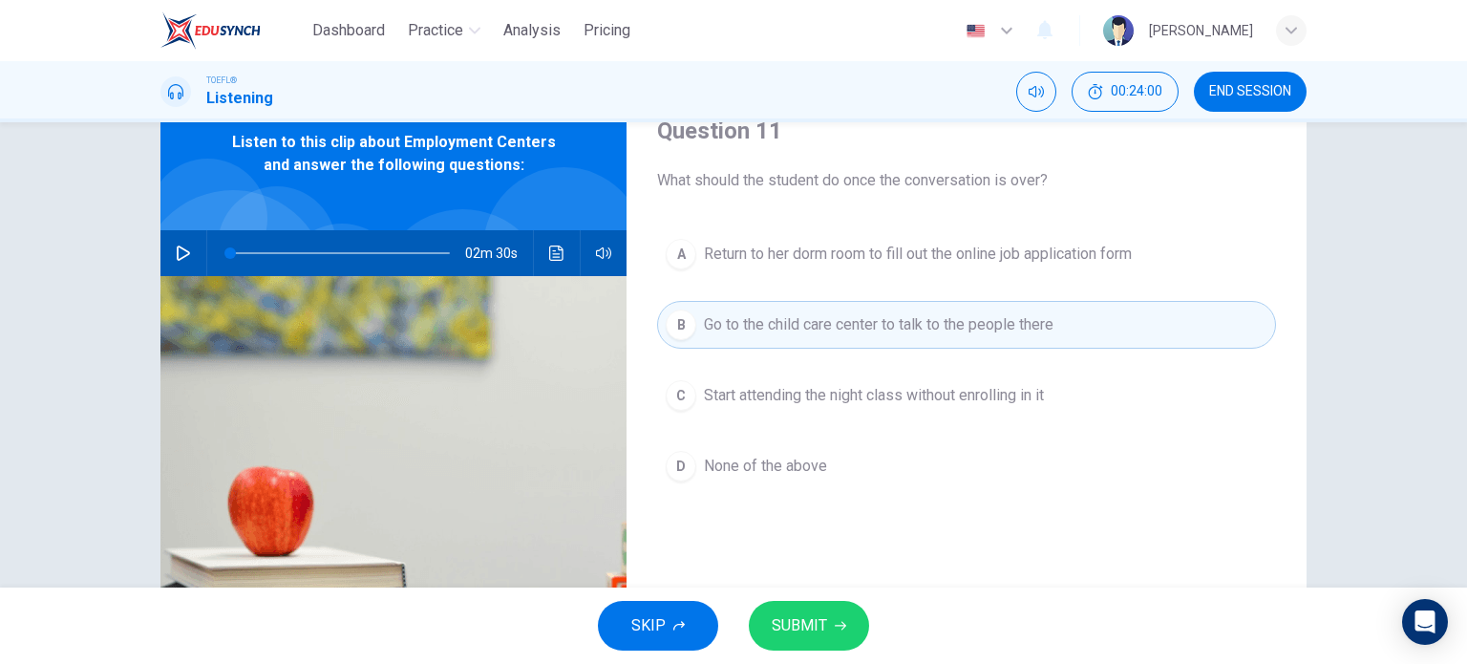
click at [862, 255] on span "Return to her dorm room to fill out the online job application form" at bounding box center [918, 254] width 428 height 23
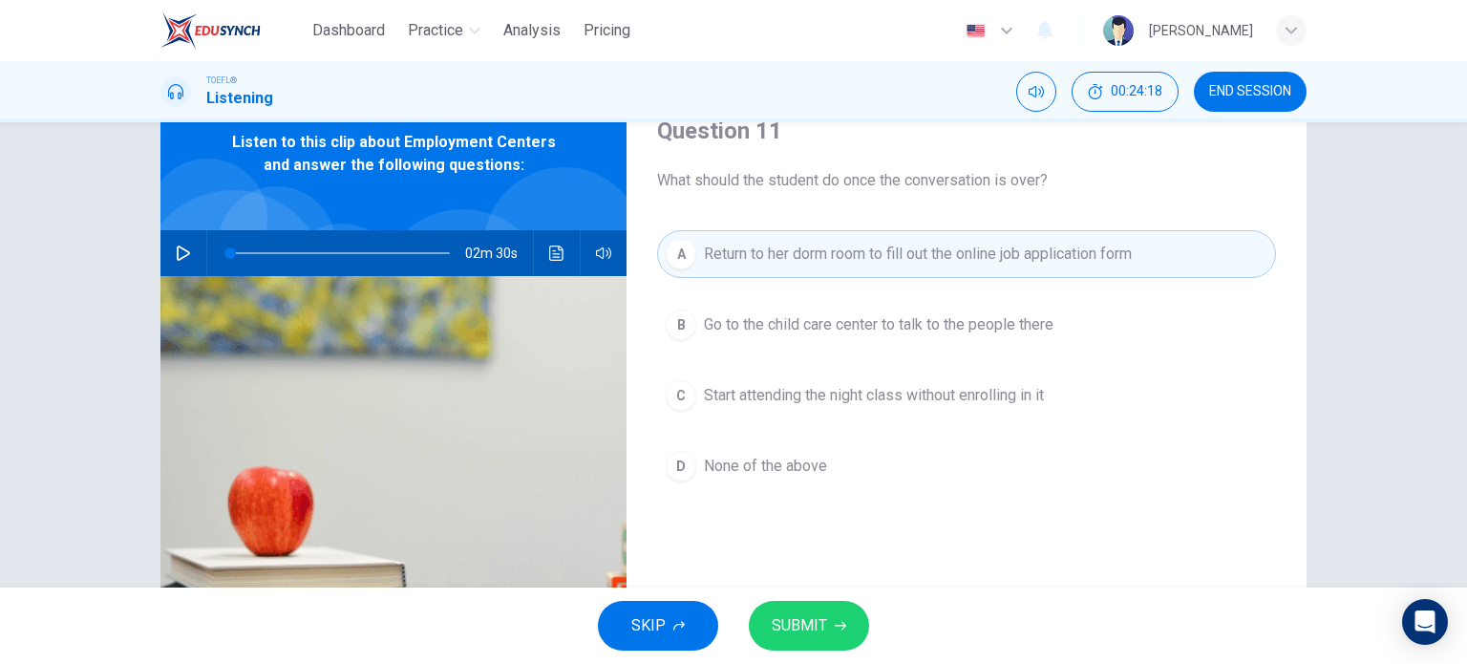
click at [807, 626] on span "SUBMIT" at bounding box center [799, 625] width 55 height 27
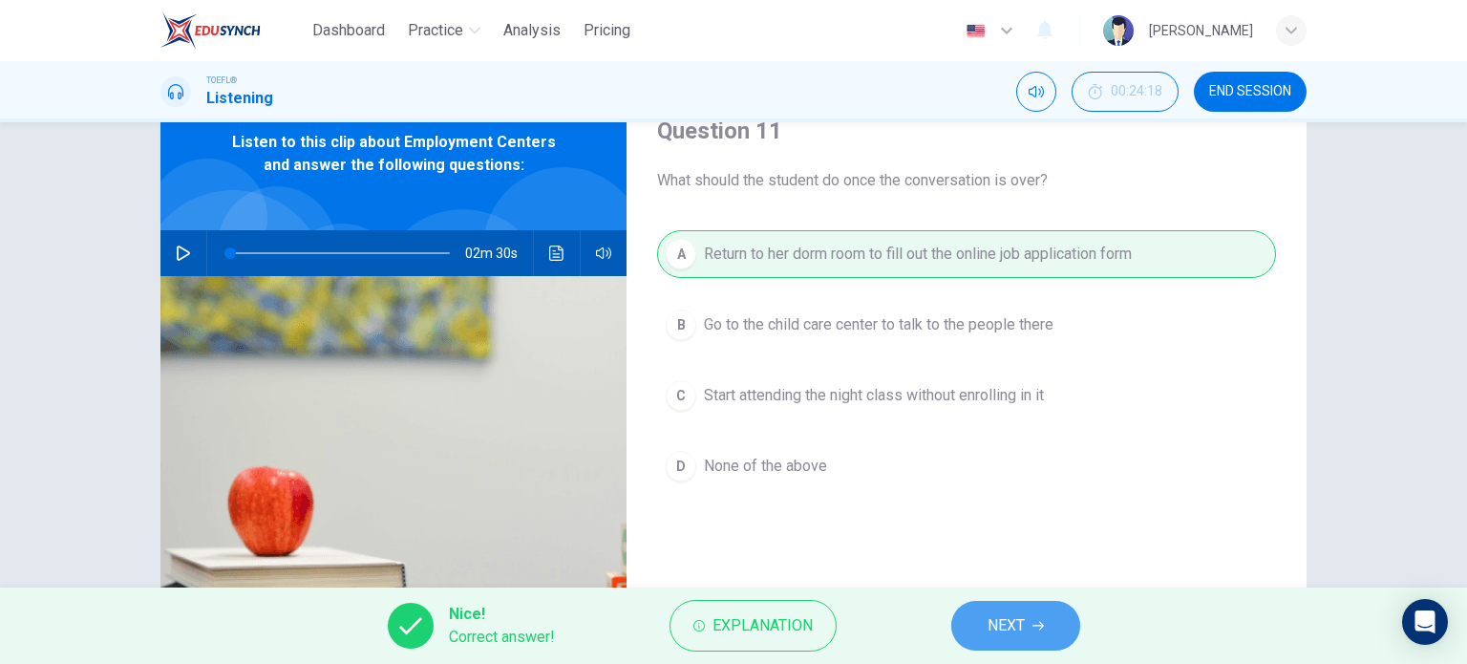
click at [990, 617] on span "NEXT" at bounding box center [1006, 625] width 37 height 27
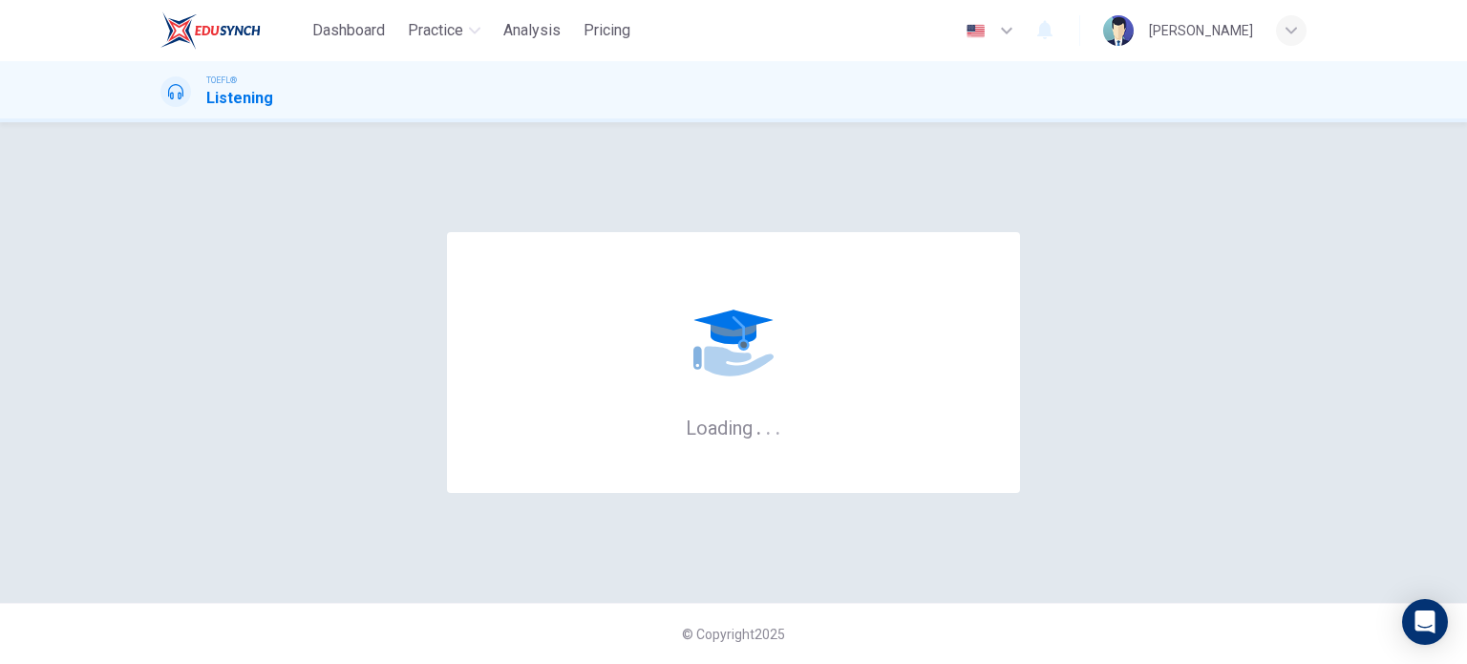
scroll to position [0, 0]
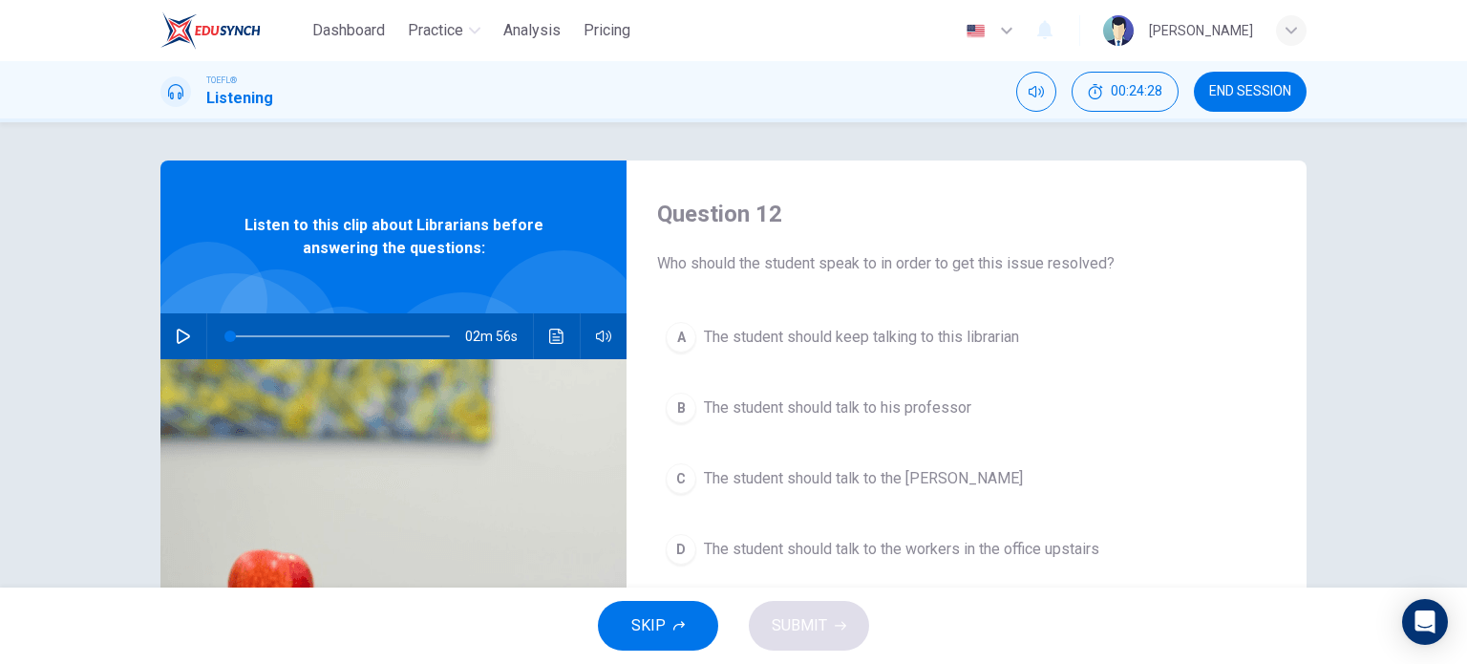
click at [180, 330] on icon "button" at bounding box center [183, 336] width 15 height 15
type input "0"
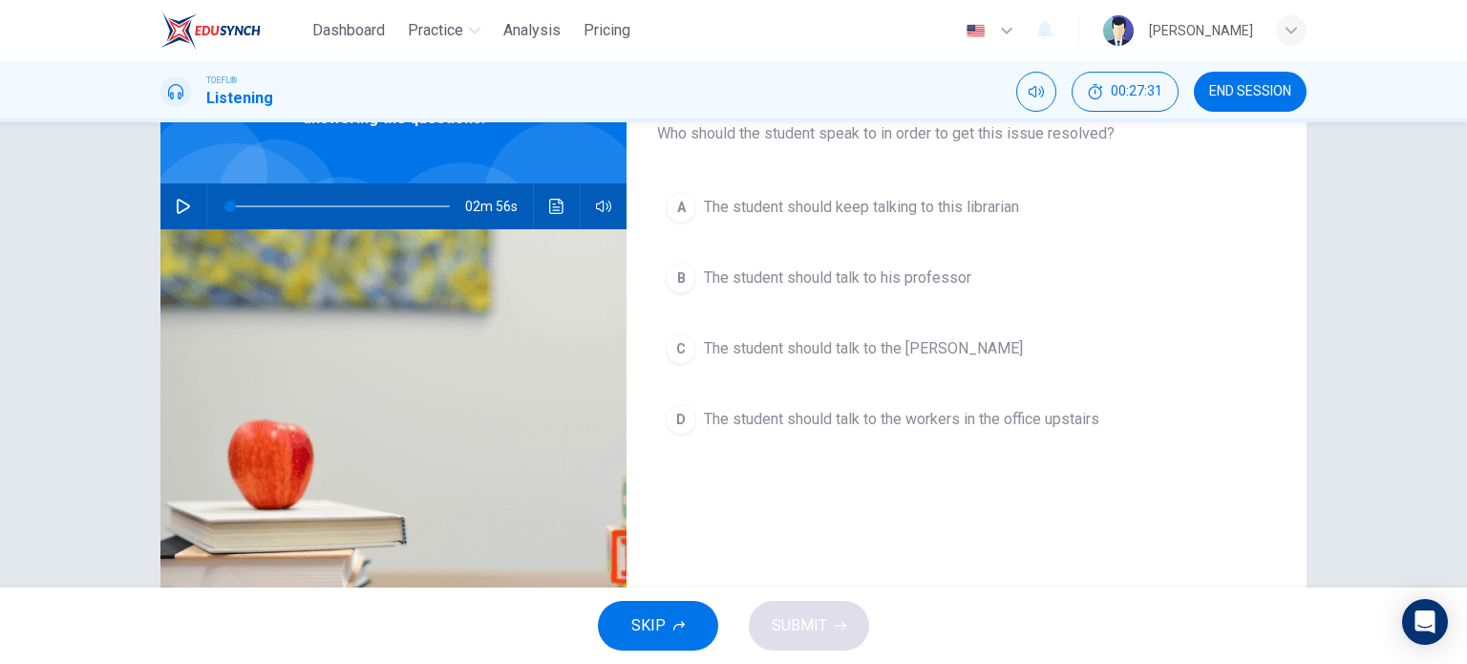
scroll to position [132, 0]
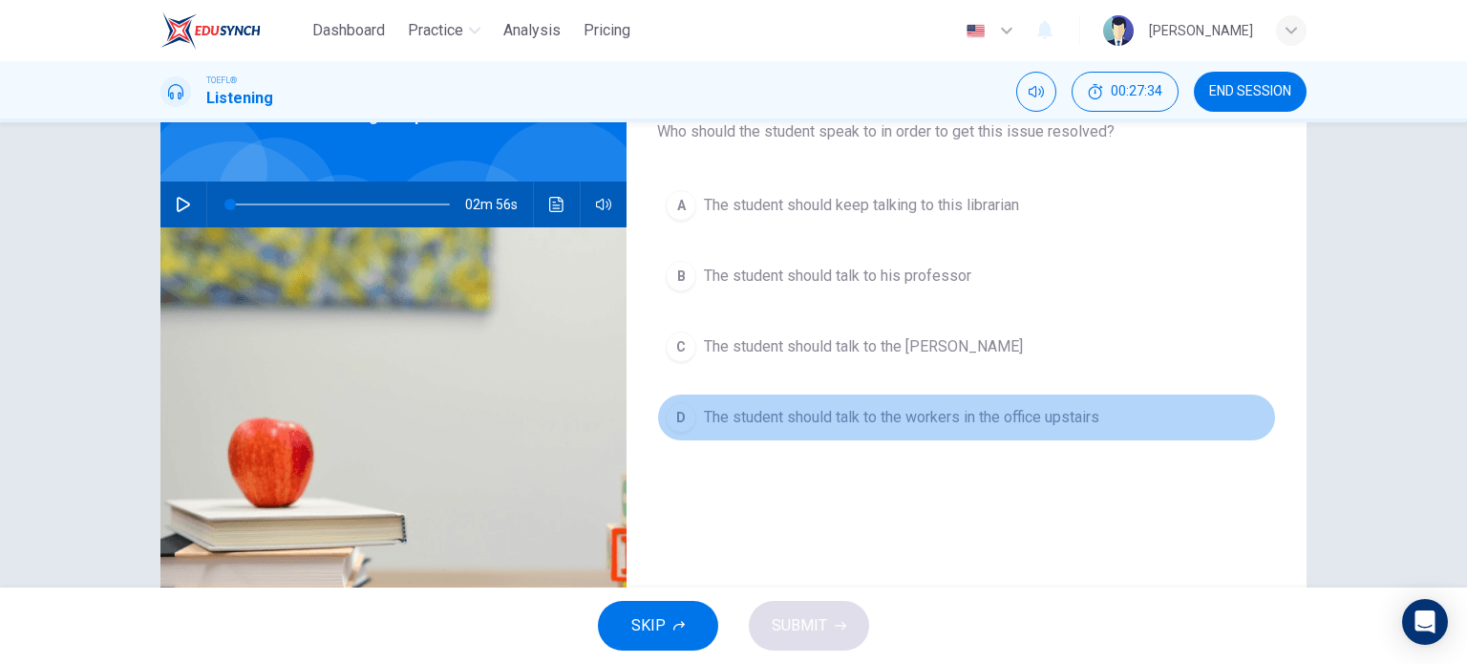
click at [695, 408] on button "D The student should talk to the workers in the office upstairs" at bounding box center [966, 418] width 619 height 48
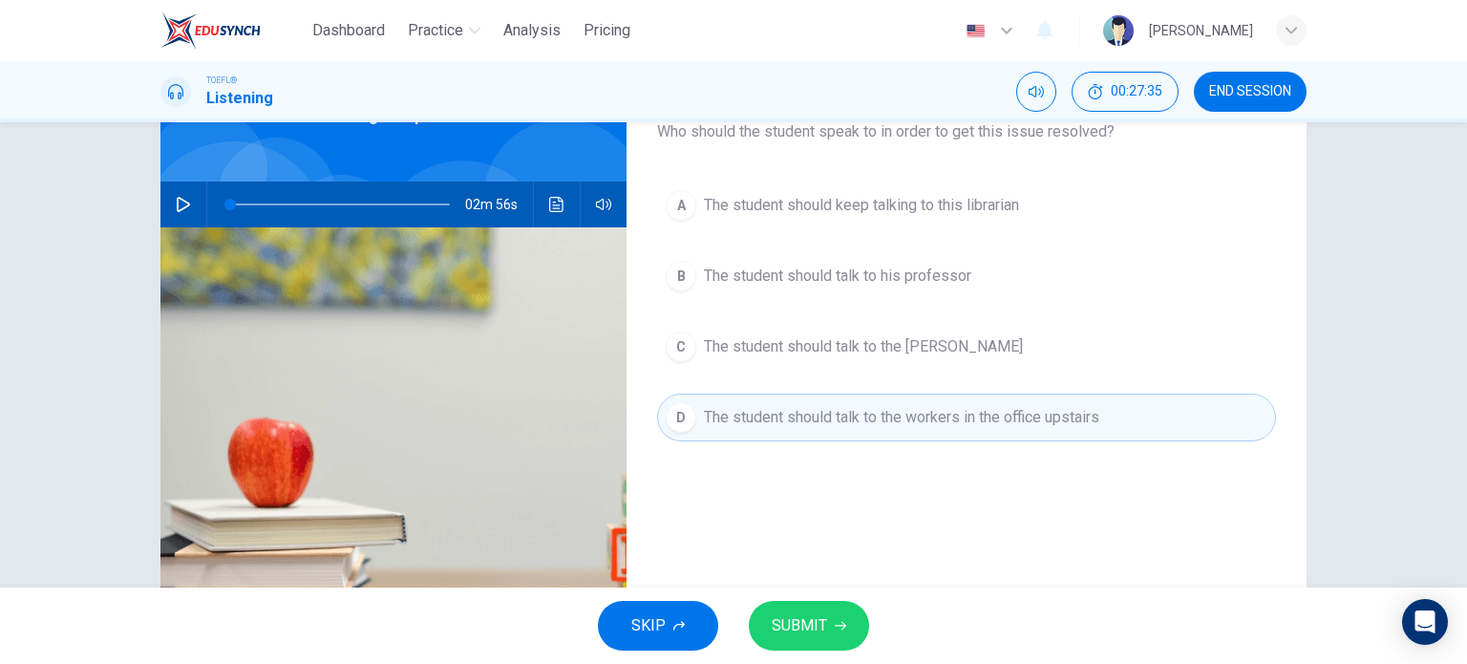
click at [805, 625] on span "SUBMIT" at bounding box center [799, 625] width 55 height 27
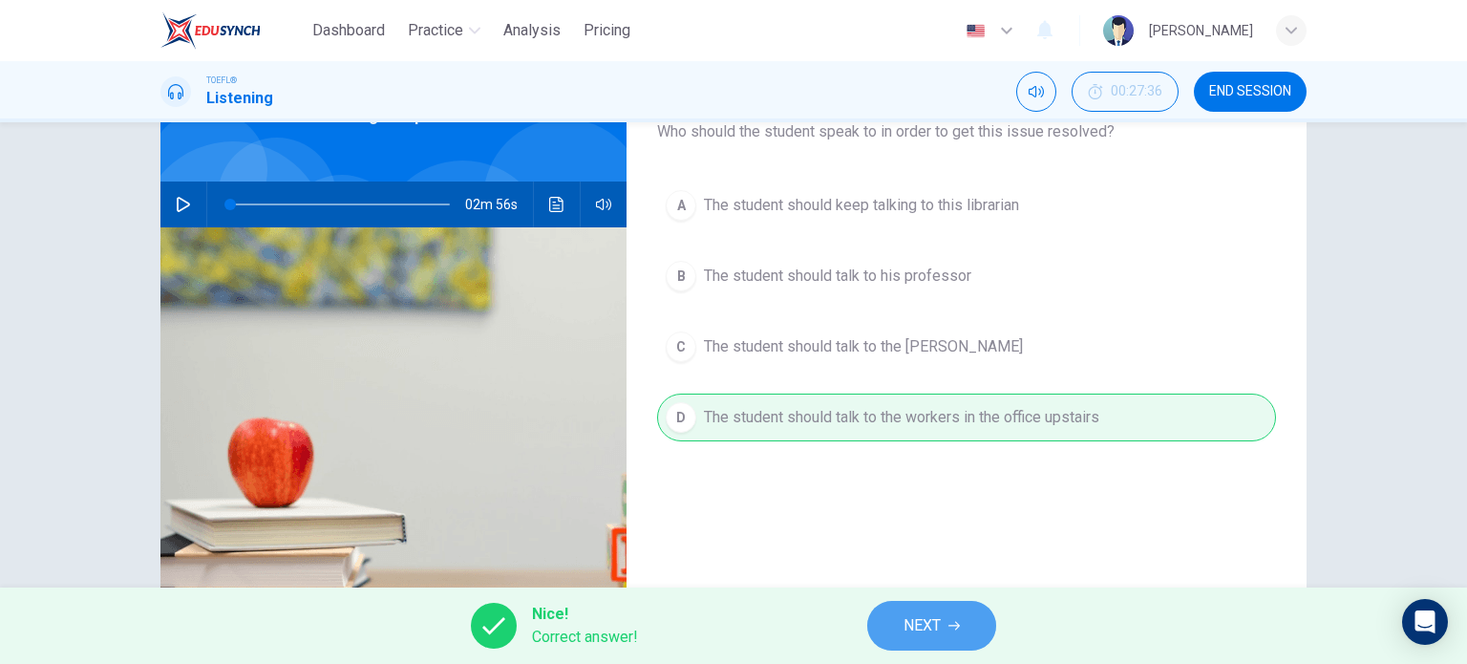
click at [938, 641] on button "NEXT" at bounding box center [931, 626] width 129 height 50
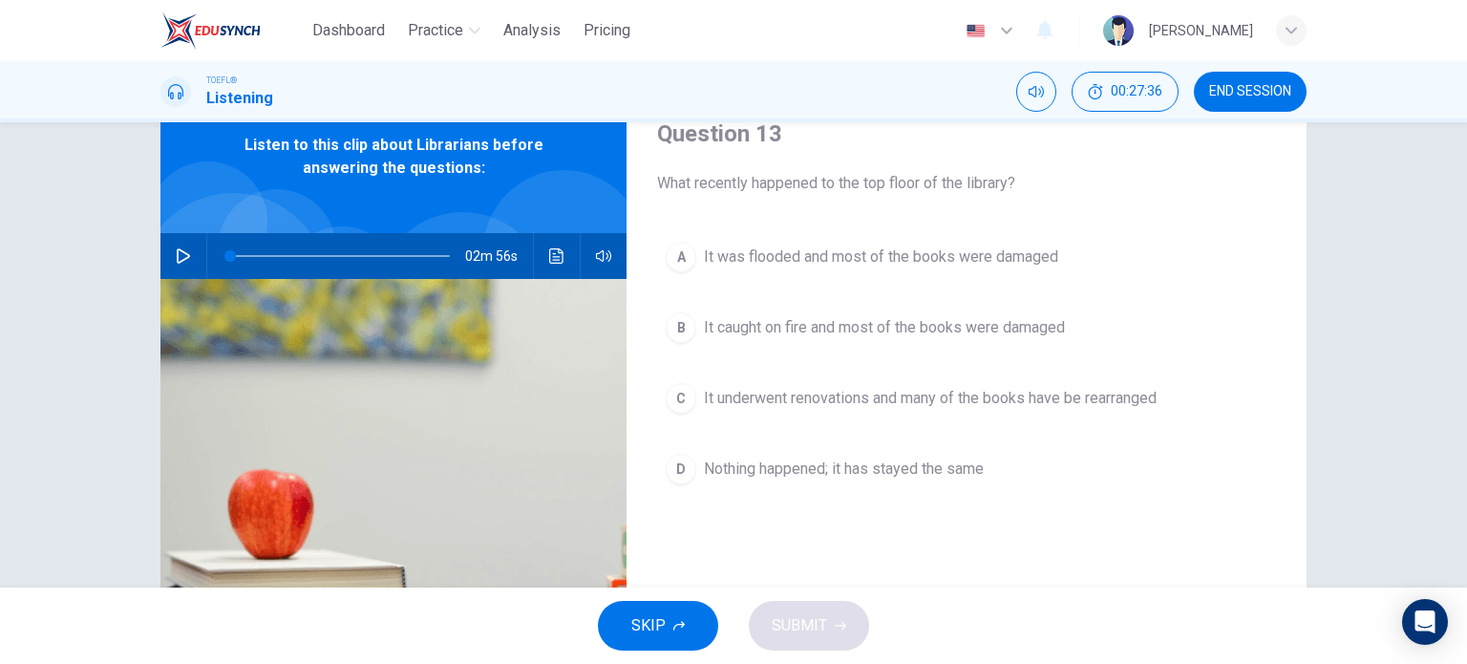
scroll to position [82, 0]
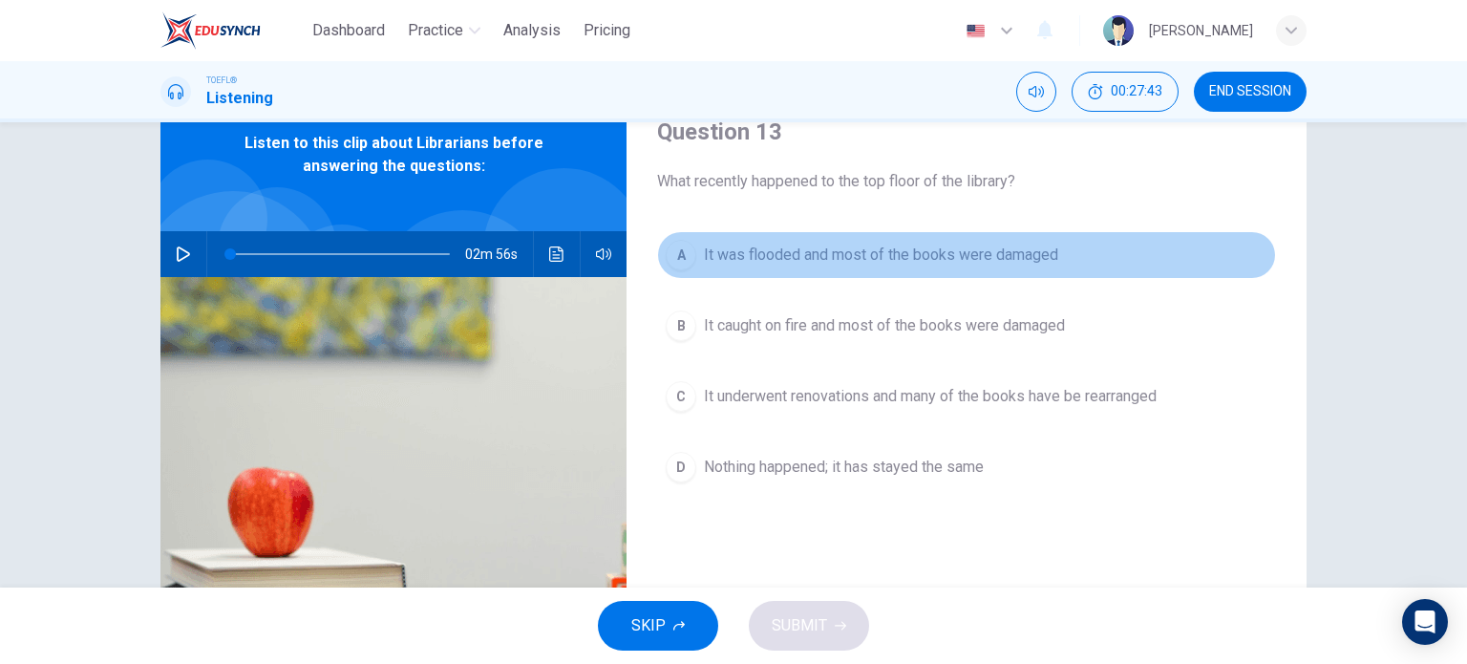
click at [810, 257] on span "It was flooded and most of the books were damaged" at bounding box center [881, 255] width 354 height 23
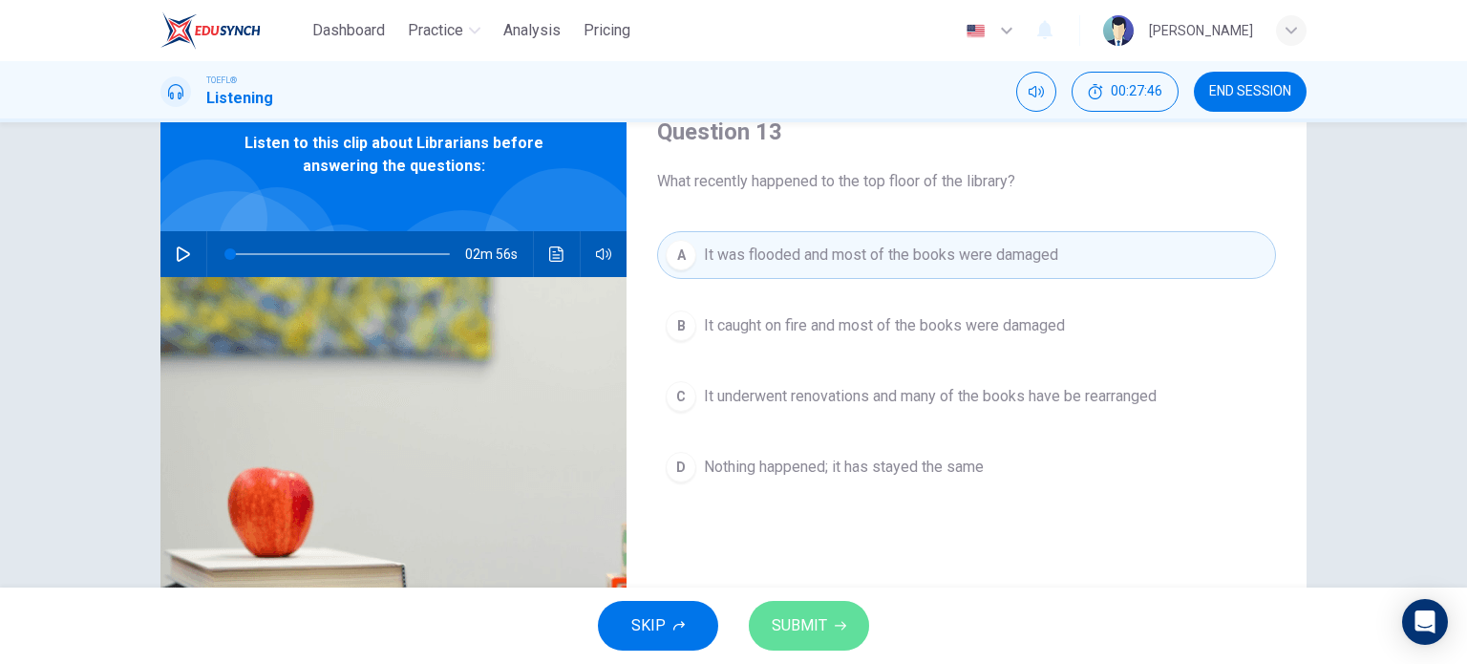
click at [789, 613] on span "SUBMIT" at bounding box center [799, 625] width 55 height 27
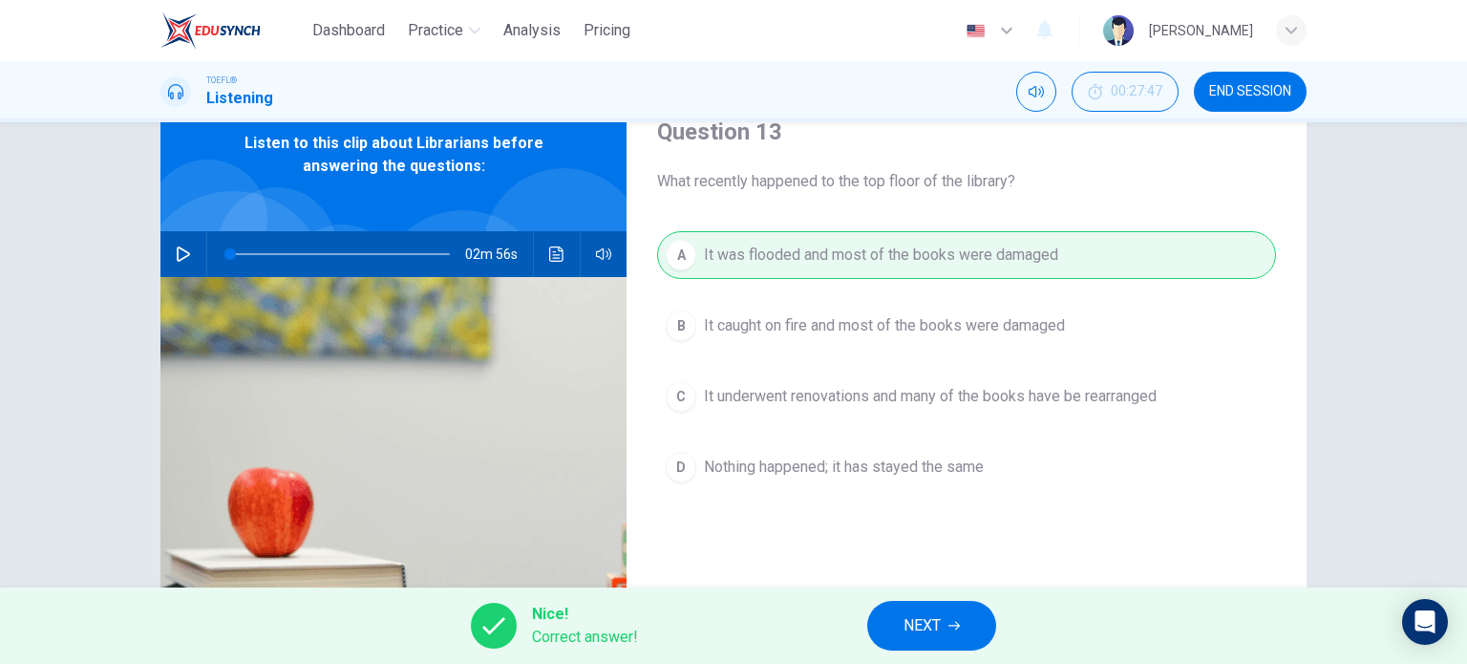
click at [962, 622] on button "NEXT" at bounding box center [931, 626] width 129 height 50
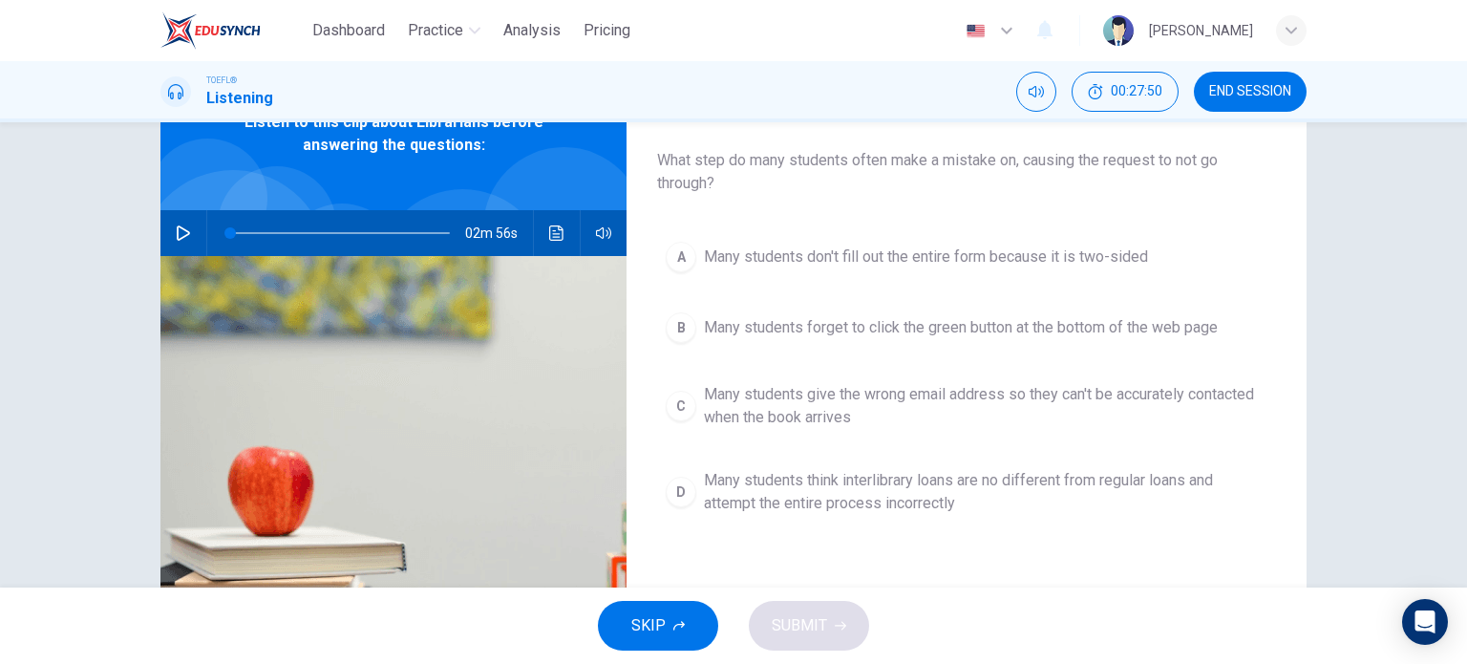
scroll to position [105, 0]
click at [940, 332] on span "Many students forget to click the green button at the bottom of the web page" at bounding box center [961, 325] width 514 height 23
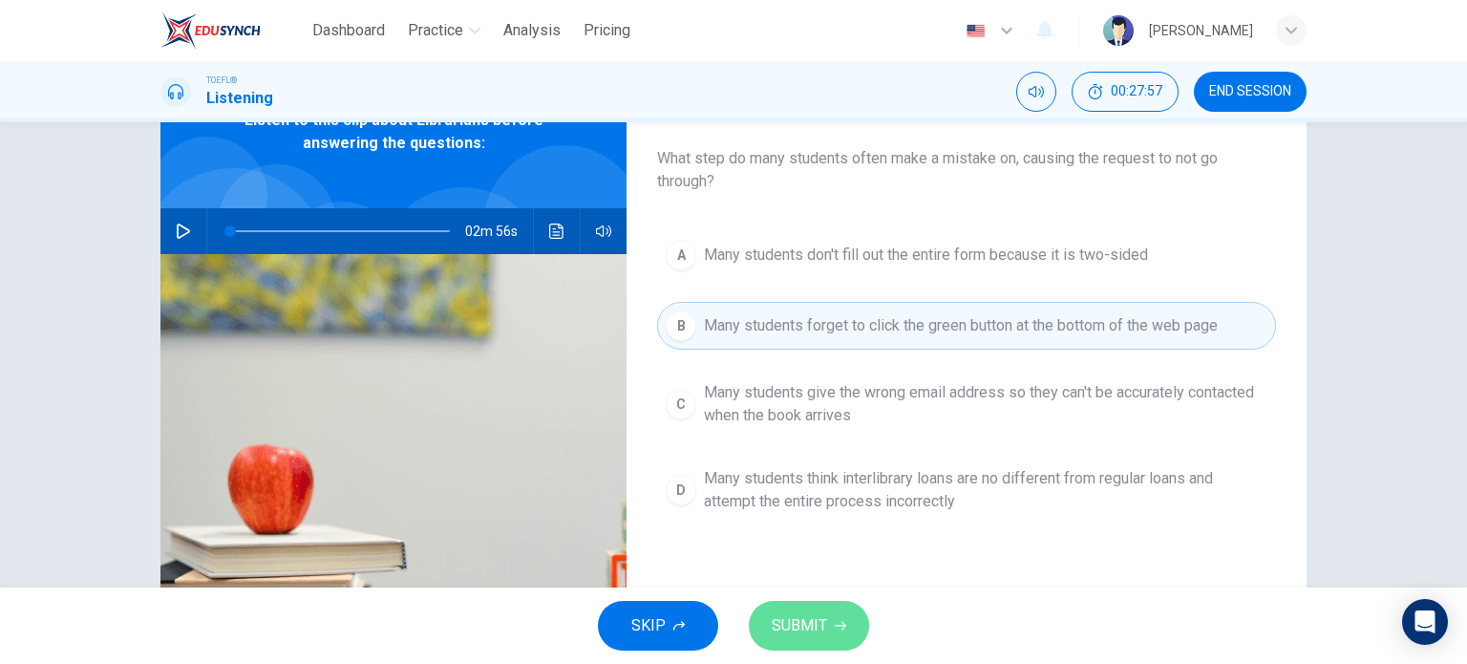
click at [805, 622] on span "SUBMIT" at bounding box center [799, 625] width 55 height 27
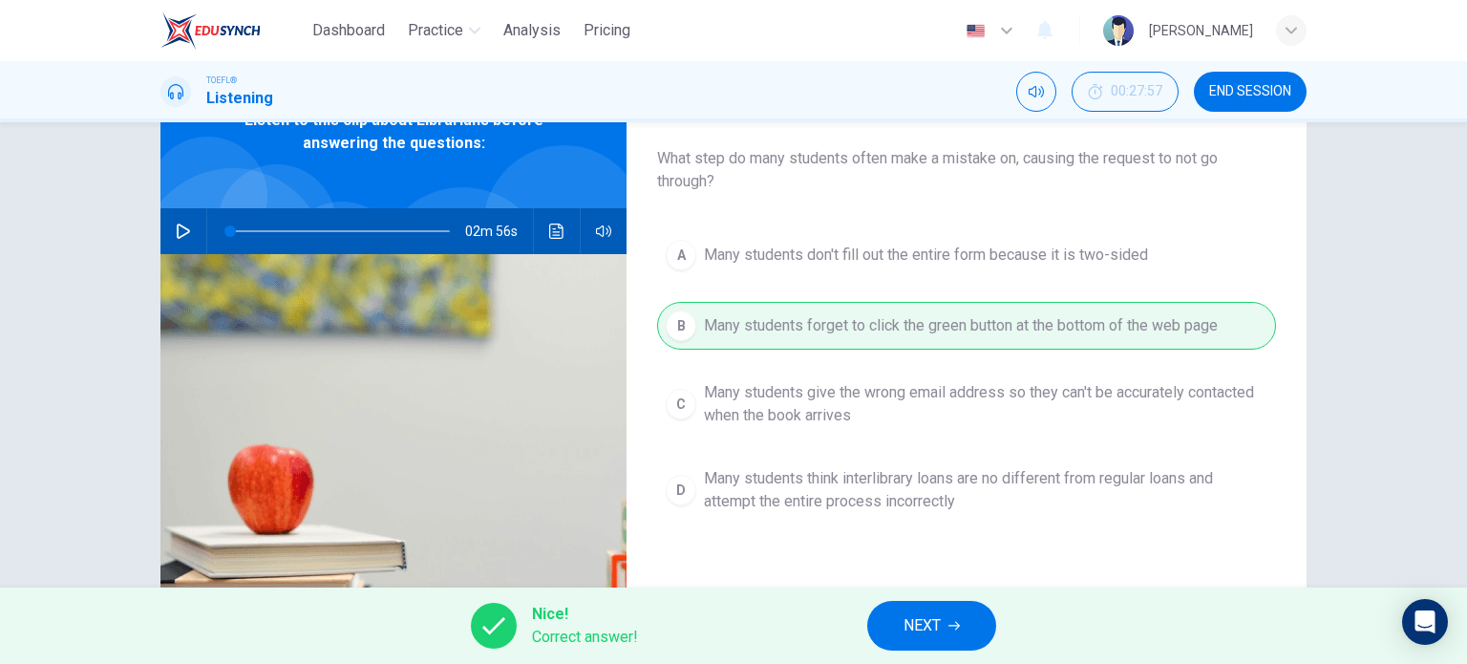
click at [922, 625] on span "NEXT" at bounding box center [922, 625] width 37 height 27
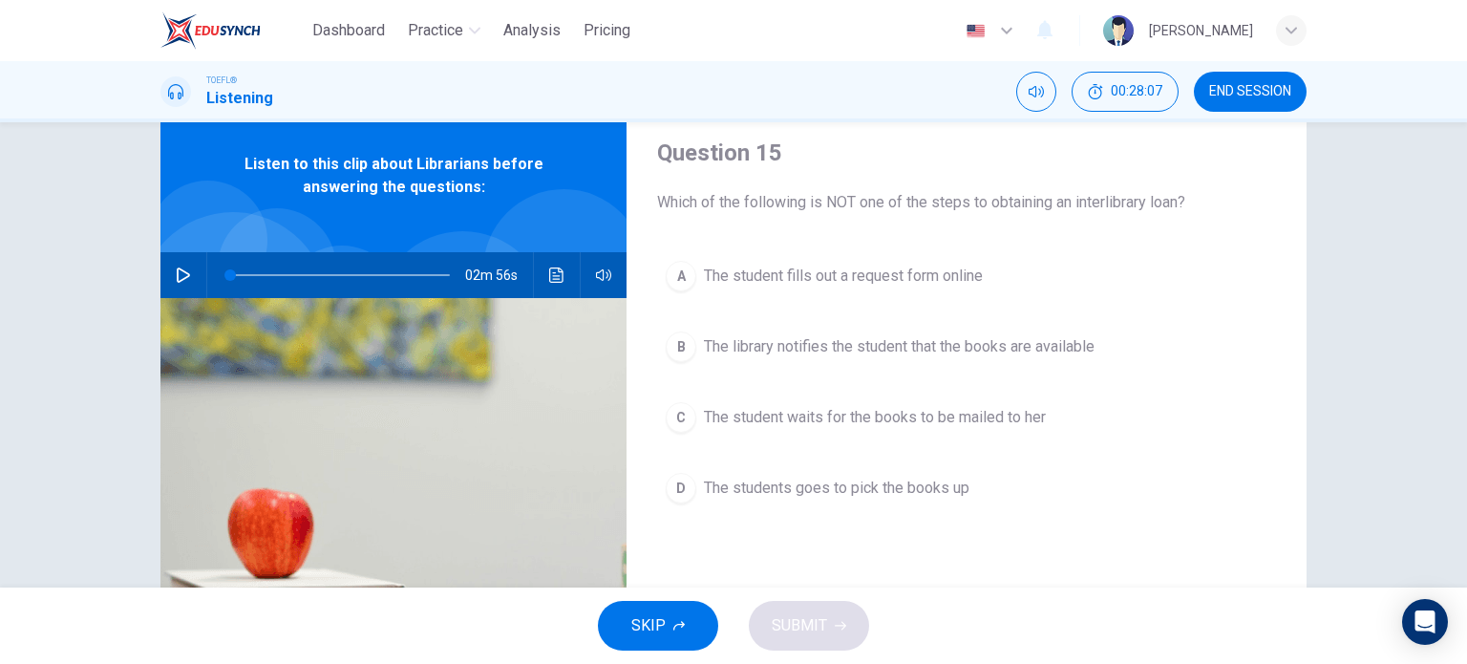
scroll to position [69, 0]
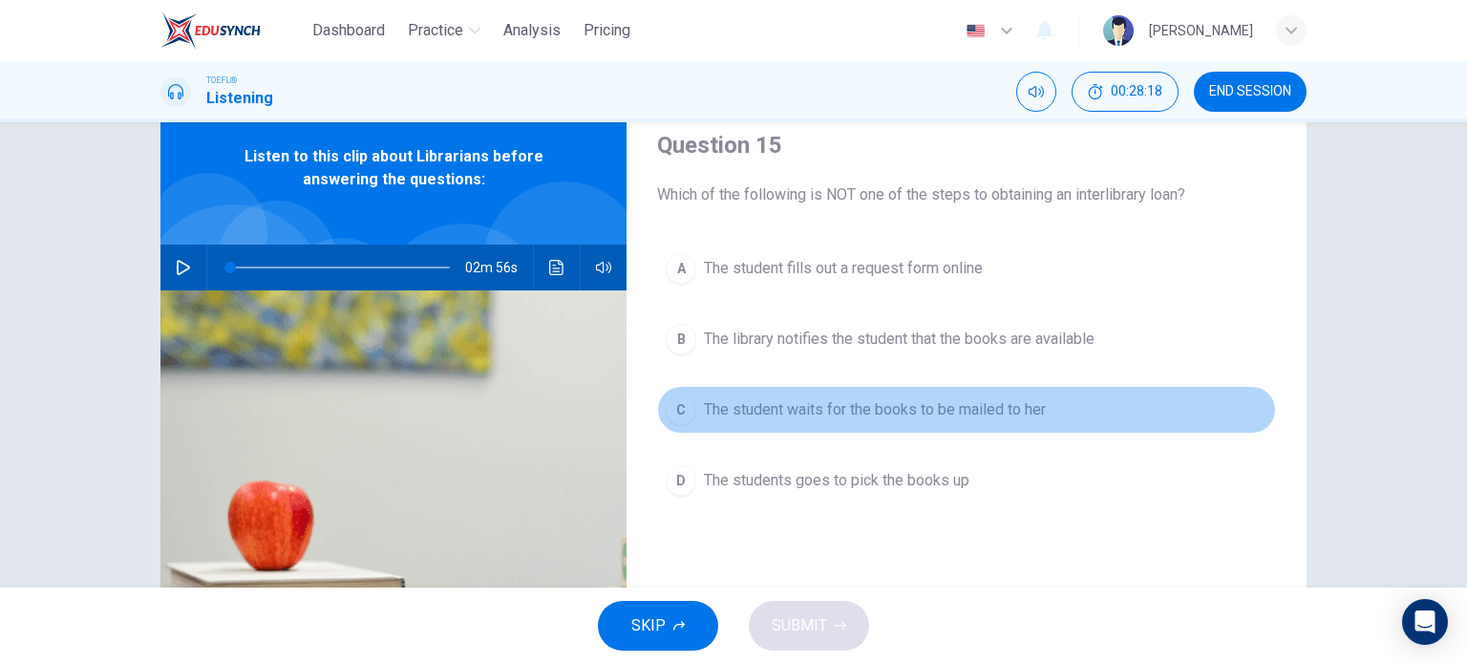
click at [820, 408] on span "The student waits for the books to be mailed to her" at bounding box center [875, 409] width 342 height 23
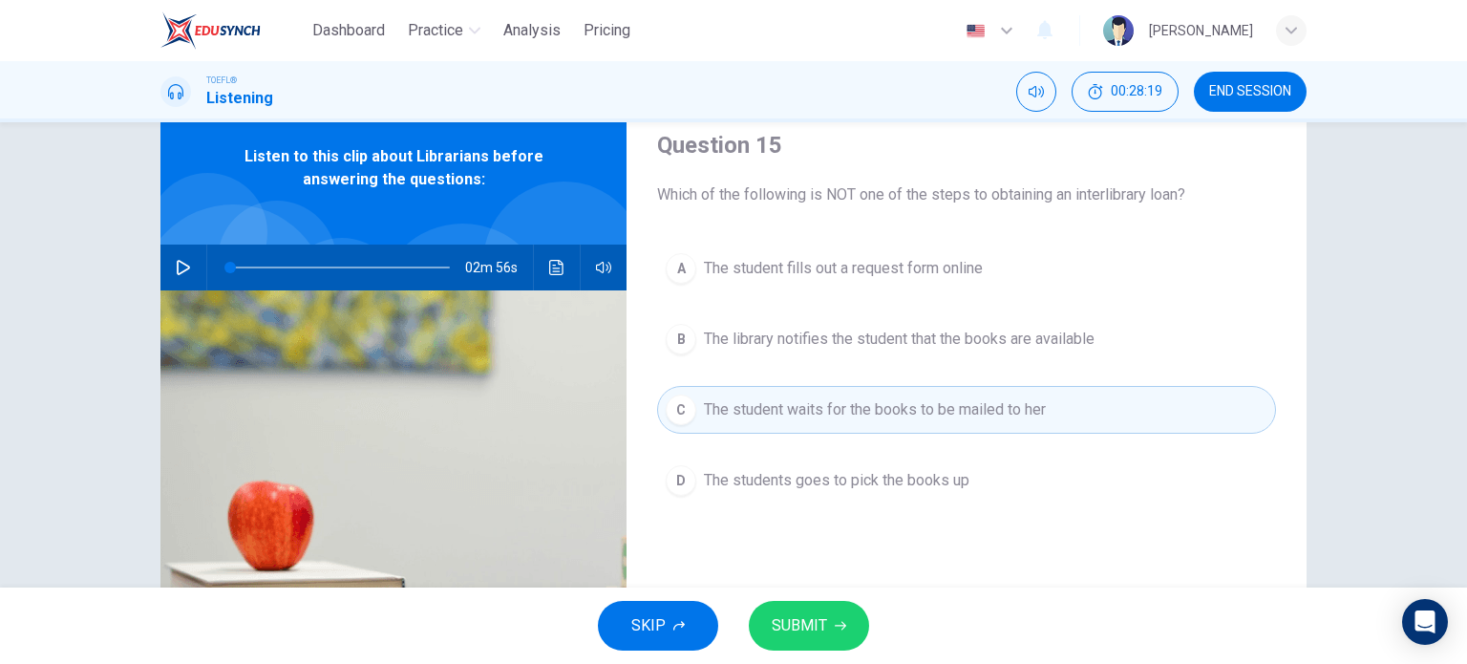
click at [798, 629] on span "SUBMIT" at bounding box center [799, 625] width 55 height 27
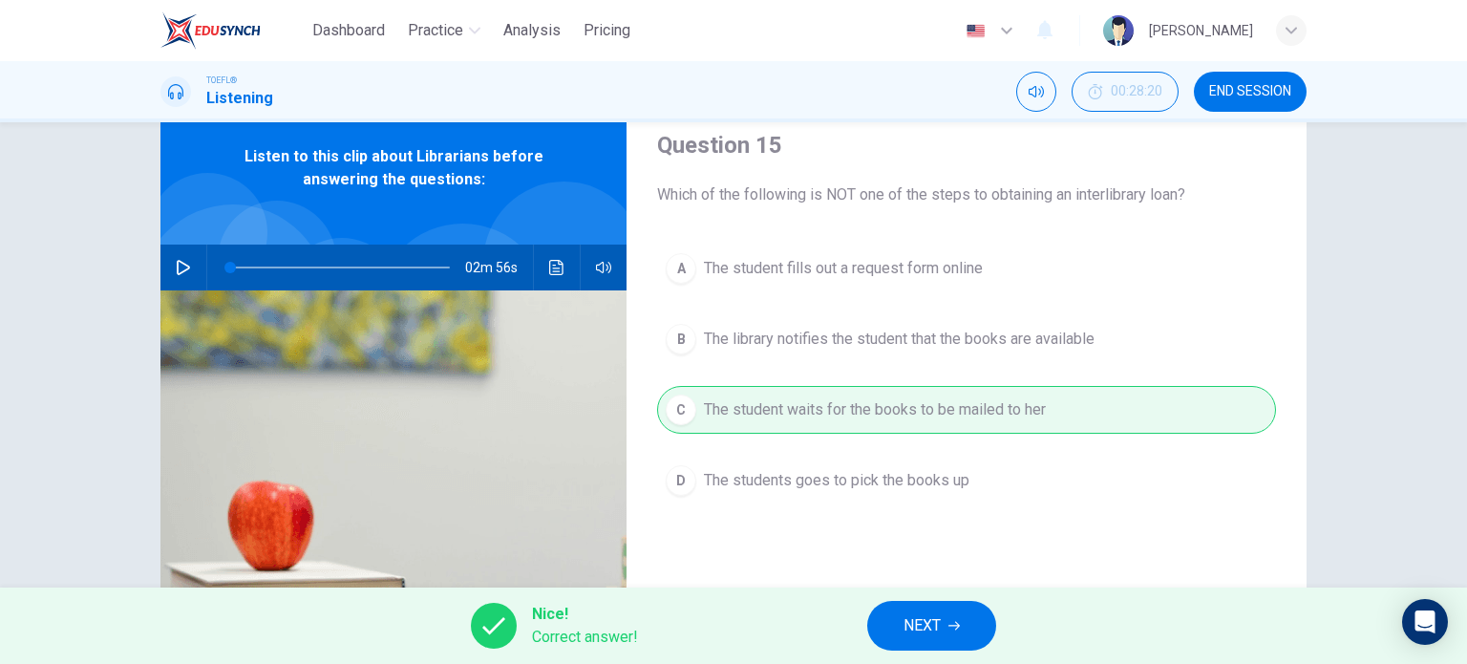
click at [973, 624] on button "NEXT" at bounding box center [931, 626] width 129 height 50
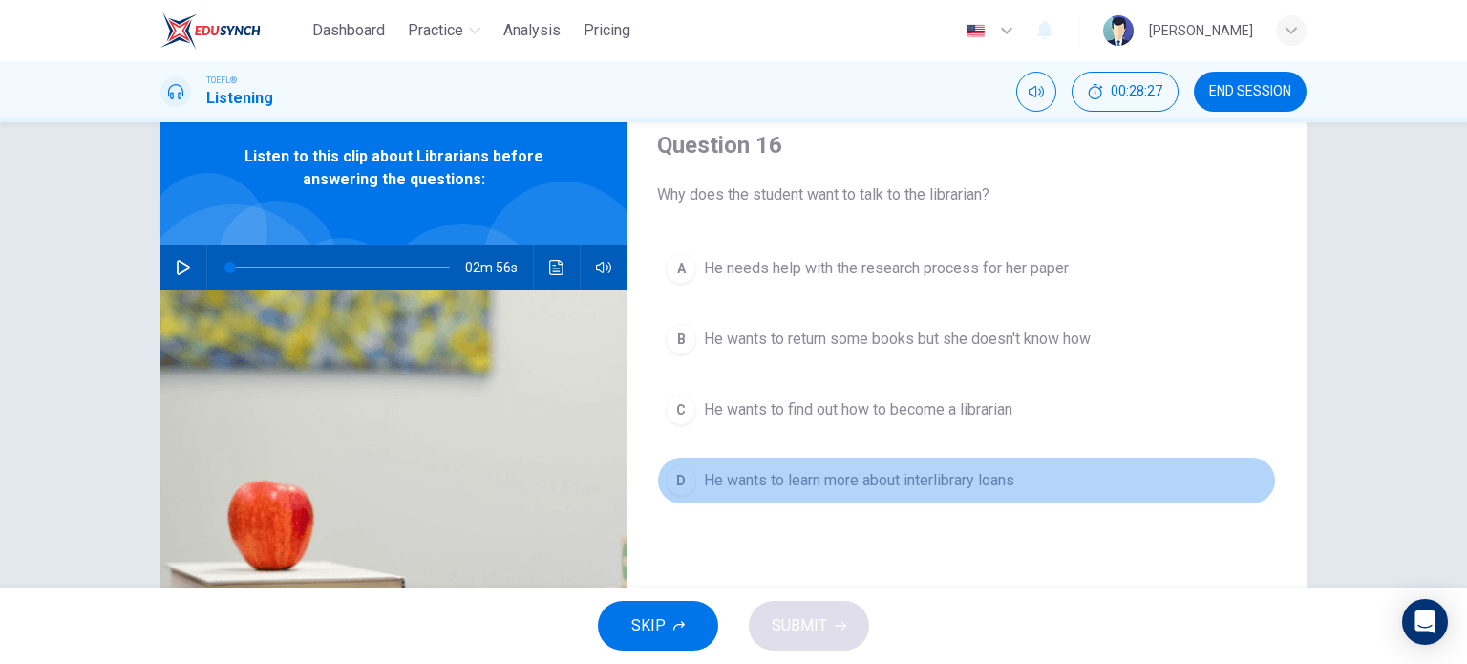
click at [795, 472] on span "He wants to learn more about interlibrary loans" at bounding box center [859, 480] width 310 height 23
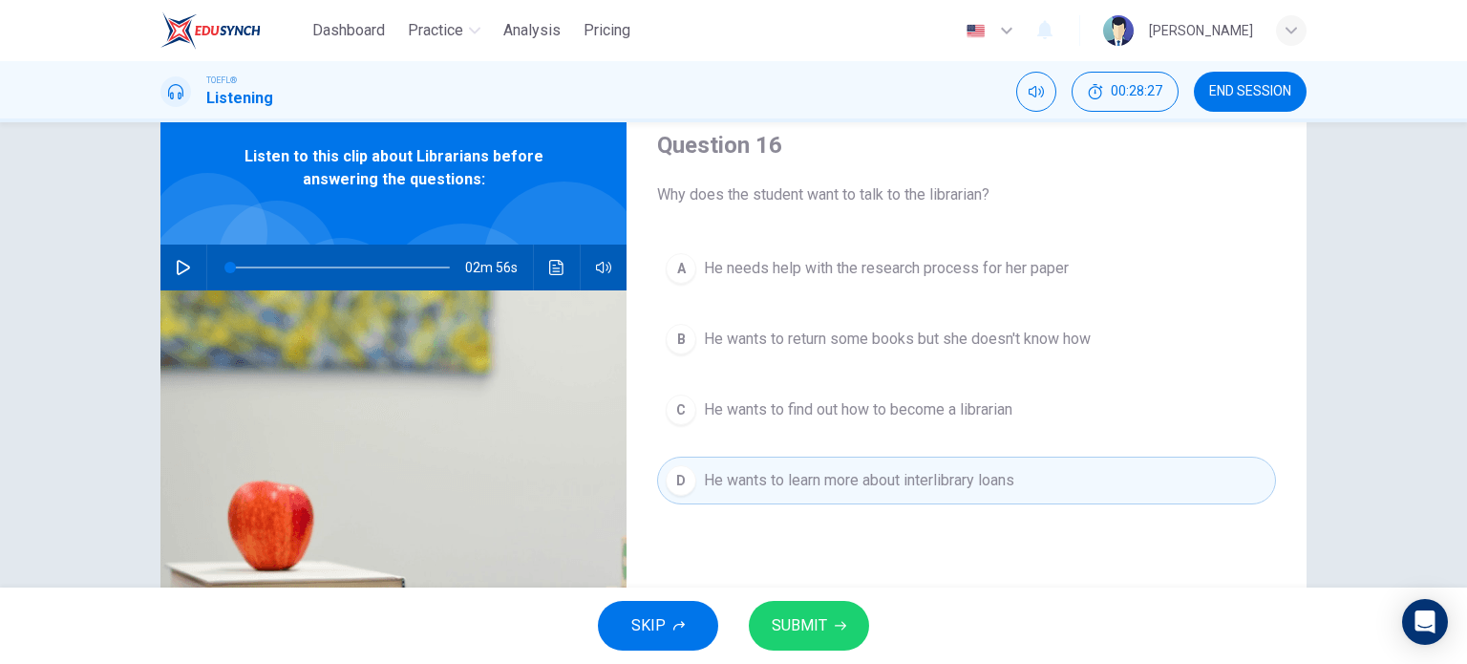
click at [810, 621] on span "SUBMIT" at bounding box center [799, 625] width 55 height 27
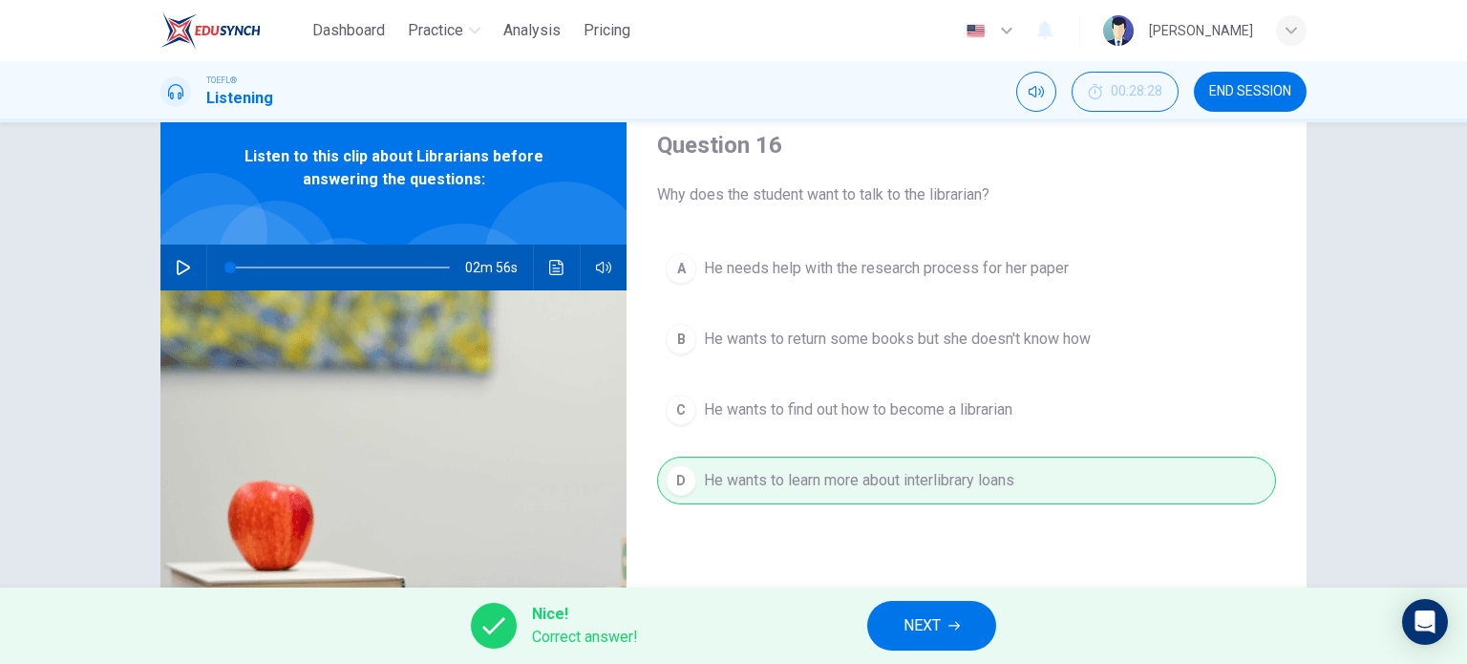
click at [913, 605] on button "NEXT" at bounding box center [931, 626] width 129 height 50
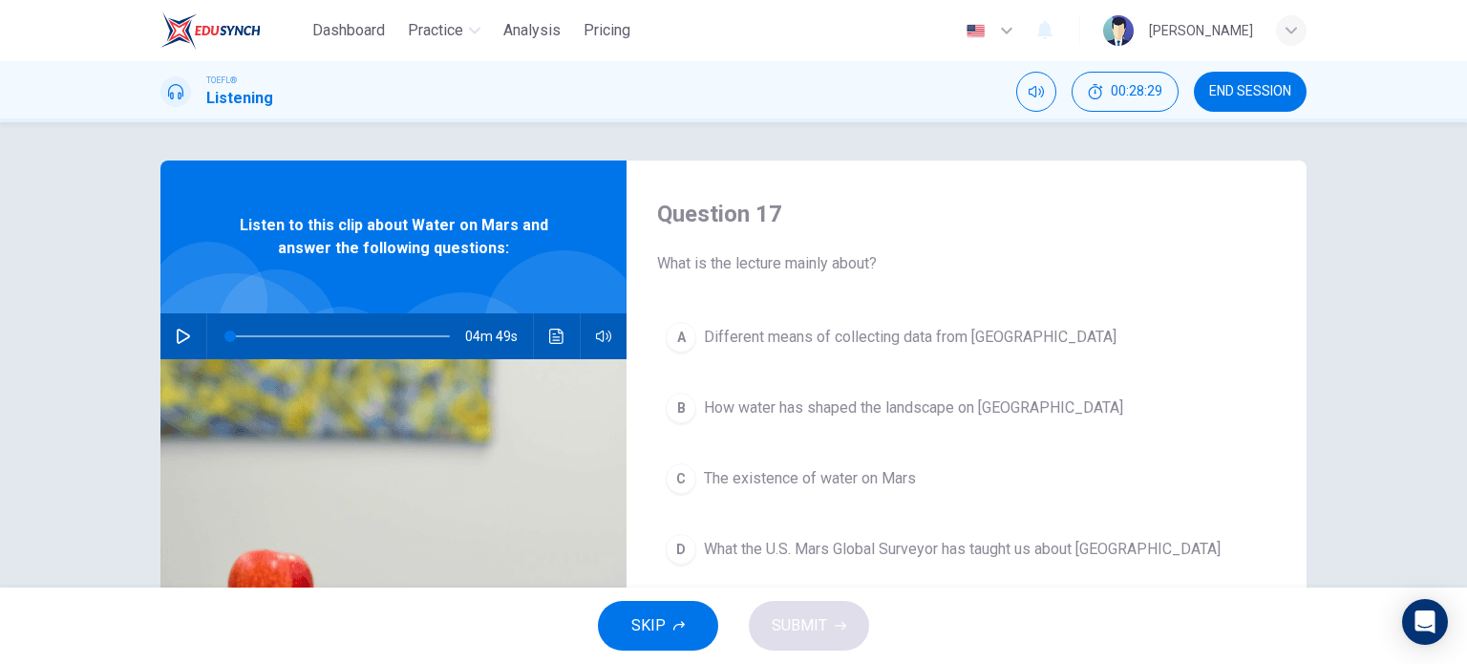
scroll to position [42, 0]
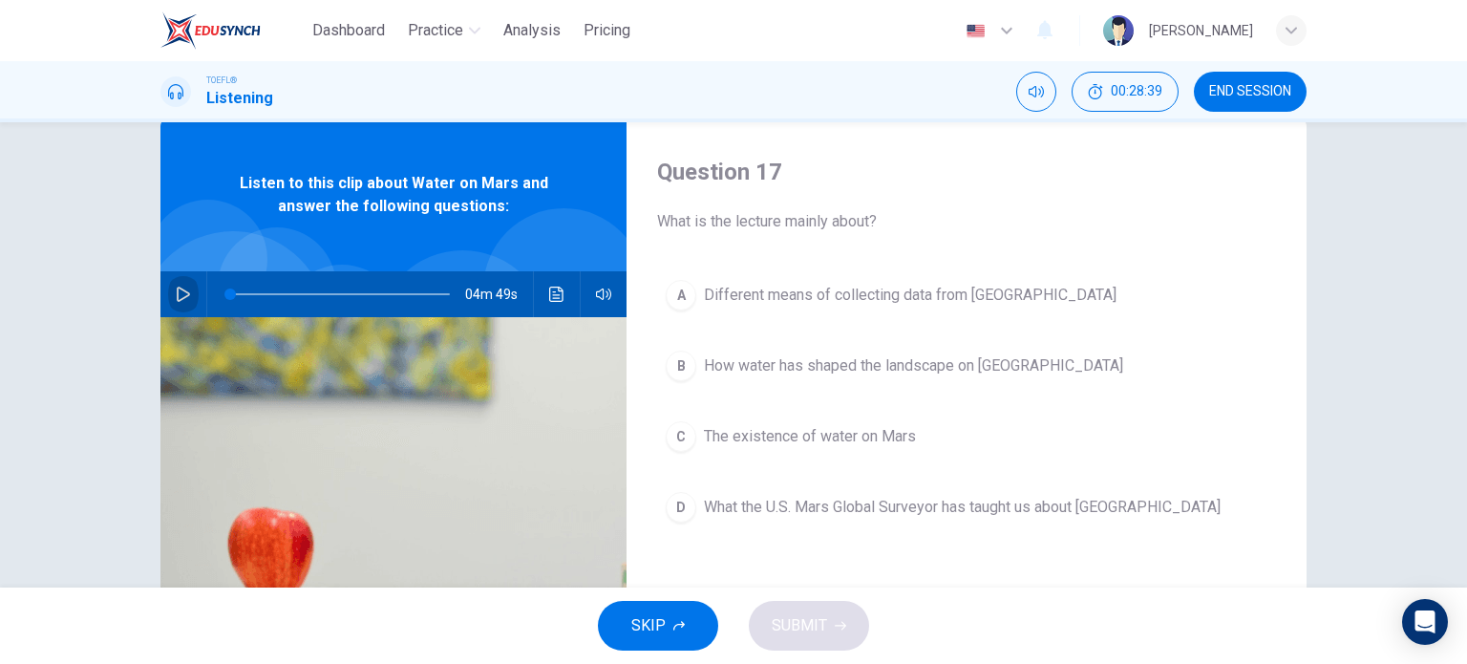
click at [180, 295] on icon "button" at bounding box center [183, 294] width 13 height 15
type input "0"
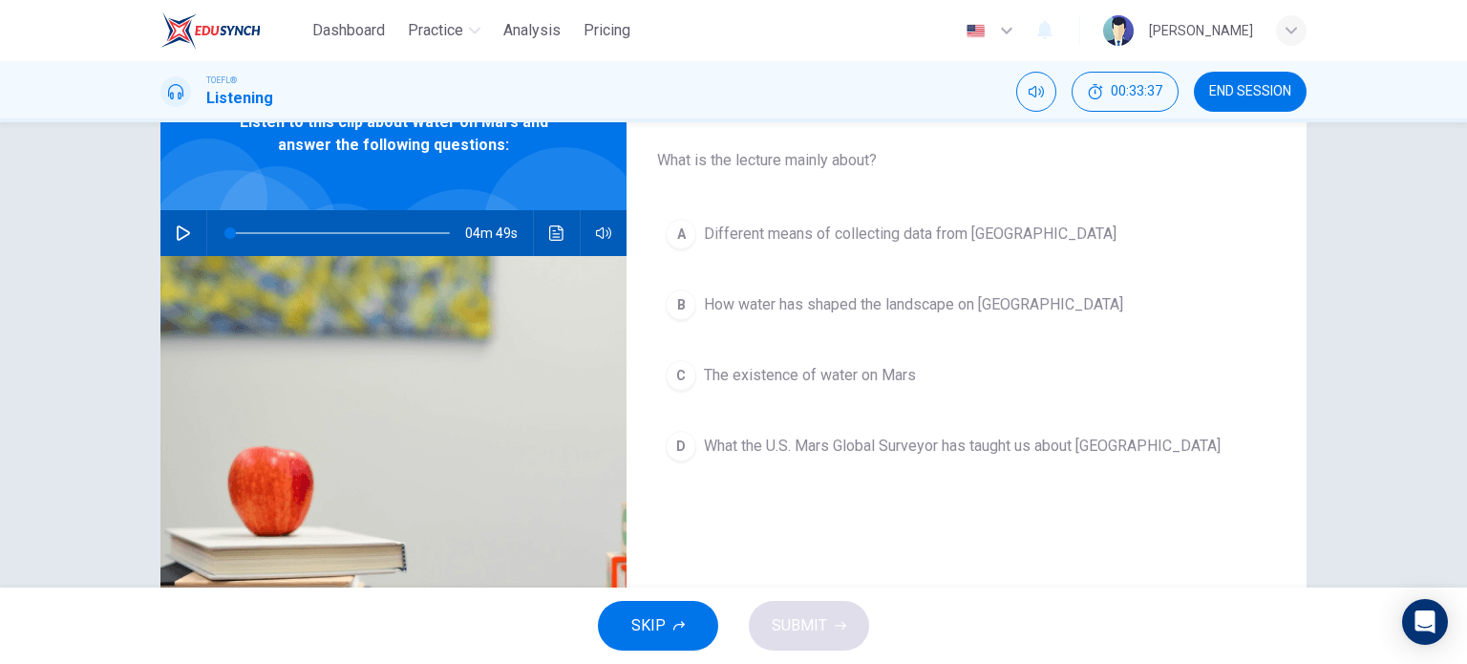
scroll to position [105, 0]
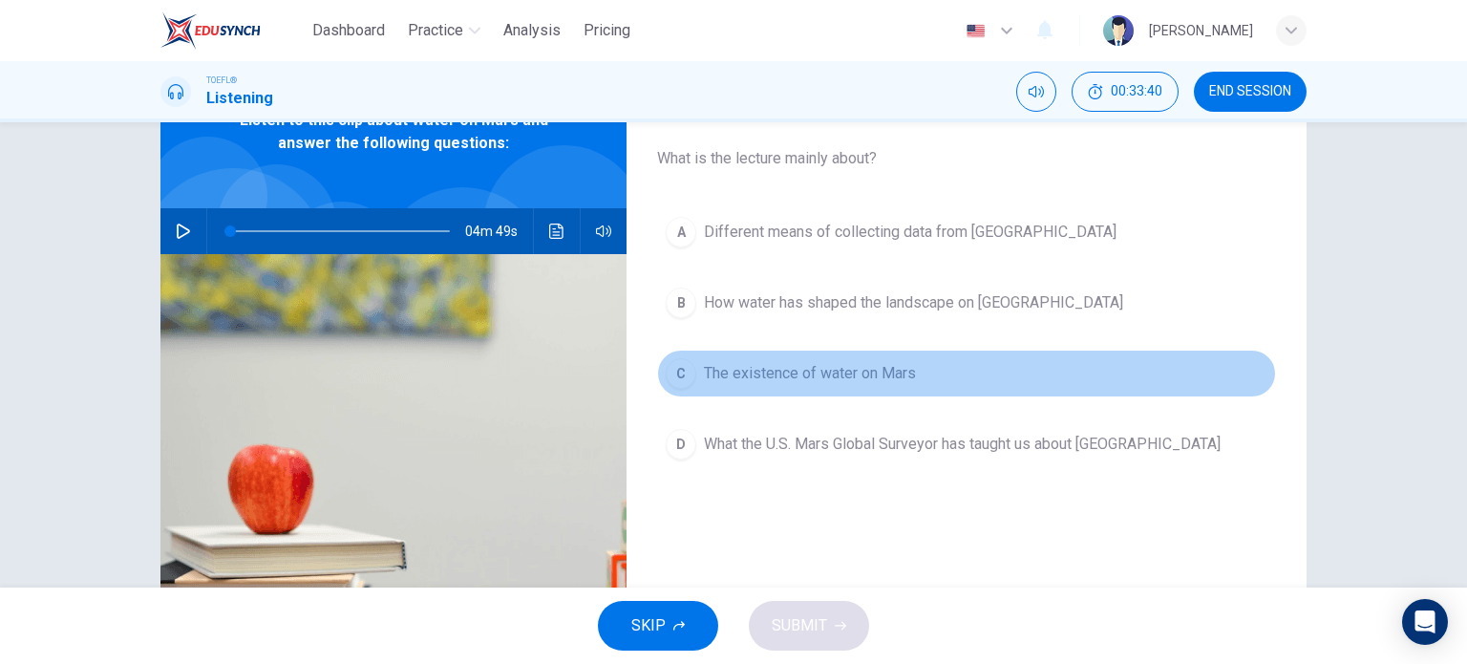
click at [805, 370] on span "The existence of water on Mars" at bounding box center [810, 373] width 212 height 23
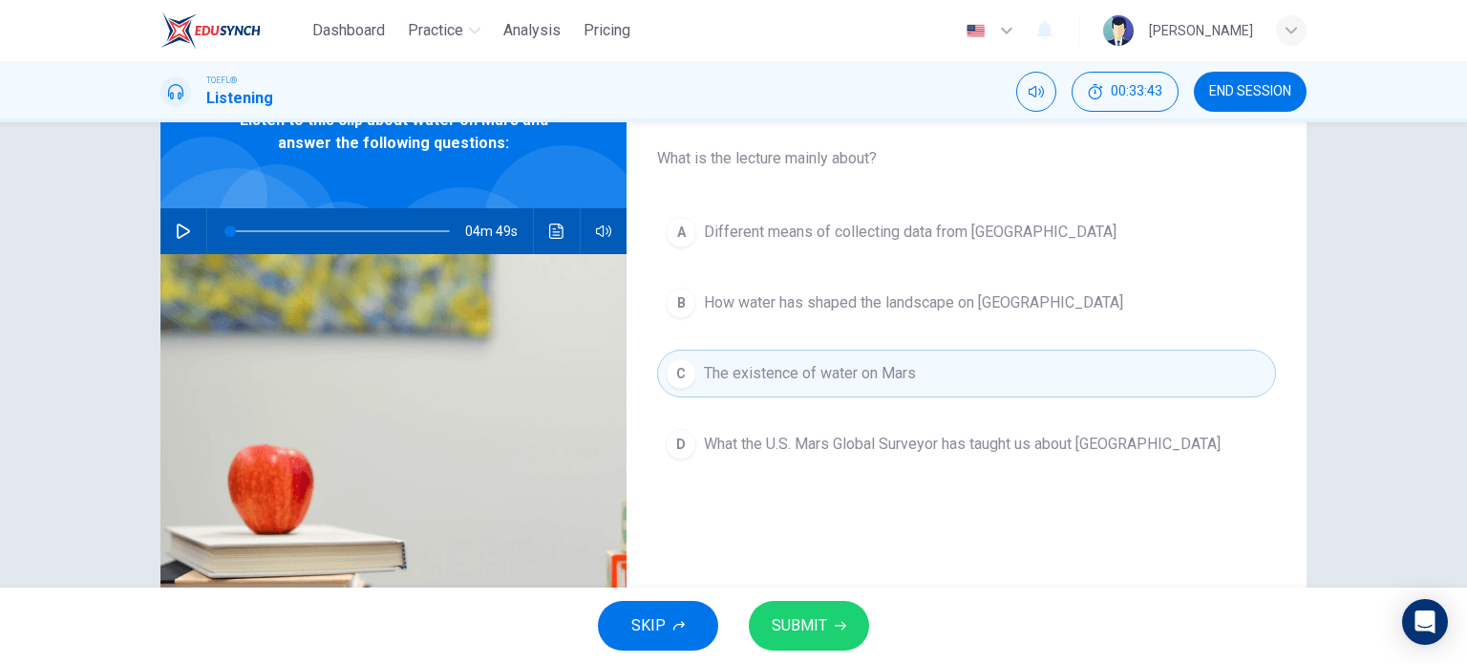
click at [806, 627] on span "SUBMIT" at bounding box center [799, 625] width 55 height 27
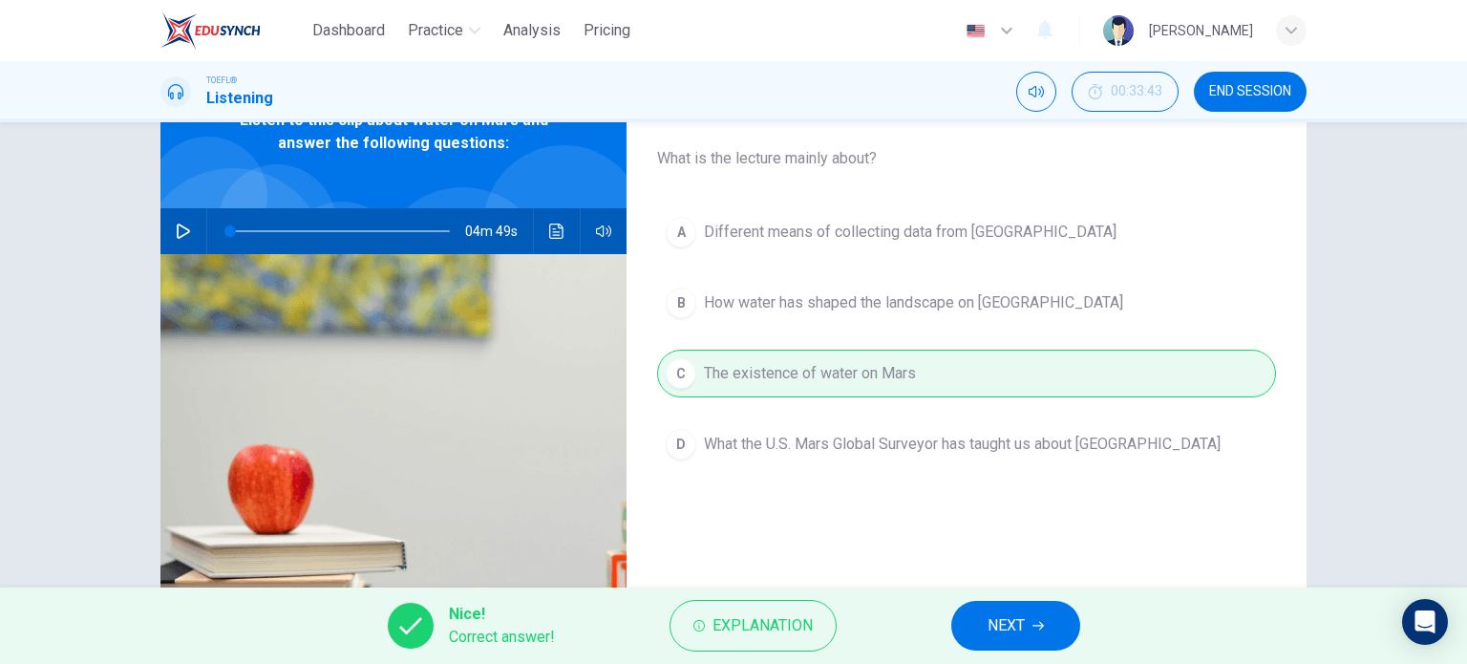
click at [1018, 609] on button "NEXT" at bounding box center [1015, 626] width 129 height 50
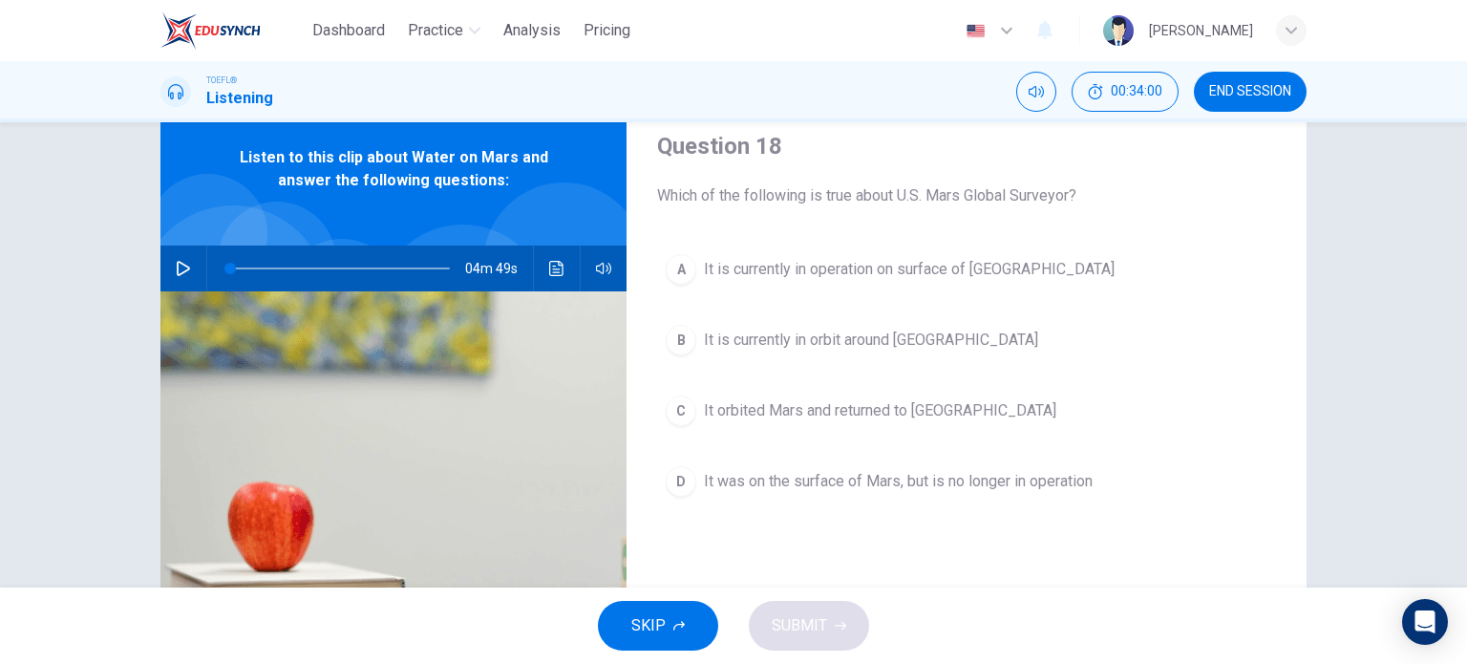
scroll to position [61, 0]
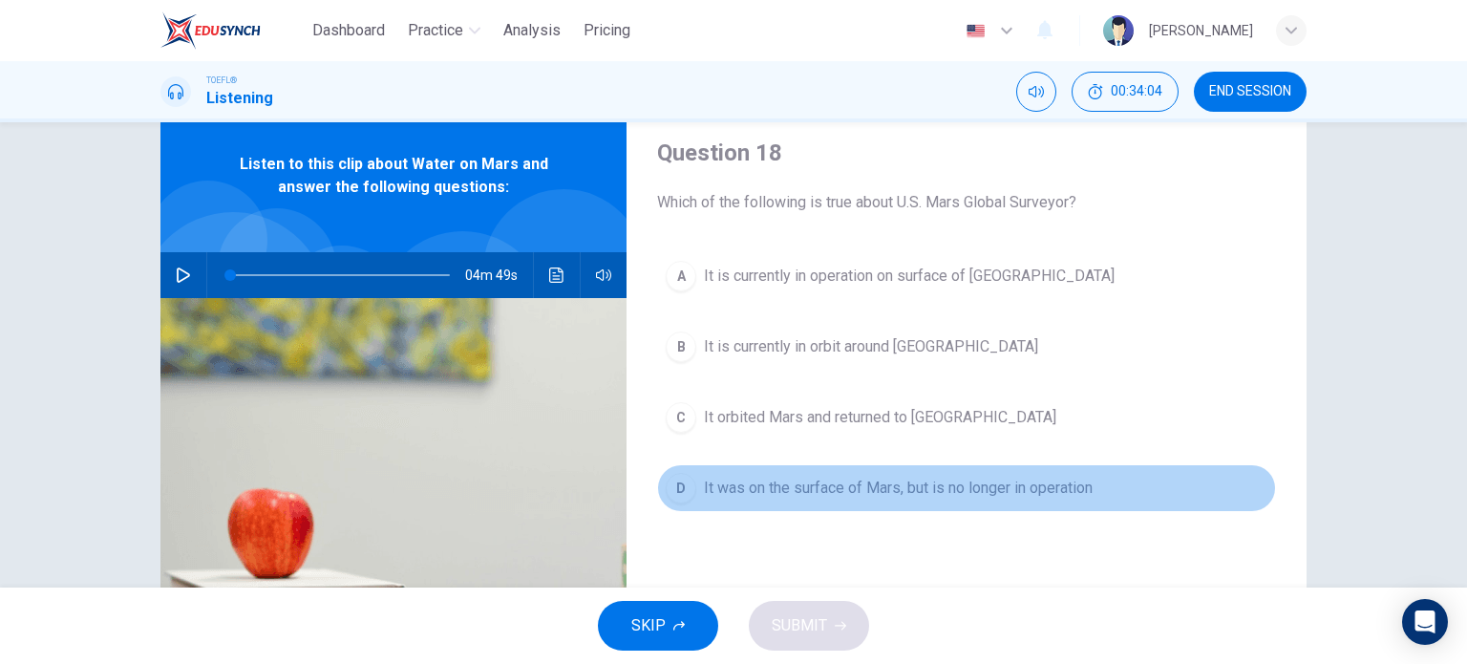
click at [825, 483] on span "It was on the surface of Mars, but is no longer in operation" at bounding box center [898, 488] width 389 height 23
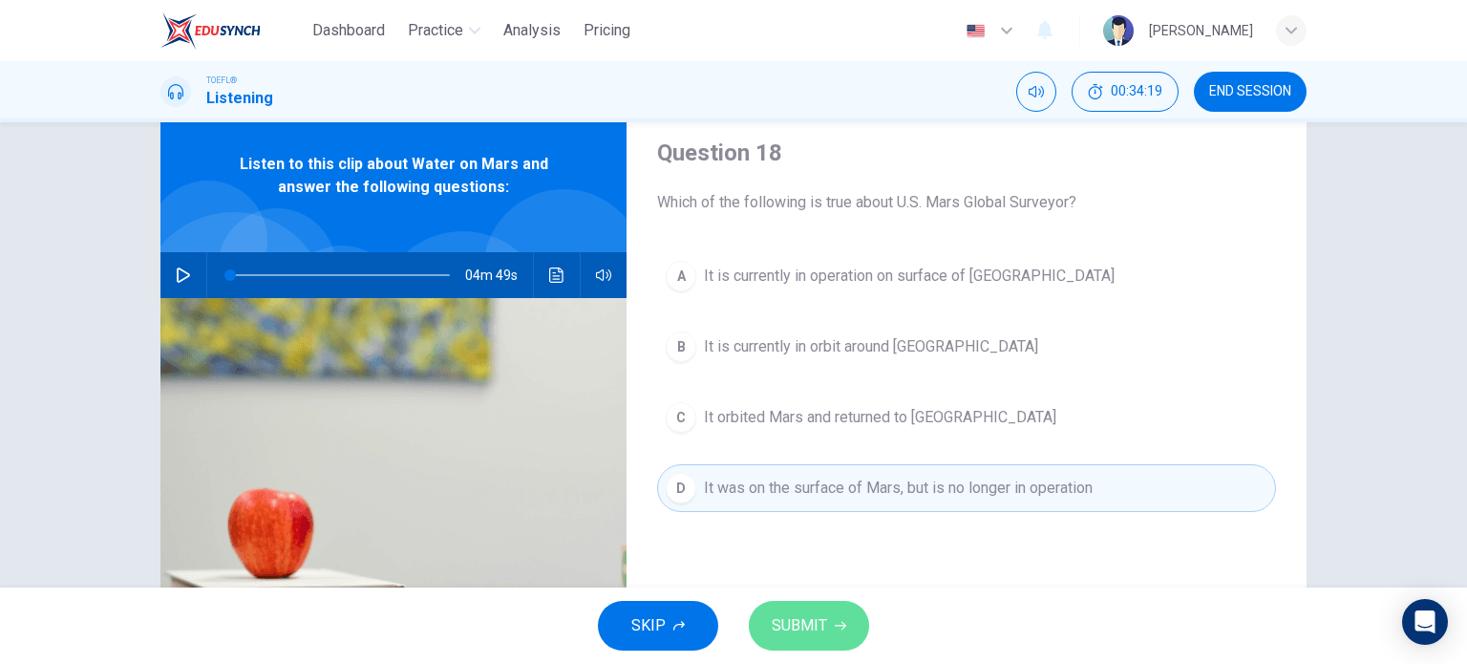
click at [802, 618] on span "SUBMIT" at bounding box center [799, 625] width 55 height 27
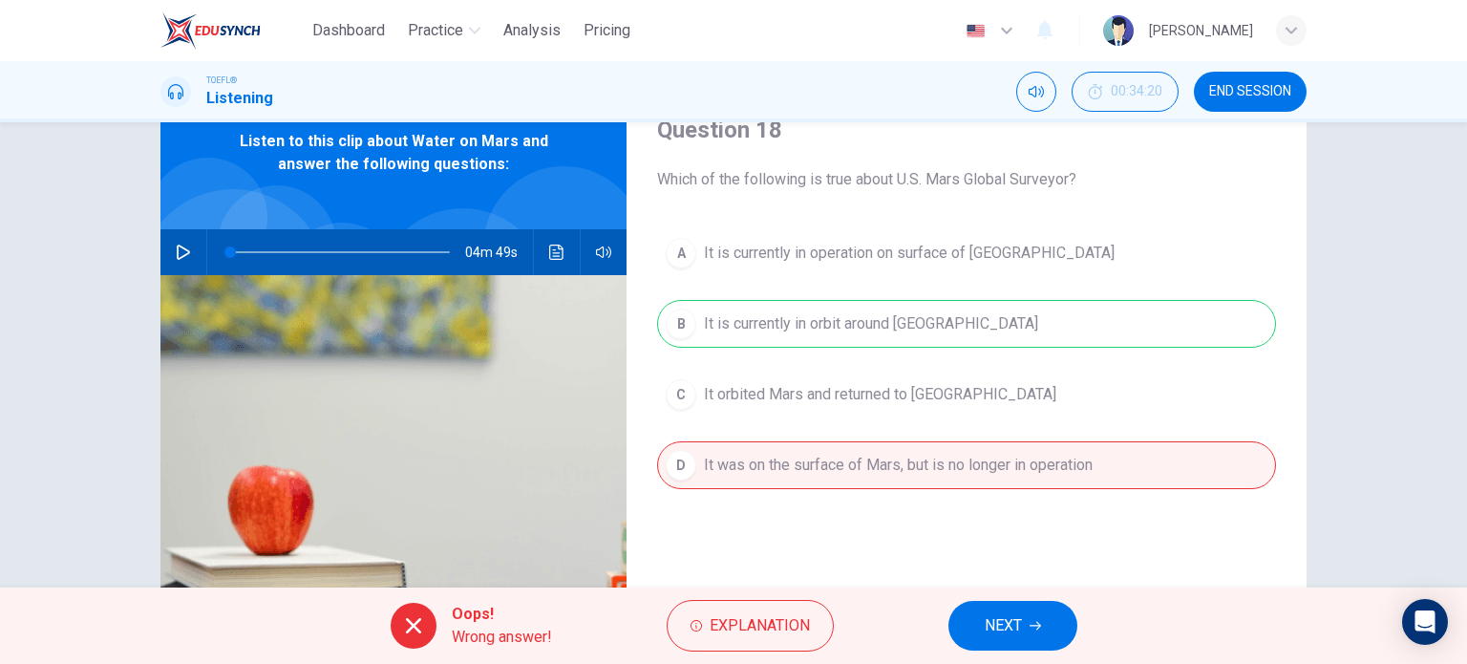
scroll to position [98, 0]
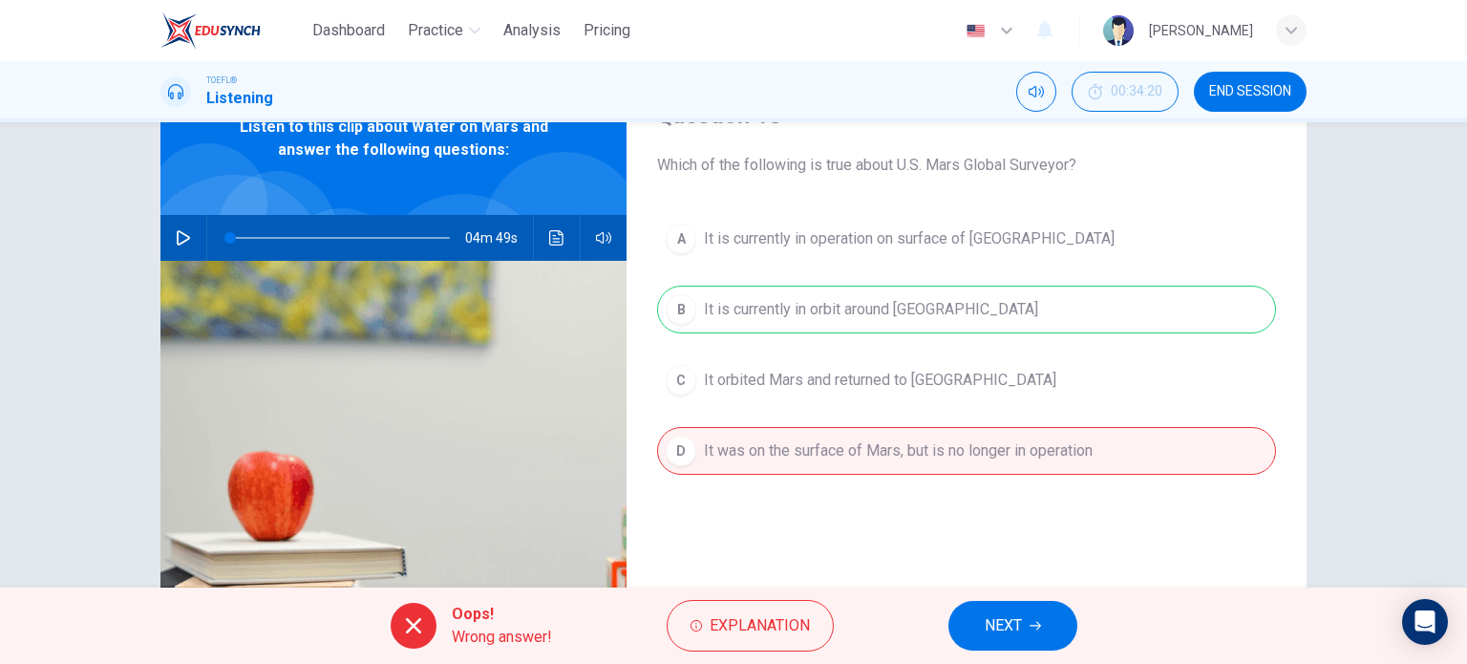
click at [1005, 631] on span "NEXT" at bounding box center [1003, 625] width 37 height 27
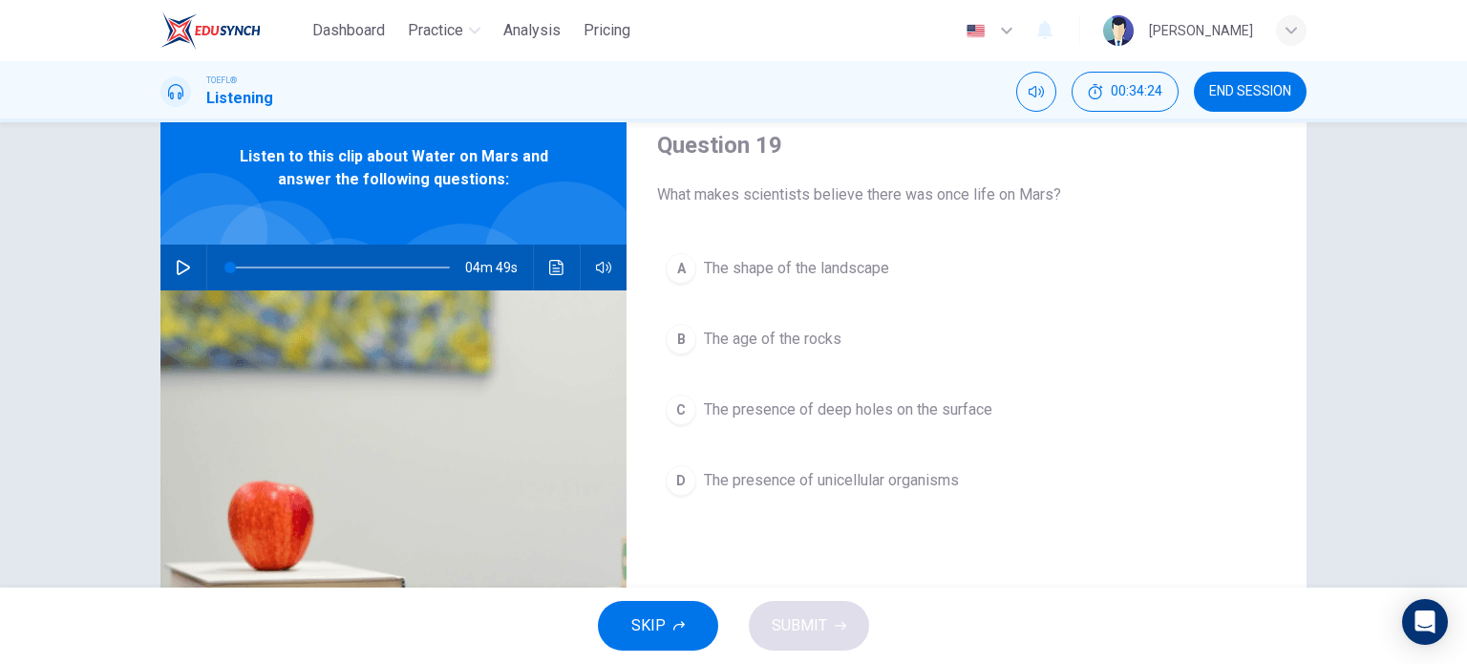
scroll to position [72, 0]
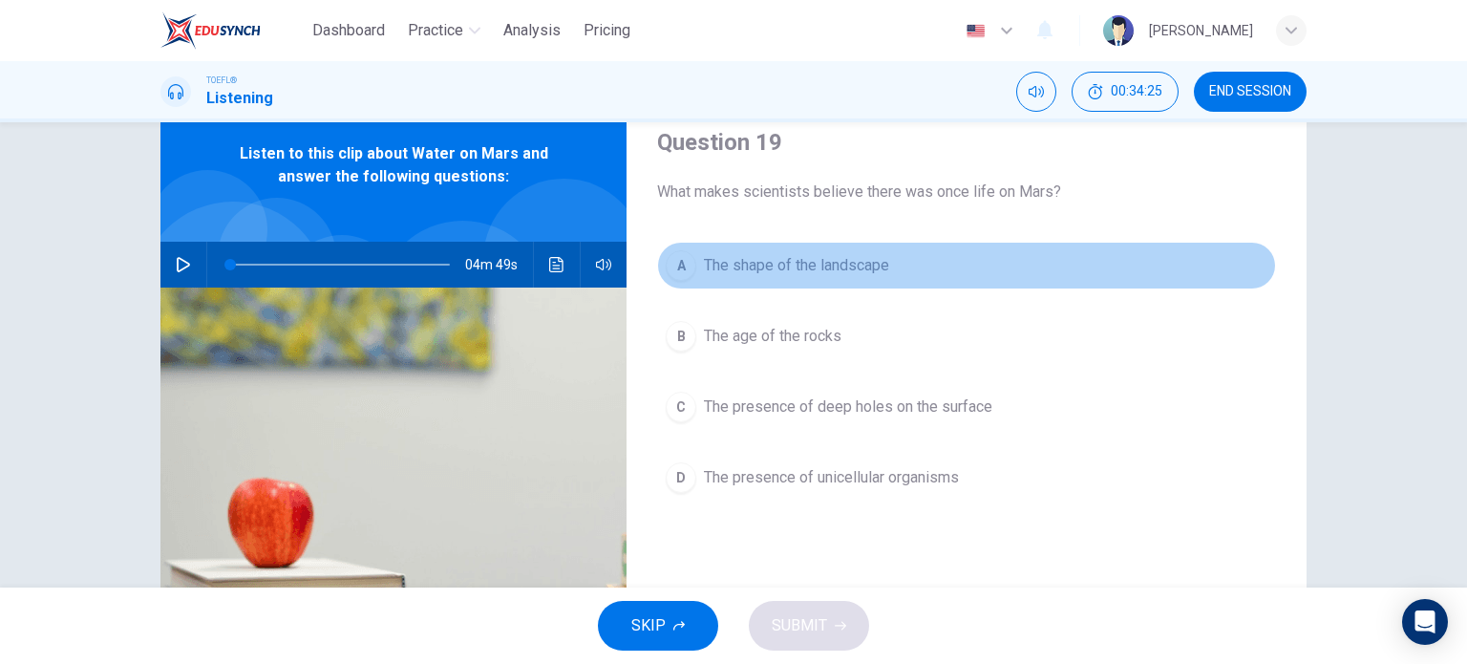
click at [815, 263] on span "The shape of the landscape" at bounding box center [796, 265] width 185 height 23
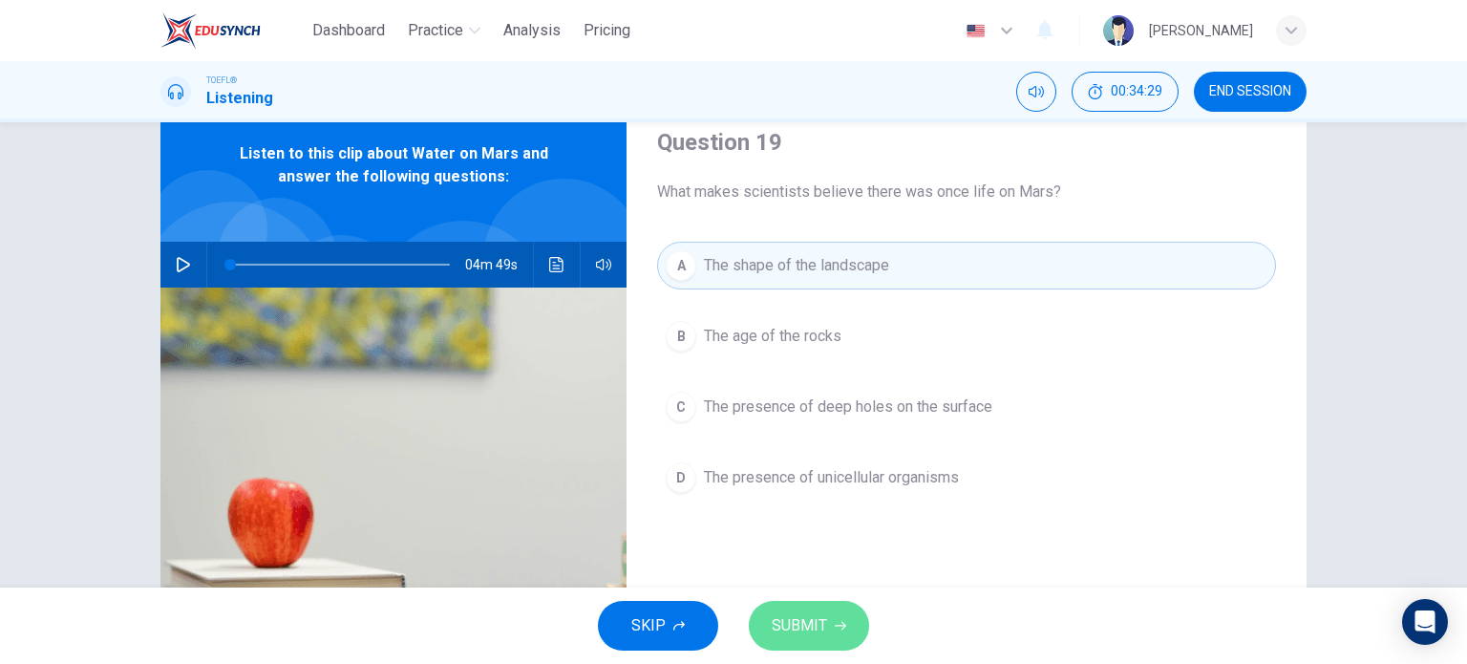
click at [802, 618] on span "SUBMIT" at bounding box center [799, 625] width 55 height 27
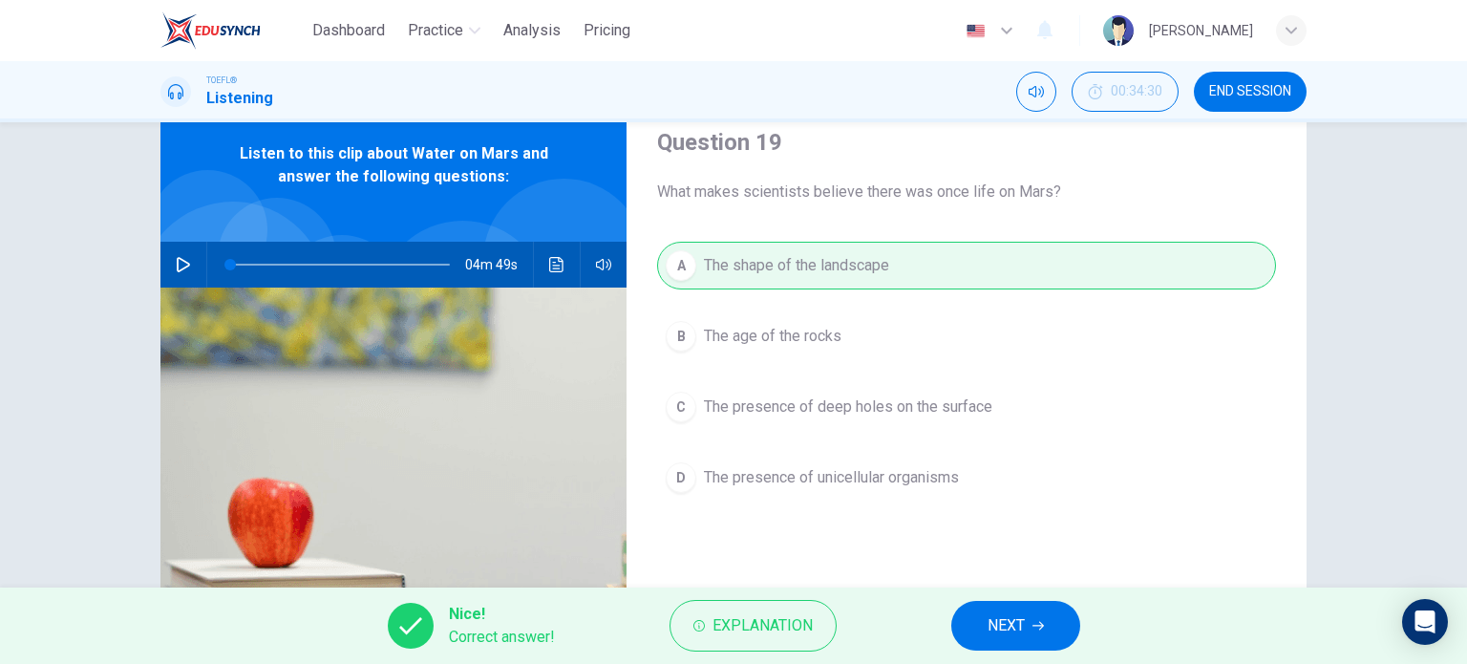
click at [1001, 629] on span "NEXT" at bounding box center [1006, 625] width 37 height 27
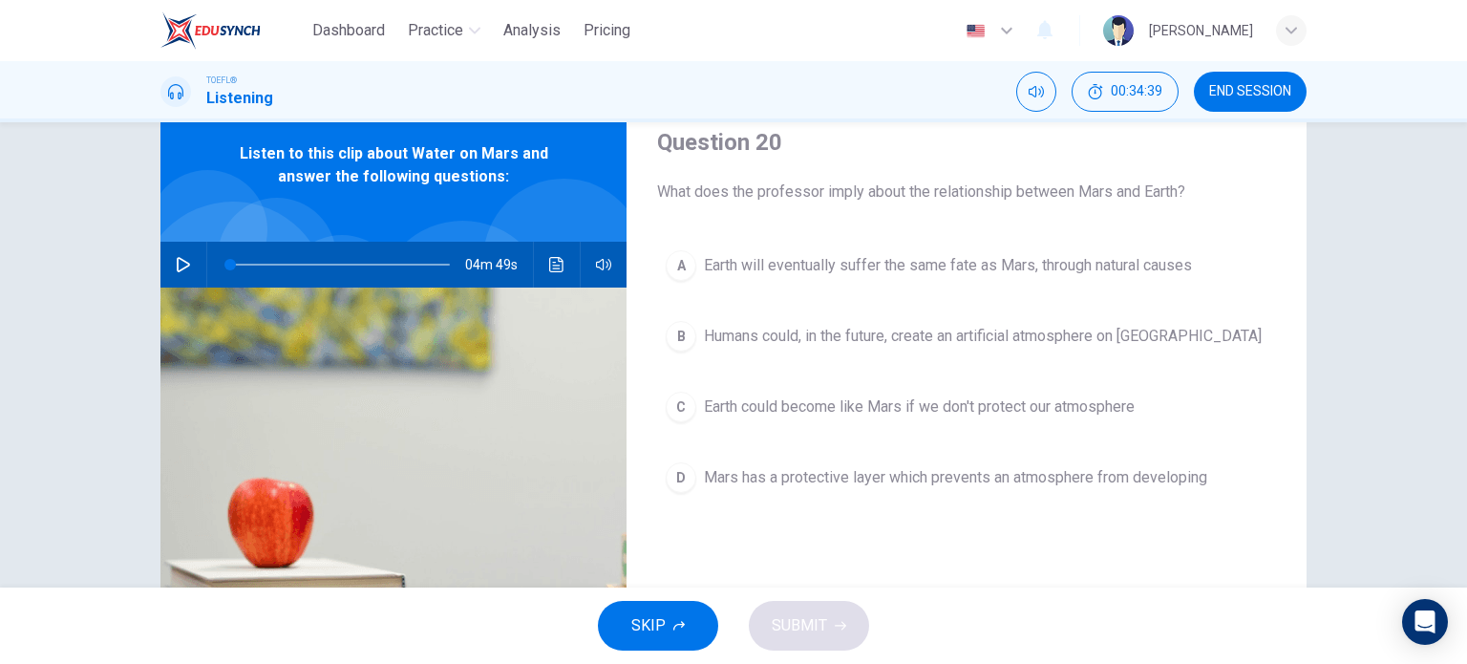
click at [821, 405] on span "Earth could become like Mars if we don't protect our atmosphere" at bounding box center [919, 406] width 431 height 23
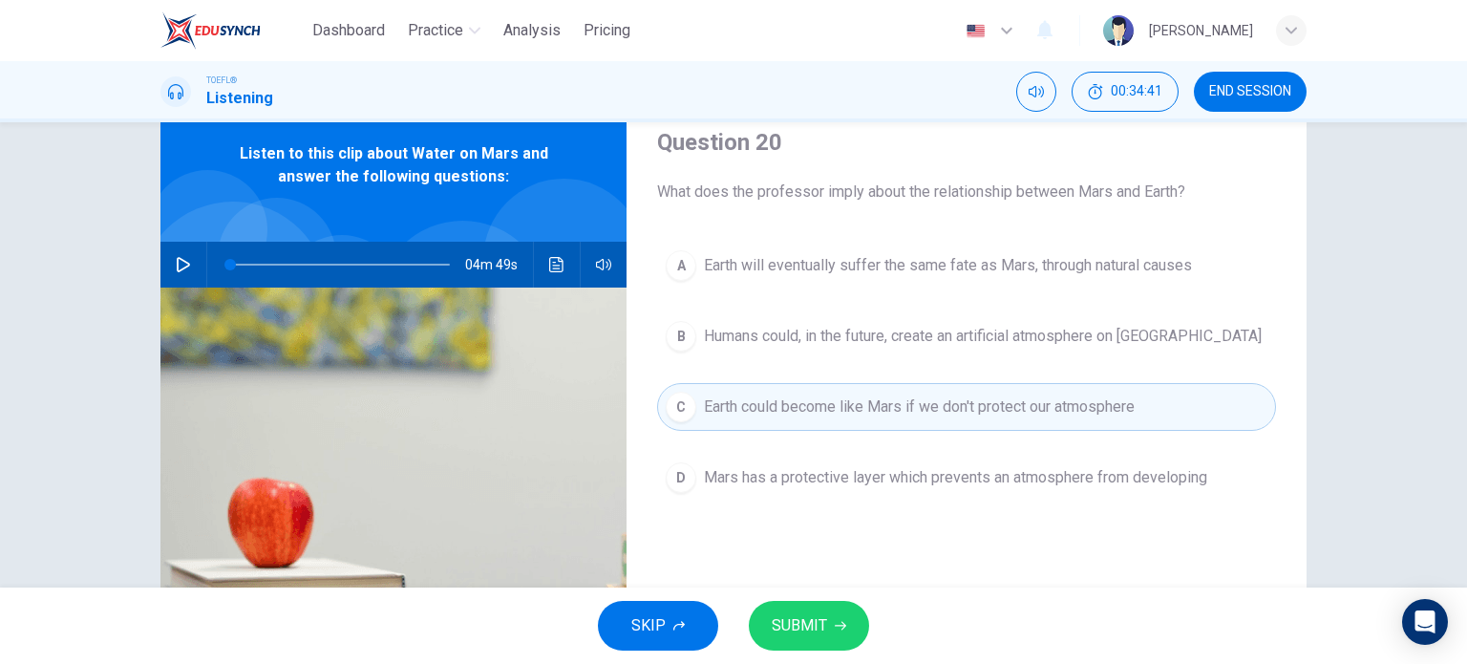
click at [807, 624] on span "SUBMIT" at bounding box center [799, 625] width 55 height 27
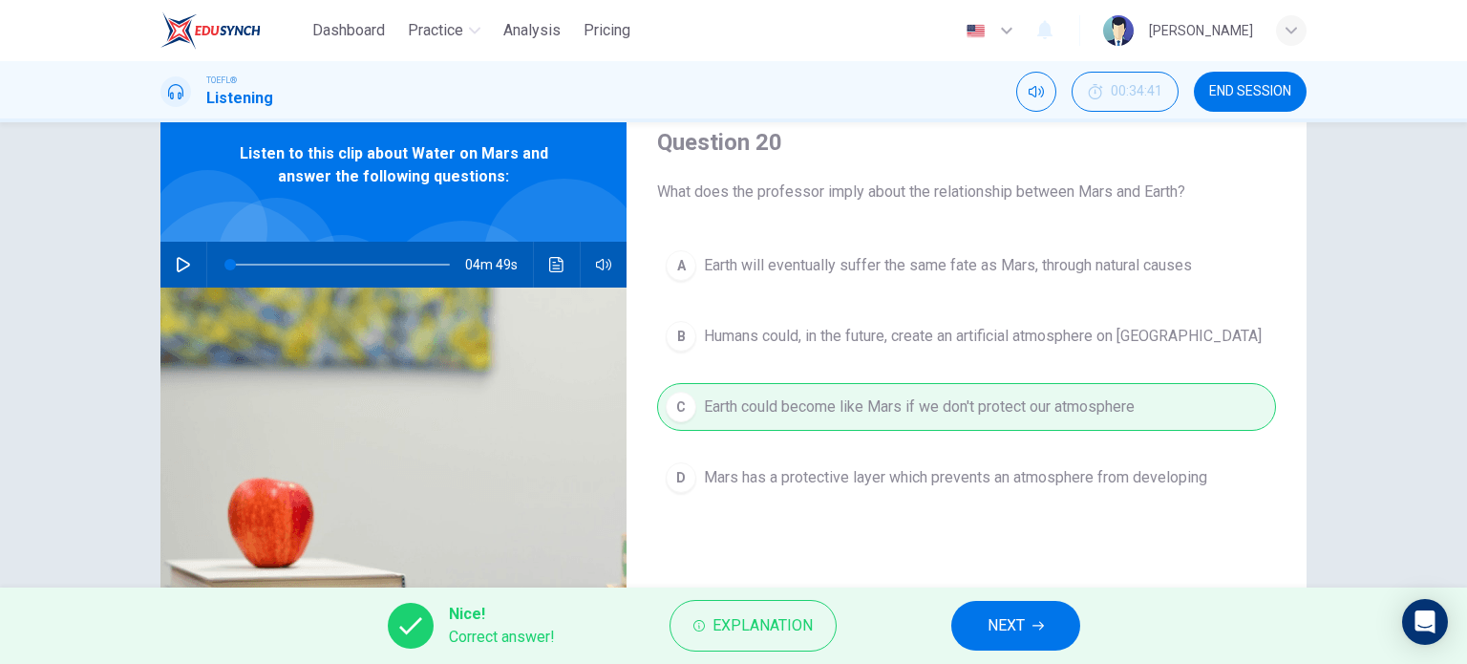
click at [998, 625] on span "NEXT" at bounding box center [1006, 625] width 37 height 27
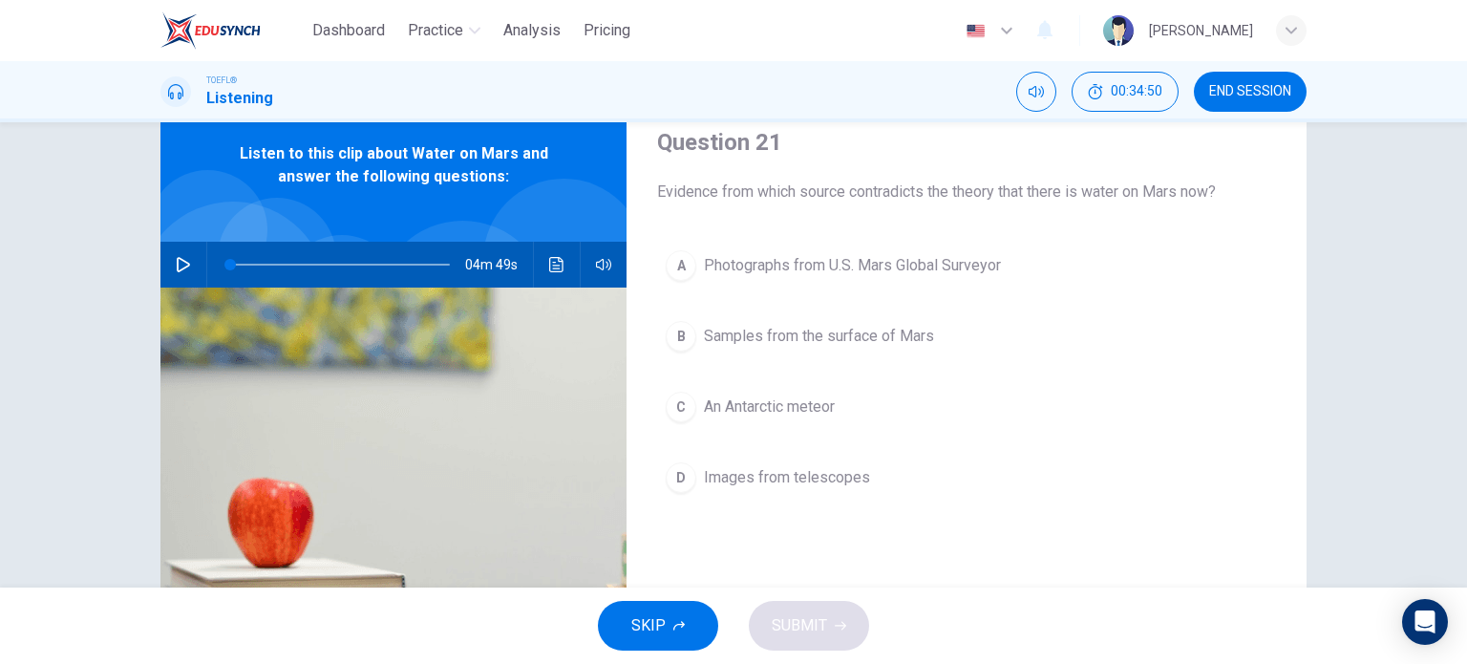
click at [730, 409] on span "An Antarctic meteor" at bounding box center [769, 406] width 131 height 23
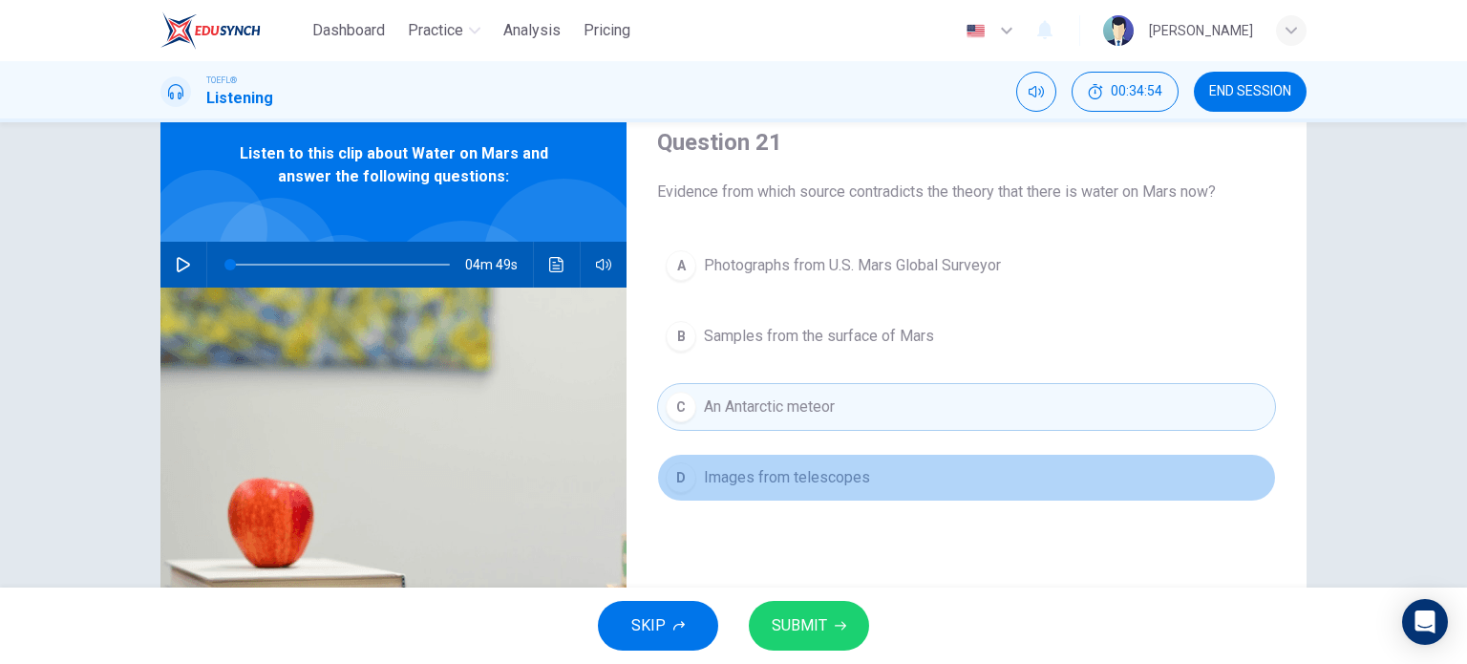
click at [738, 484] on span "Images from telescopes" at bounding box center [787, 477] width 166 height 23
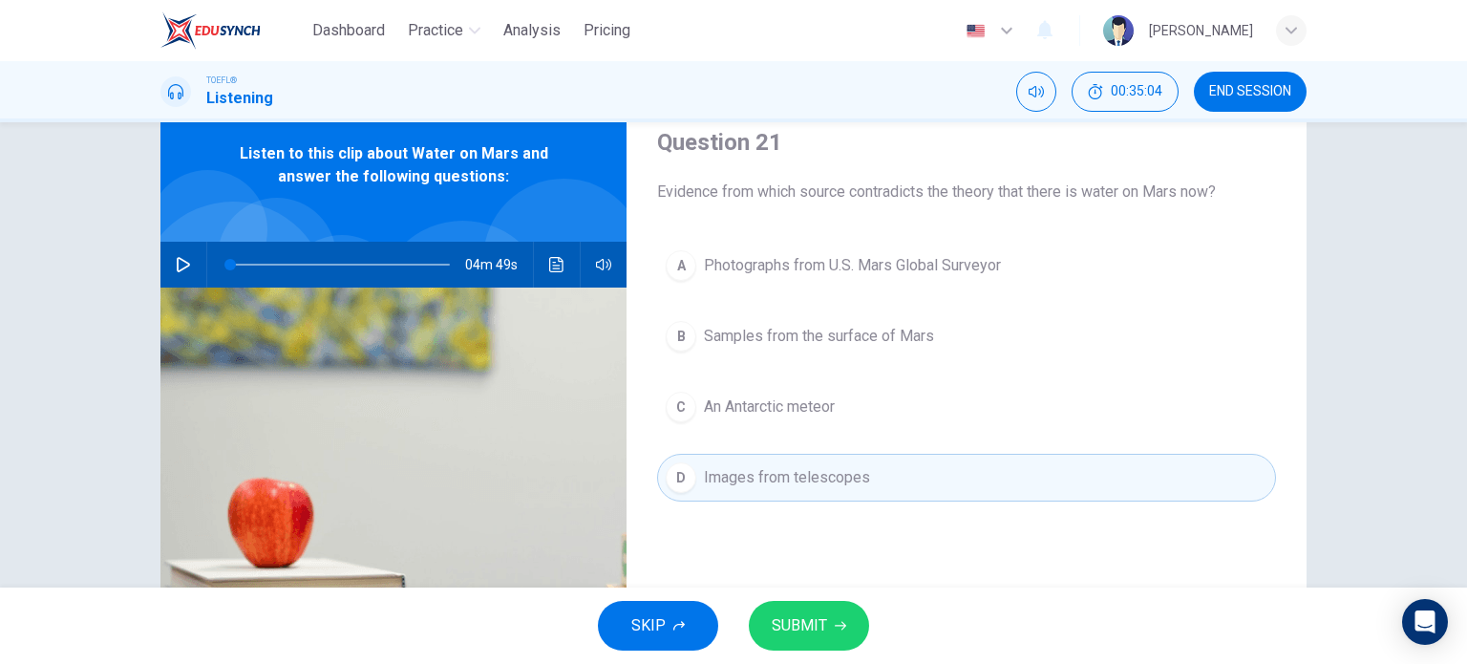
click at [768, 398] on span "An Antarctic meteor" at bounding box center [769, 406] width 131 height 23
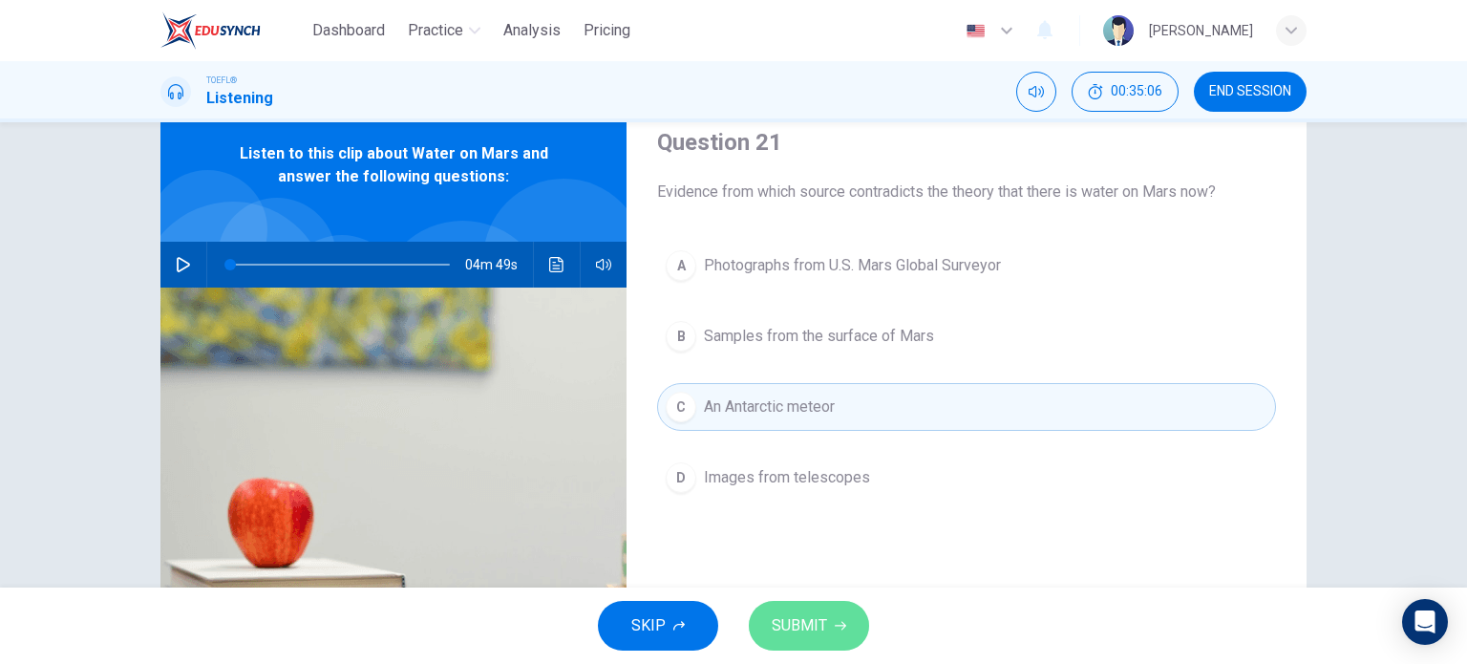
click at [798, 622] on span "SUBMIT" at bounding box center [799, 625] width 55 height 27
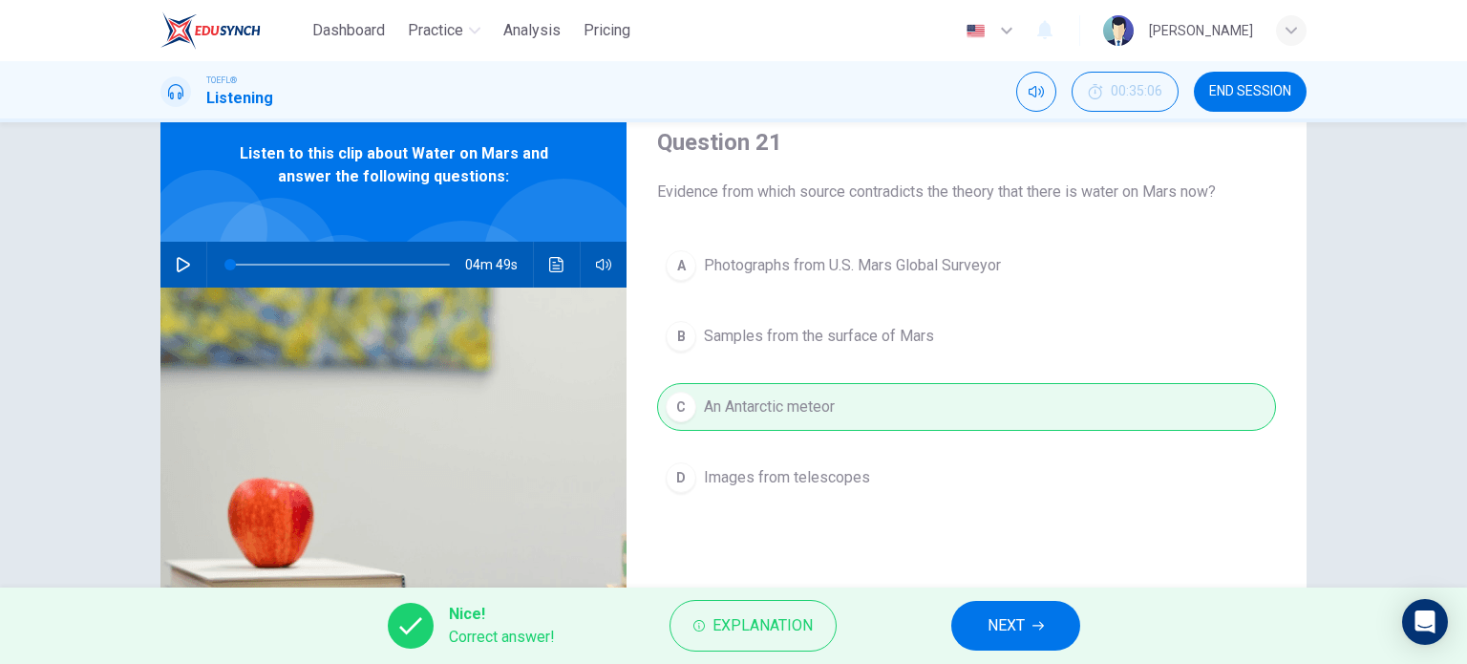
click at [1009, 616] on span "NEXT" at bounding box center [1006, 625] width 37 height 27
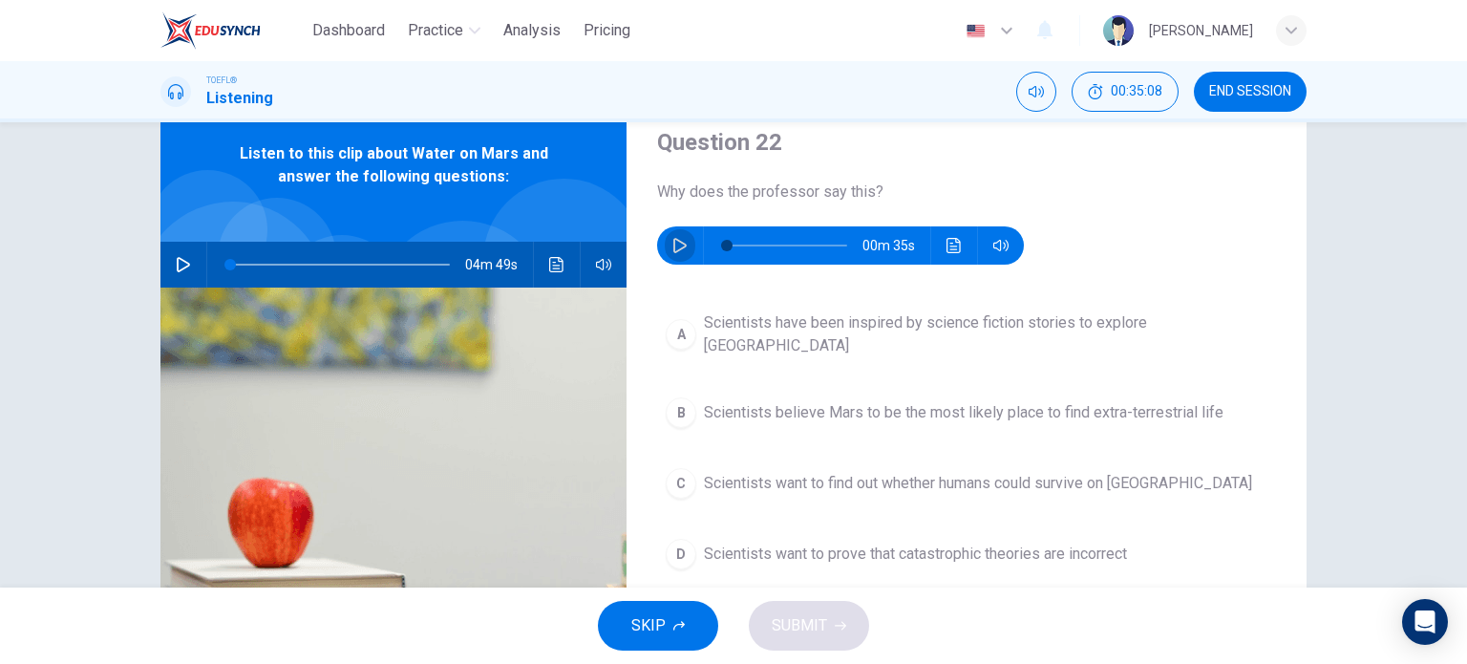
click at [673, 234] on button "button" at bounding box center [680, 245] width 31 height 38
type input "0"
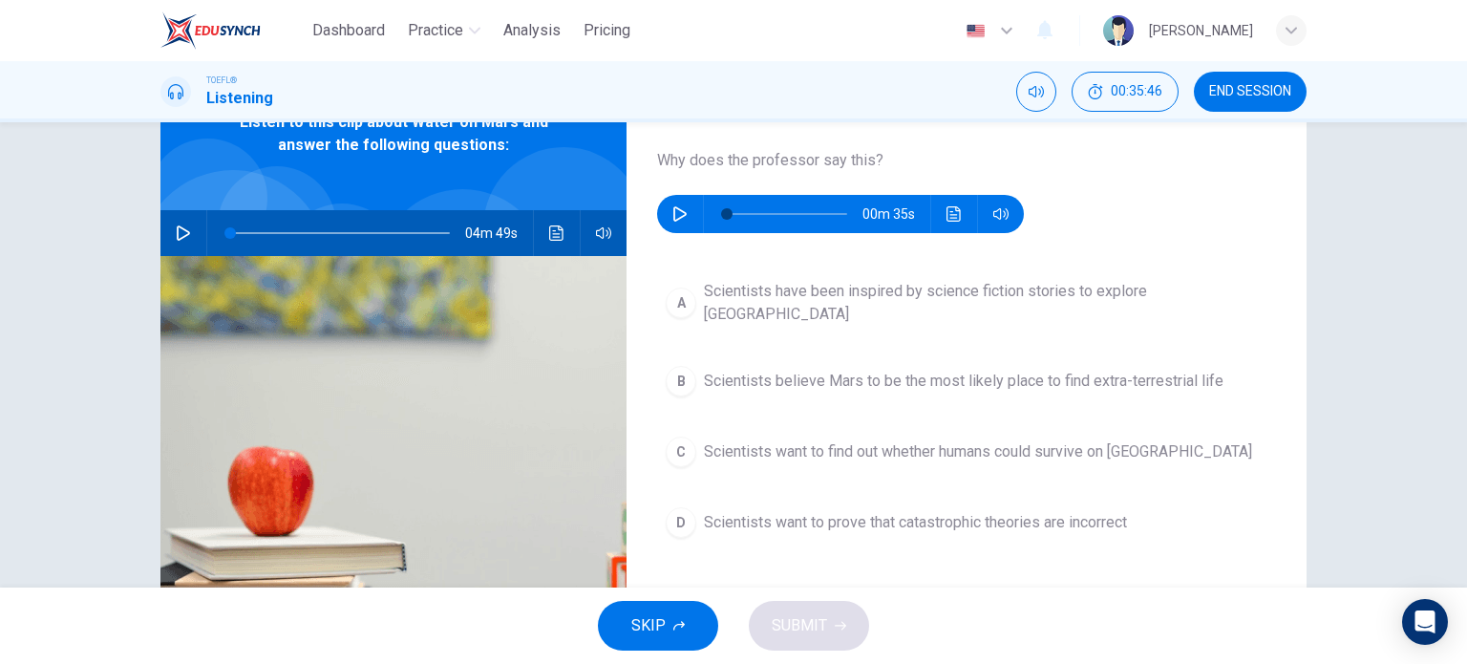
scroll to position [120, 0]
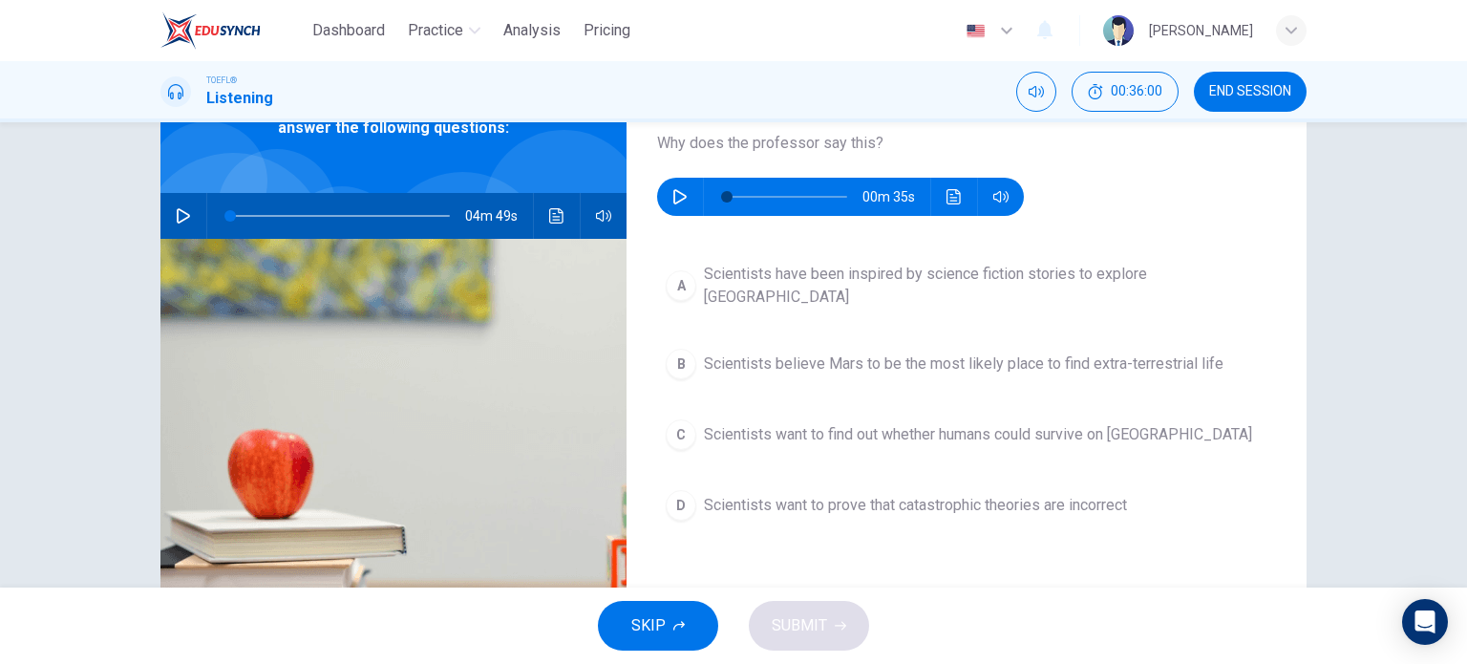
click at [843, 352] on span "Scientists believe Mars to be the most likely place to find extra-terrestrial l…" at bounding box center [964, 363] width 520 height 23
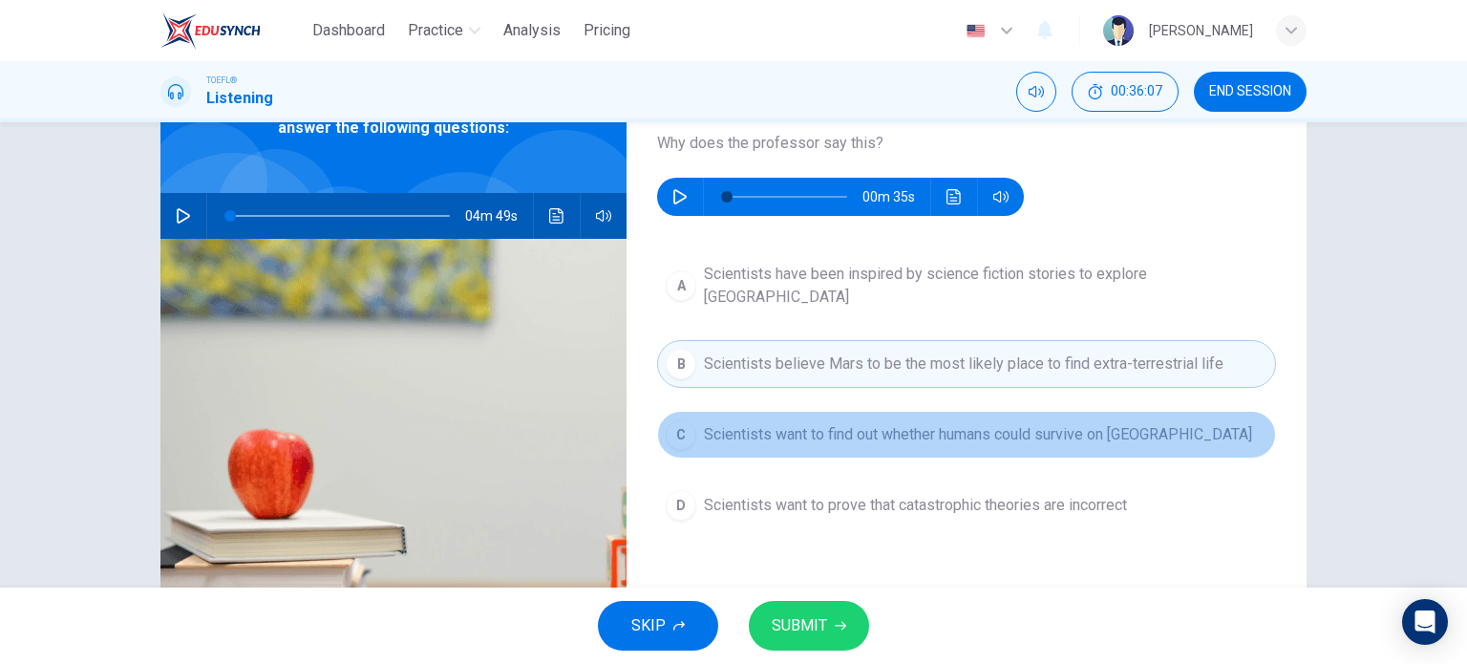
click at [870, 423] on span "Scientists want to find out whether humans could survive on [GEOGRAPHIC_DATA]" at bounding box center [978, 434] width 548 height 23
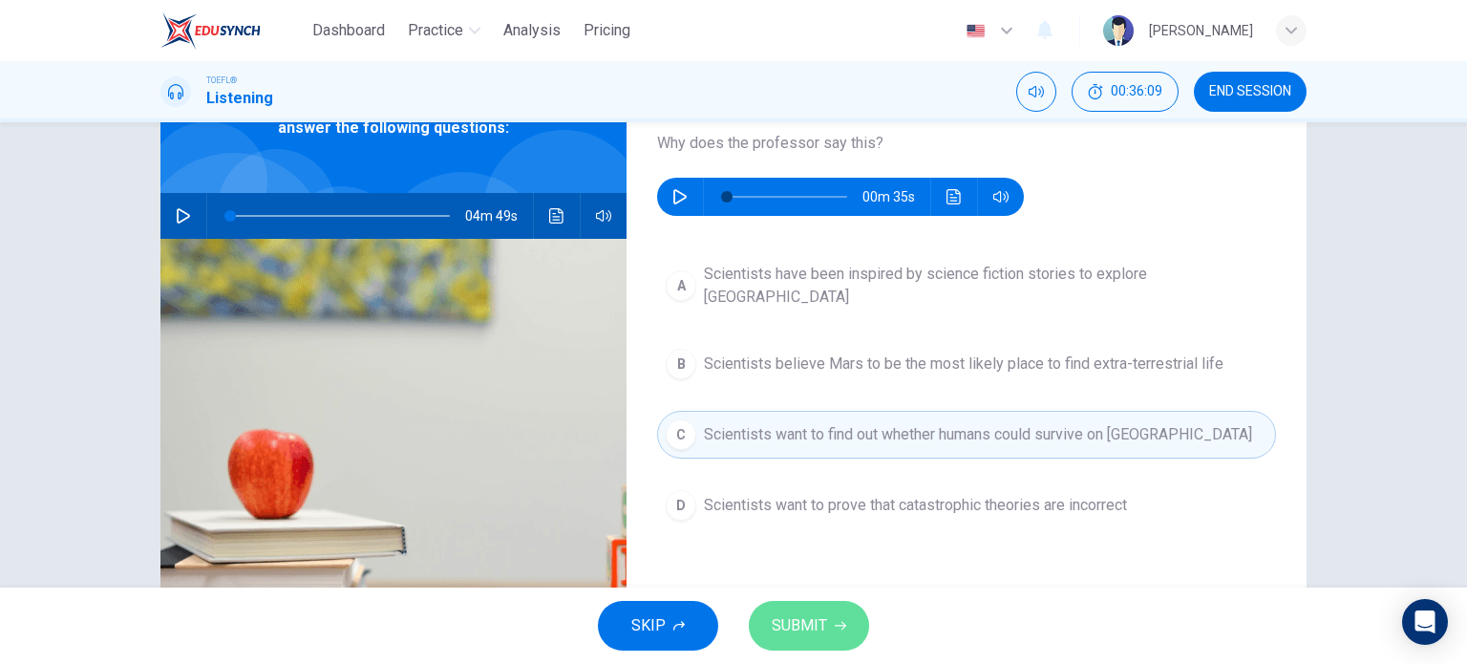
click at [798, 625] on span "SUBMIT" at bounding box center [799, 625] width 55 height 27
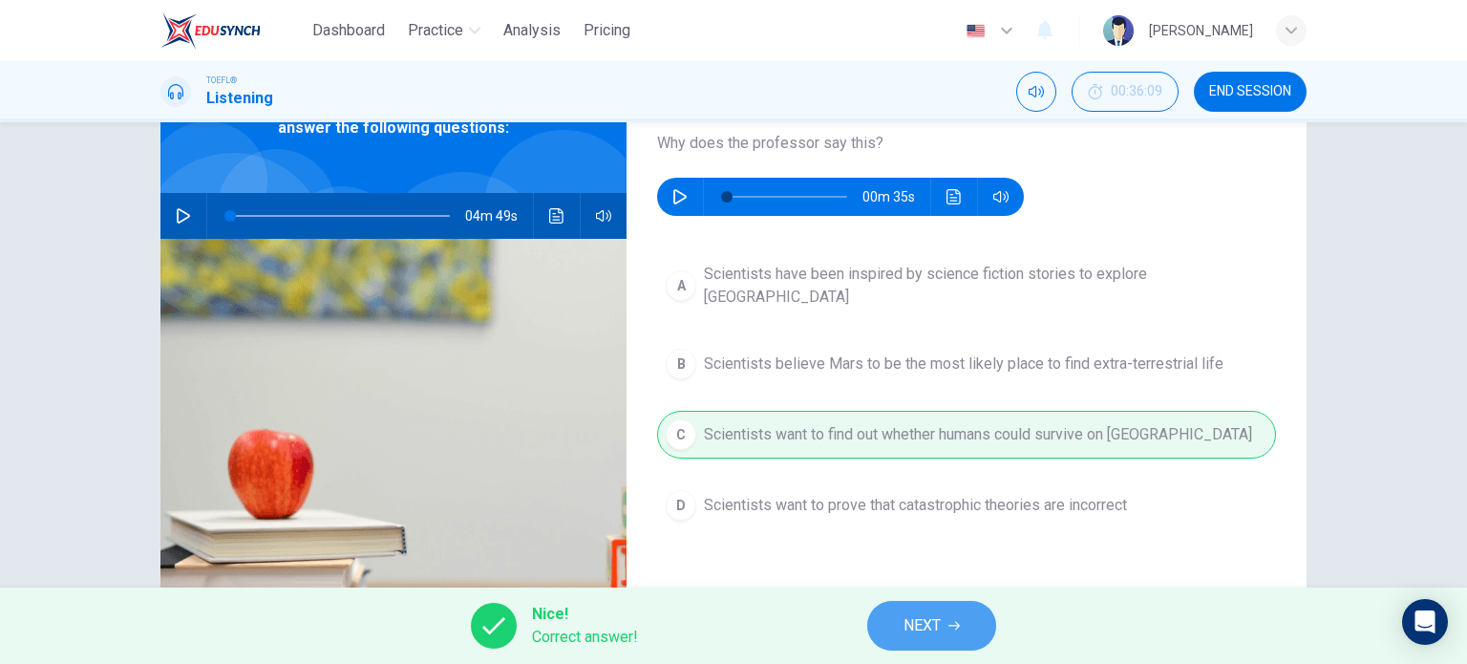
click at [938, 622] on span "NEXT" at bounding box center [922, 625] width 37 height 27
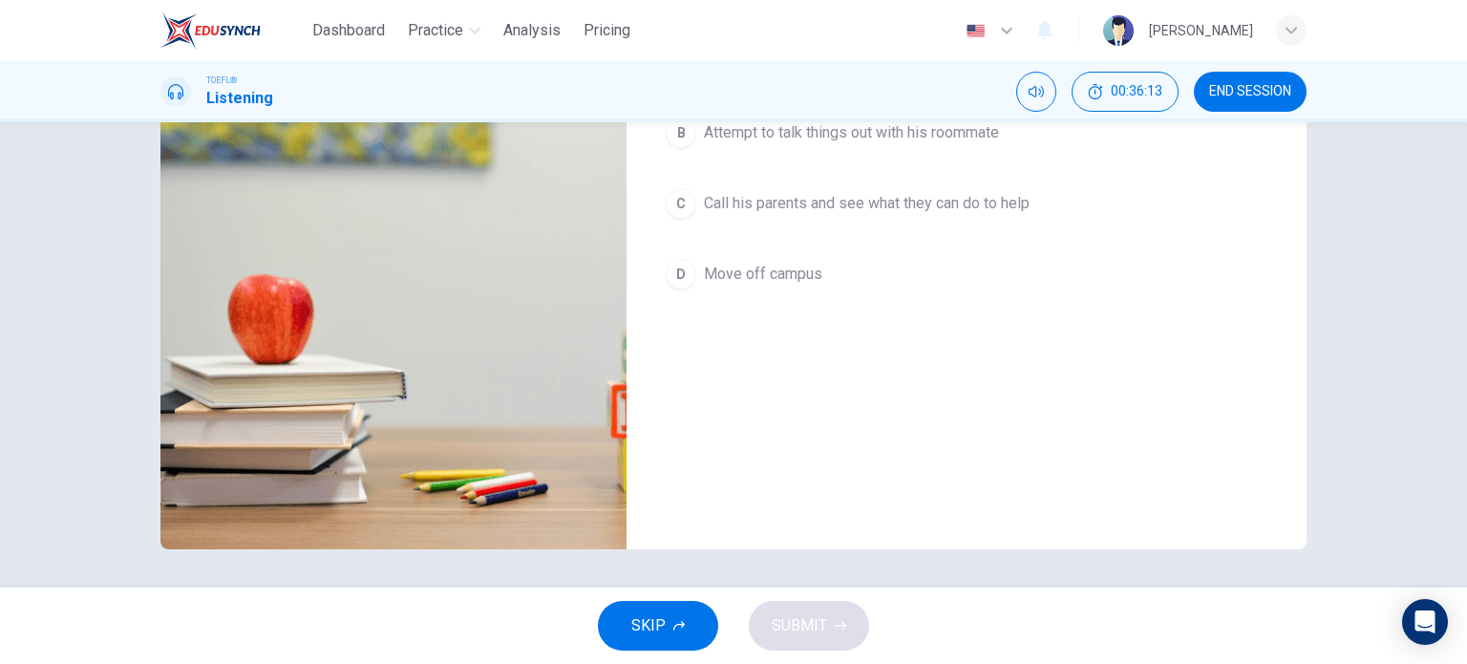
scroll to position [0, 0]
